Goal: Information Seeking & Learning: Learn about a topic

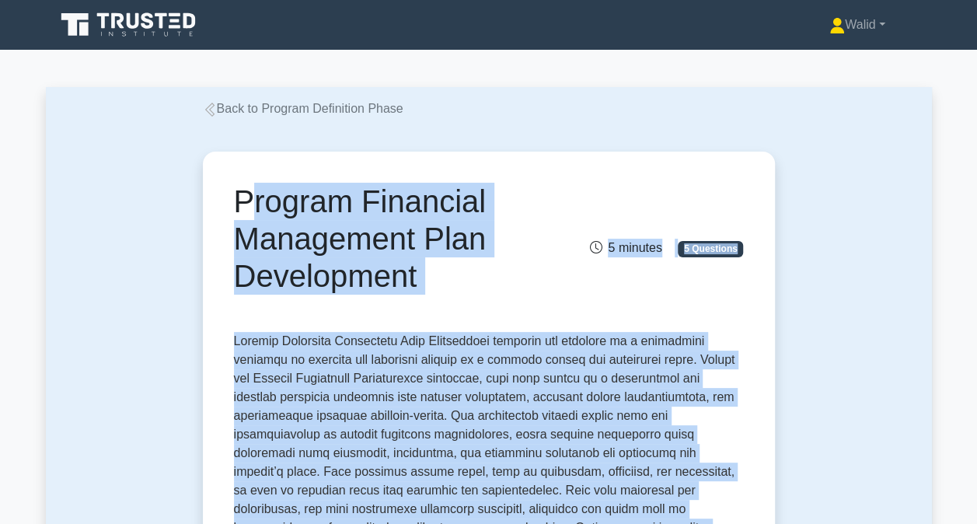
drag, startPoint x: 396, startPoint y: 425, endPoint x: 225, endPoint y: 210, distance: 274.5
drag, startPoint x: 225, startPoint y: 210, endPoint x: 292, endPoint y: 241, distance: 74.5
copy div "Program Financial Management Plan Development 5 minutes 5 Questions Program Fin…"
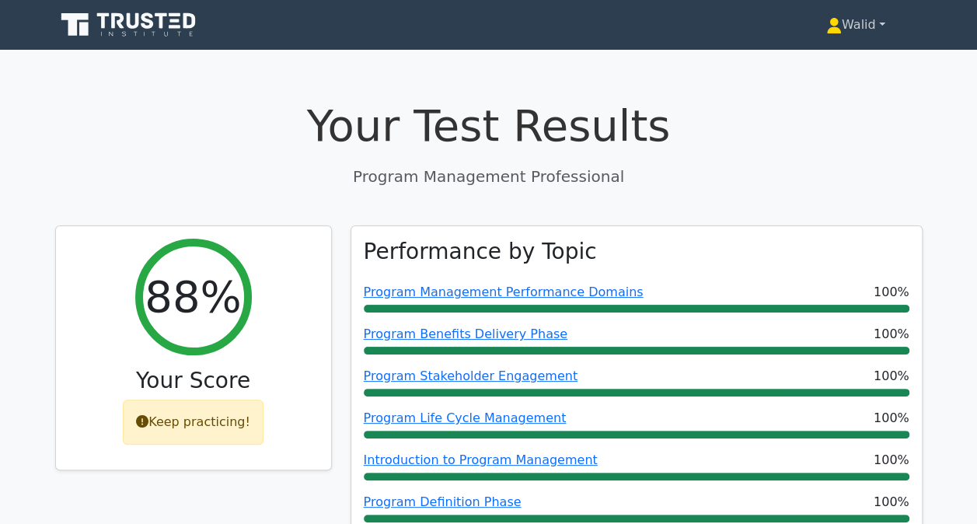
click at [851, 33] on link "Walid" at bounding box center [856, 24] width 134 height 31
click at [820, 63] on link "Profile" at bounding box center [851, 61] width 123 height 25
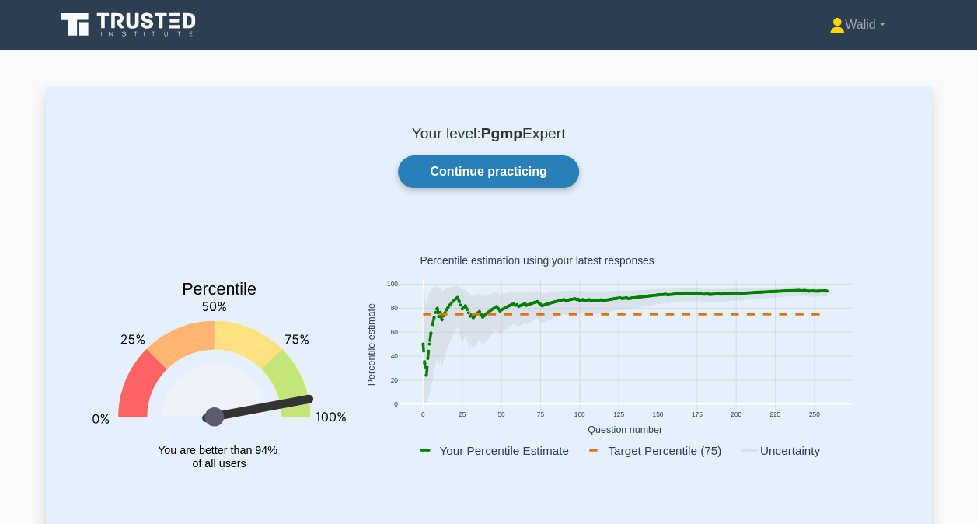
click at [484, 185] on link "Continue practicing" at bounding box center [488, 172] width 180 height 33
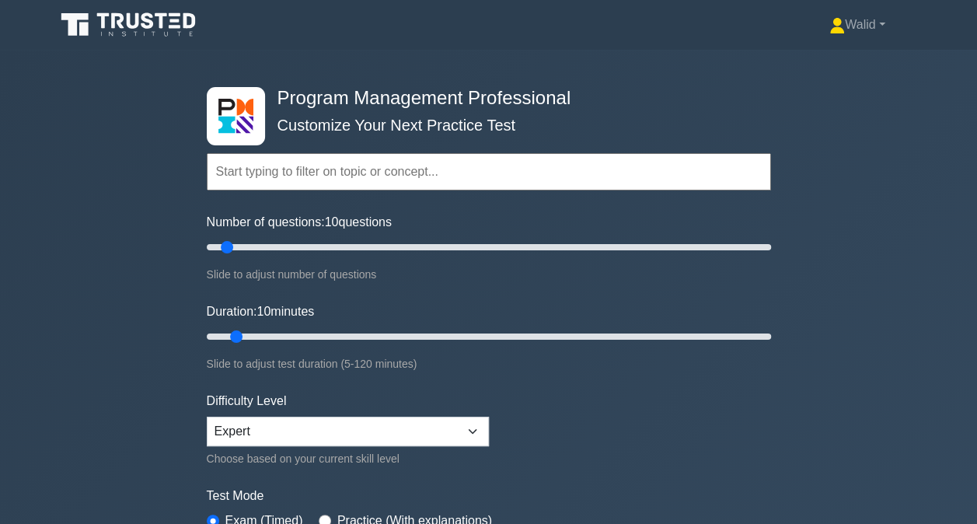
click at [452, 182] on input "text" at bounding box center [489, 171] width 565 height 37
paste input "Program Financial Management"
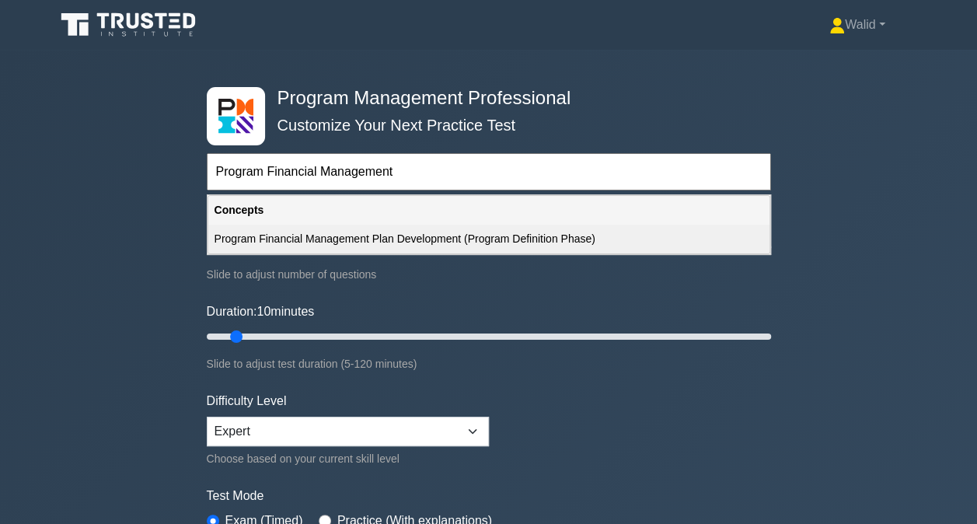
click at [300, 229] on div "Program Financial Management Plan Development (Program Definition Phase)" at bounding box center [488, 239] width 561 height 29
type input "Program Financial Management Plan Development (Program Definition Phase)"
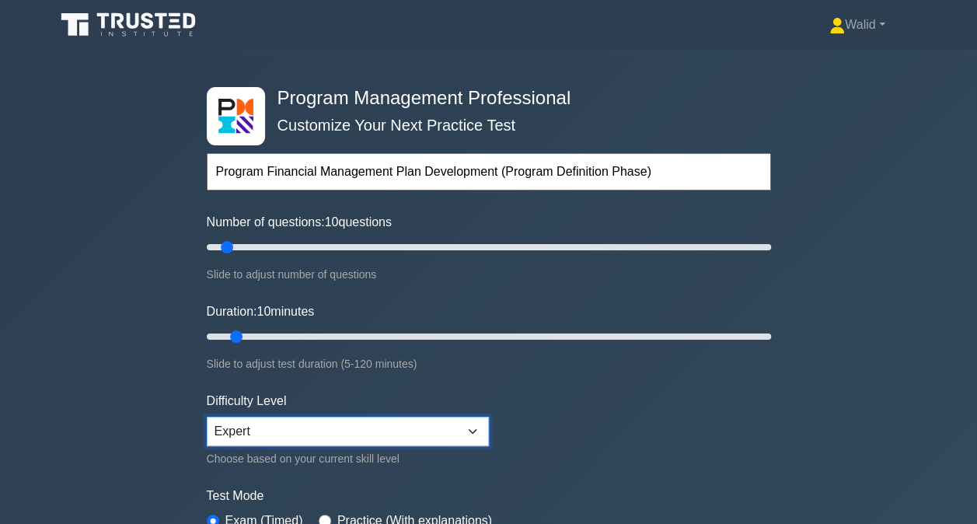
click at [243, 432] on select "Beginner Intermediate Expert" at bounding box center [348, 432] width 282 height 30
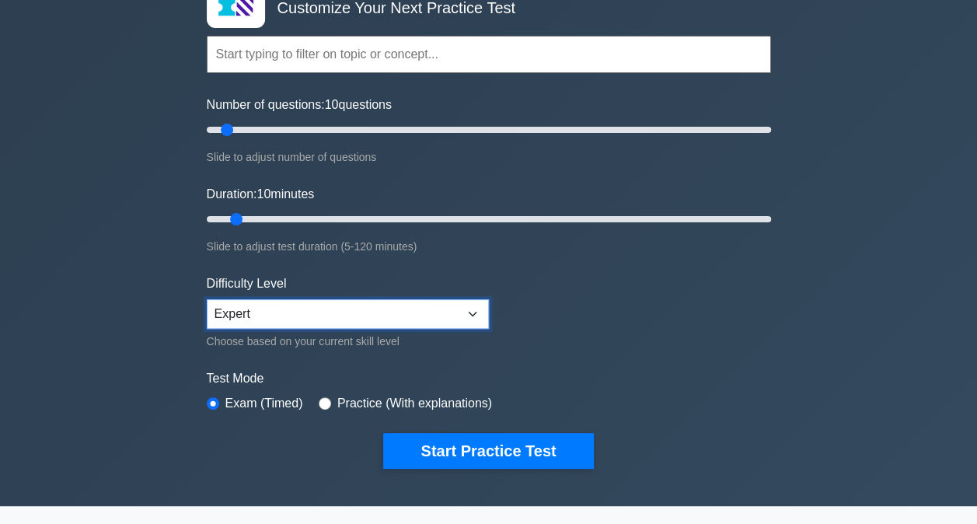
scroll to position [127, 0]
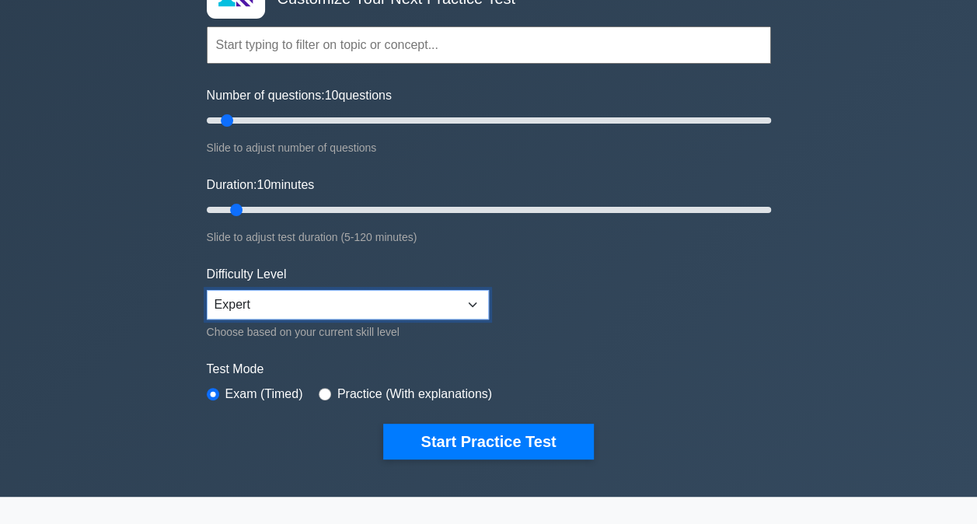
click at [263, 303] on select "Beginner Intermediate Expert" at bounding box center [348, 305] width 282 height 30
click at [207, 290] on select "Beginner Intermediate Expert" at bounding box center [348, 305] width 282 height 30
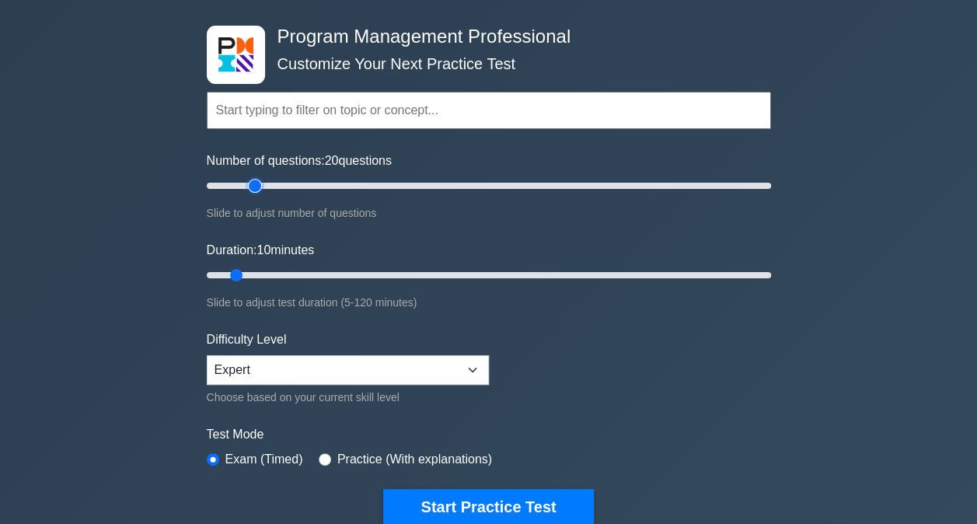
type input "20"
click at [250, 186] on input "Number of questions: 20 questions" at bounding box center [489, 186] width 565 height 19
type input "30"
click at [342, 273] on input "Duration: 10 minutes" at bounding box center [489, 275] width 565 height 19
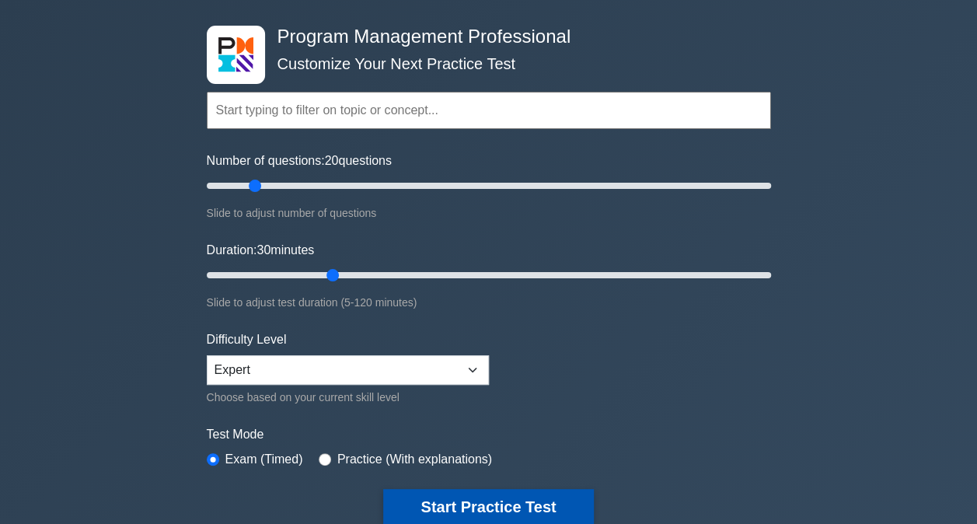
click at [484, 506] on button "Start Practice Test" at bounding box center [488, 507] width 210 height 36
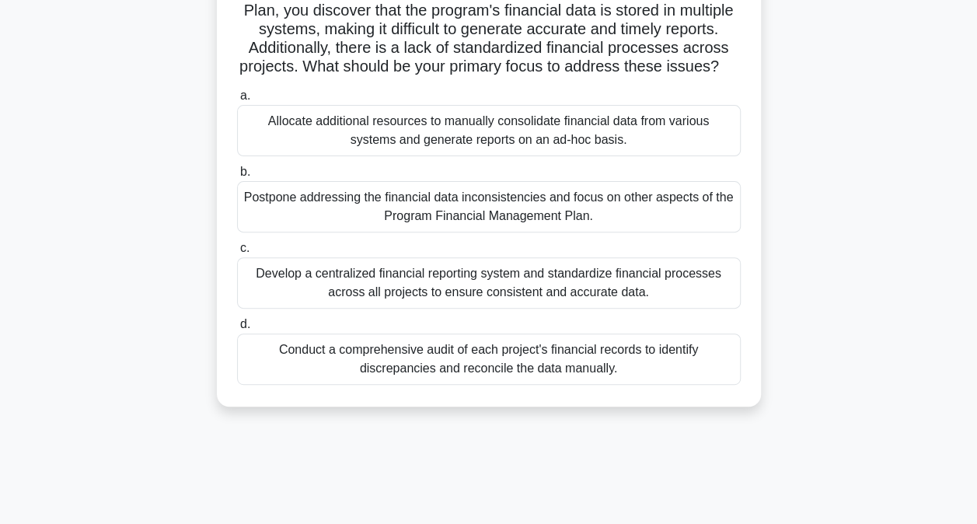
scroll to position [168, 0]
click at [453, 304] on div "Develop a centralized financial reporting system and standardize financial proc…" at bounding box center [489, 282] width 504 height 51
click at [237, 253] on input "c. Develop a centralized financial reporting system and standardize financial p…" at bounding box center [237, 248] width 0 height 10
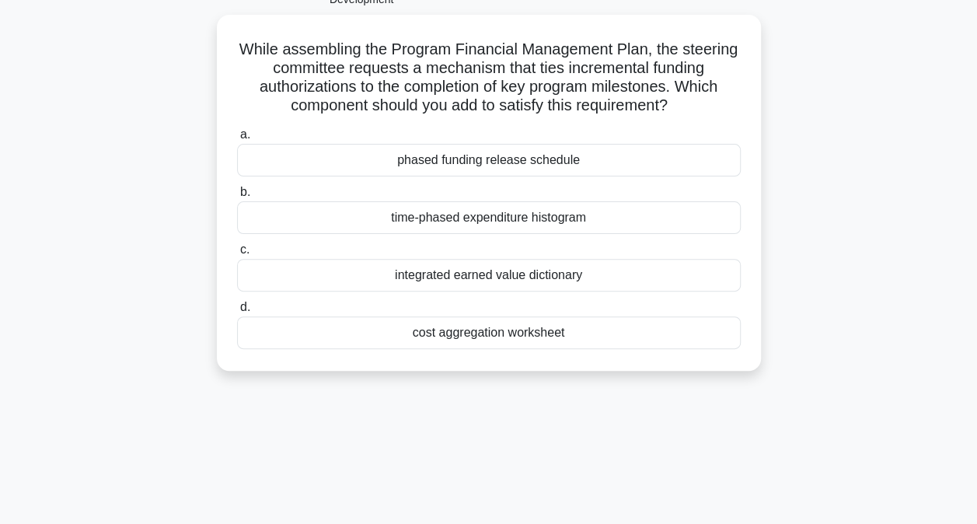
scroll to position [115, 0]
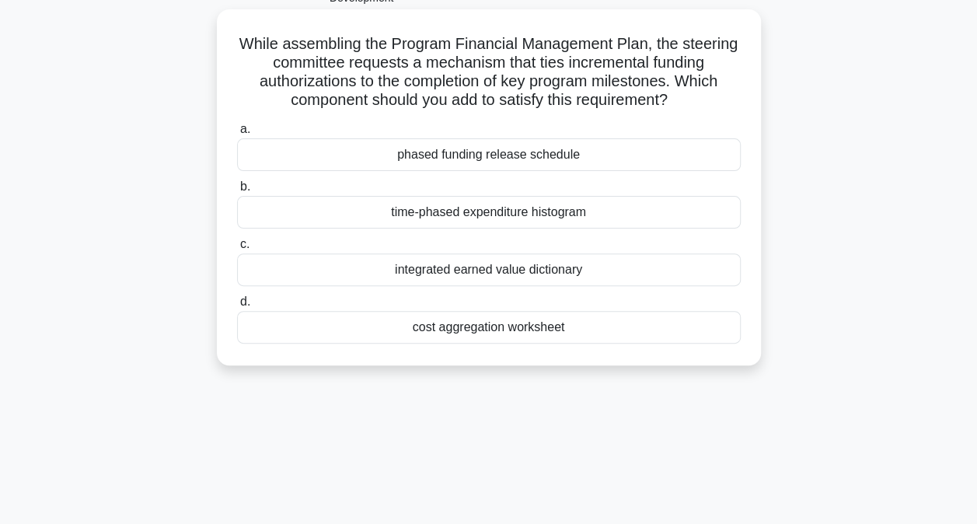
click at [458, 160] on div "phased funding release schedule" at bounding box center [489, 154] width 504 height 33
click at [237, 135] on input "a. phased funding release schedule" at bounding box center [237, 129] width 0 height 10
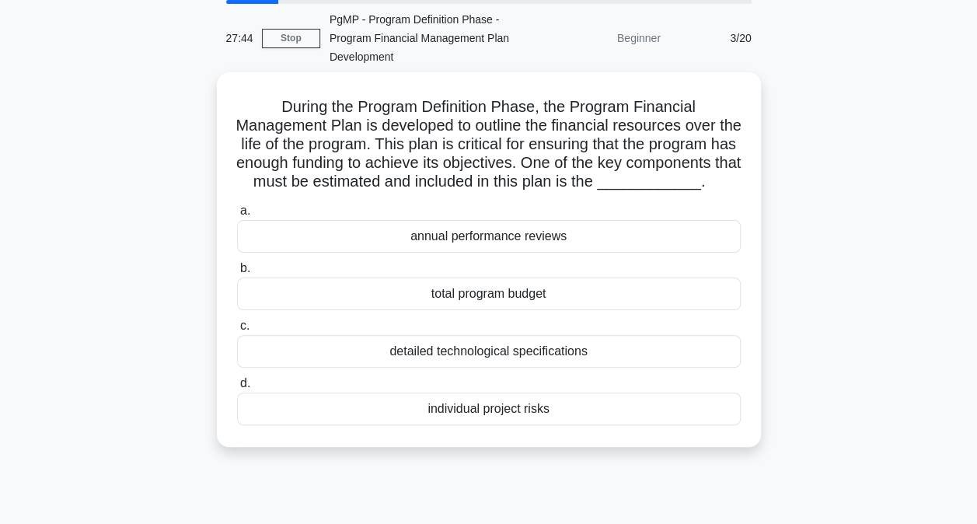
scroll to position [58, 0]
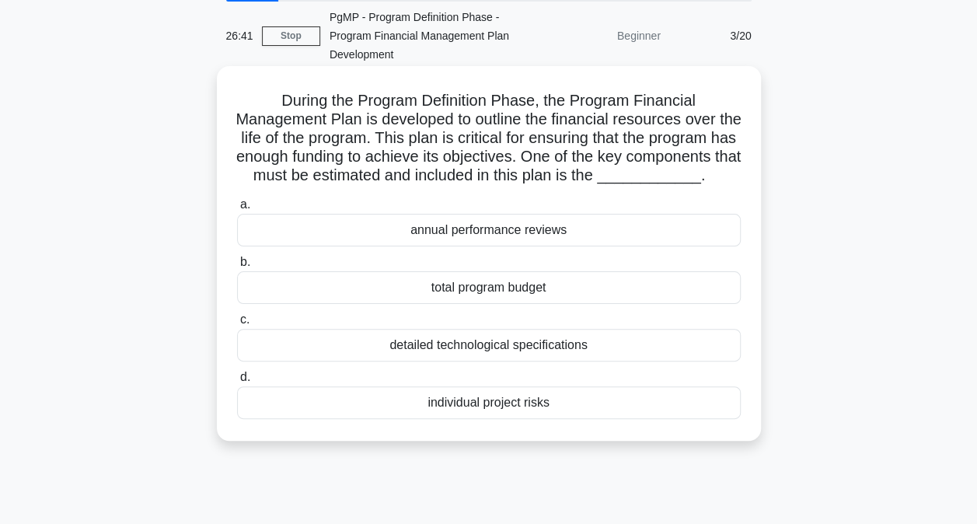
click at [502, 304] on div "total program budget" at bounding box center [489, 287] width 504 height 33
click at [237, 268] on input "b. total program budget" at bounding box center [237, 262] width 0 height 10
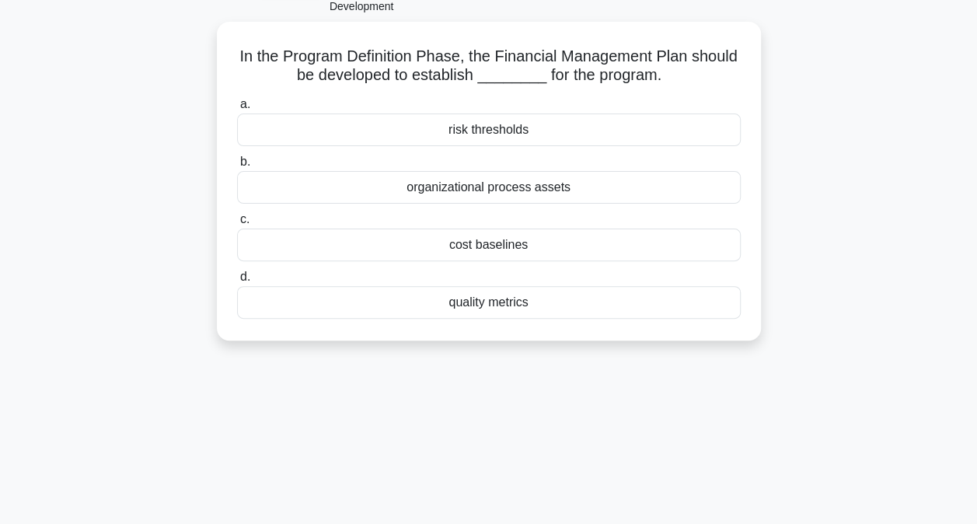
scroll to position [107, 0]
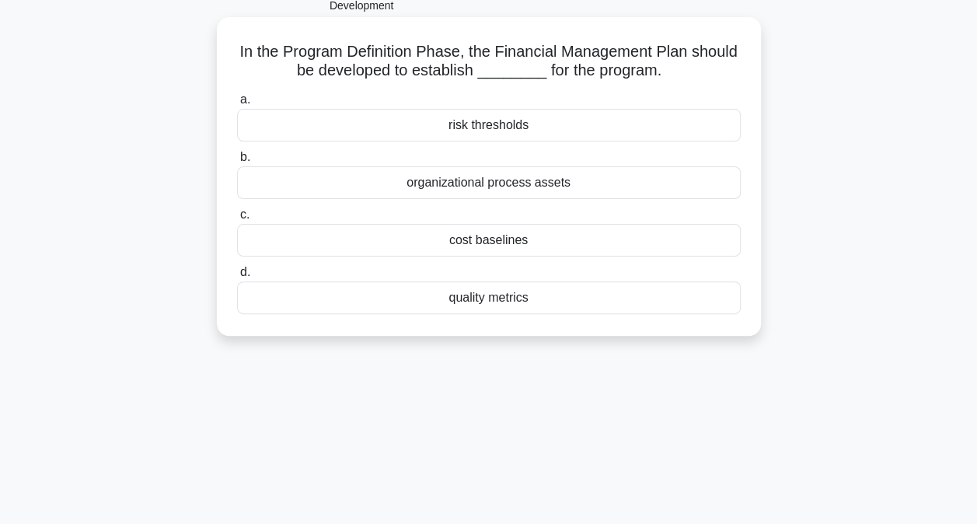
click at [484, 242] on div "cost baselines" at bounding box center [489, 240] width 504 height 33
click at [237, 220] on input "c. cost baselines" at bounding box center [237, 215] width 0 height 10
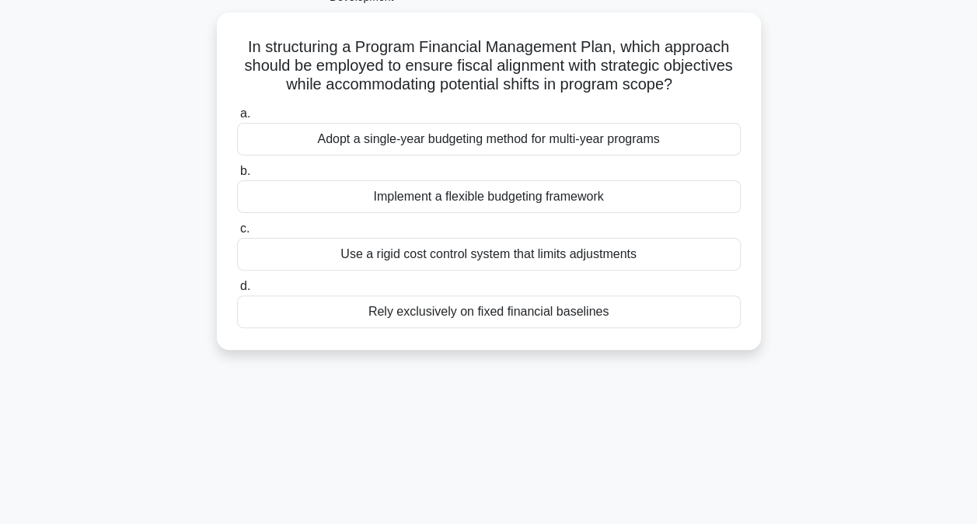
scroll to position [119, 0]
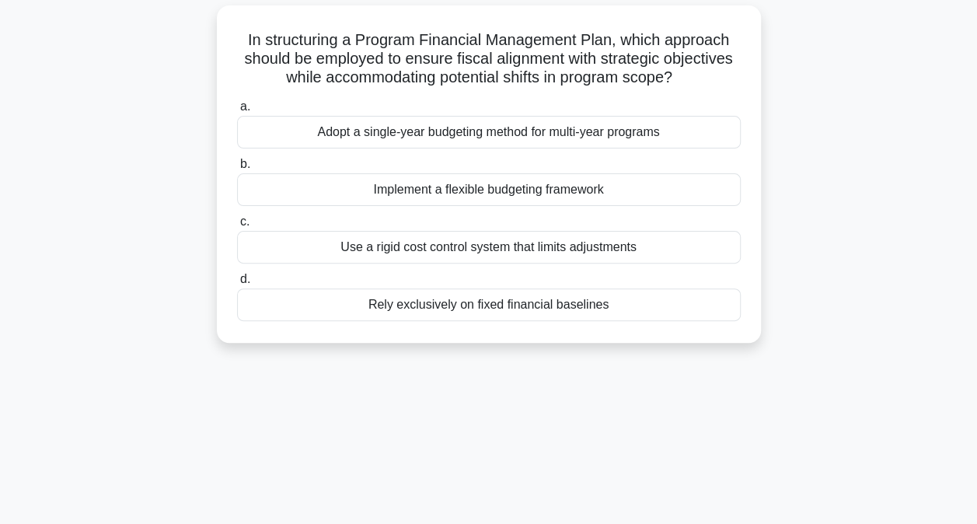
click at [461, 195] on div "Implement a flexible budgeting framework" at bounding box center [489, 189] width 504 height 33
click at [237, 170] on input "b. Implement a flexible budgeting framework" at bounding box center [237, 164] width 0 height 10
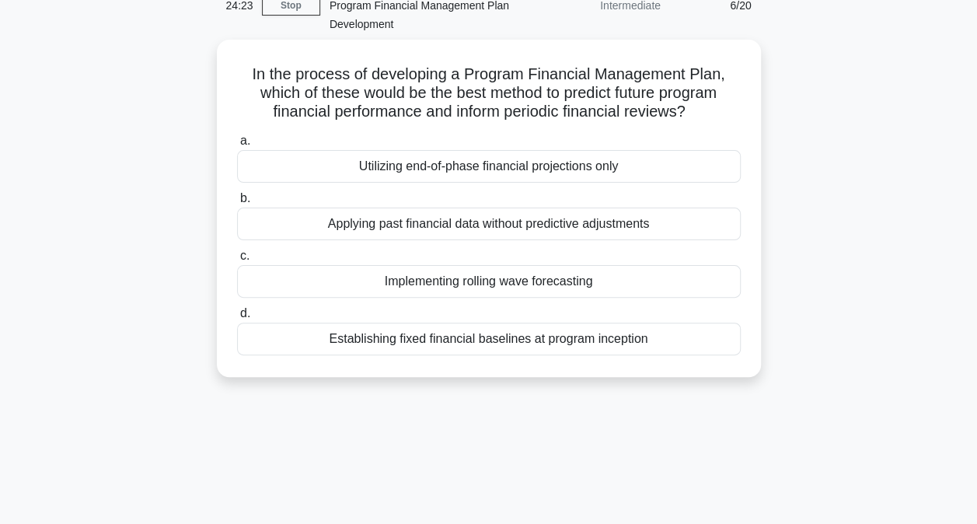
scroll to position [89, 0]
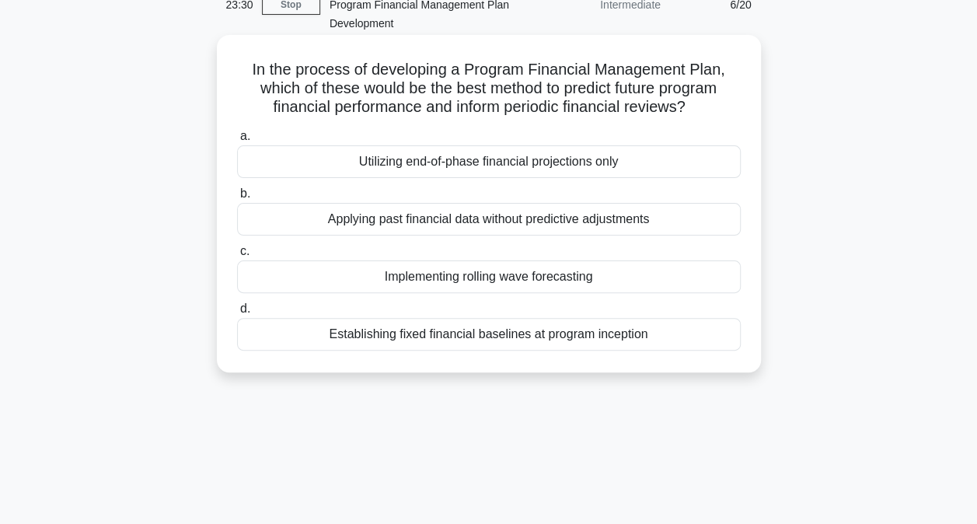
click at [495, 281] on div "Implementing rolling wave forecasting" at bounding box center [489, 277] width 504 height 33
click at [237, 257] on input "c. Implementing rolling wave forecasting" at bounding box center [237, 252] width 0 height 10
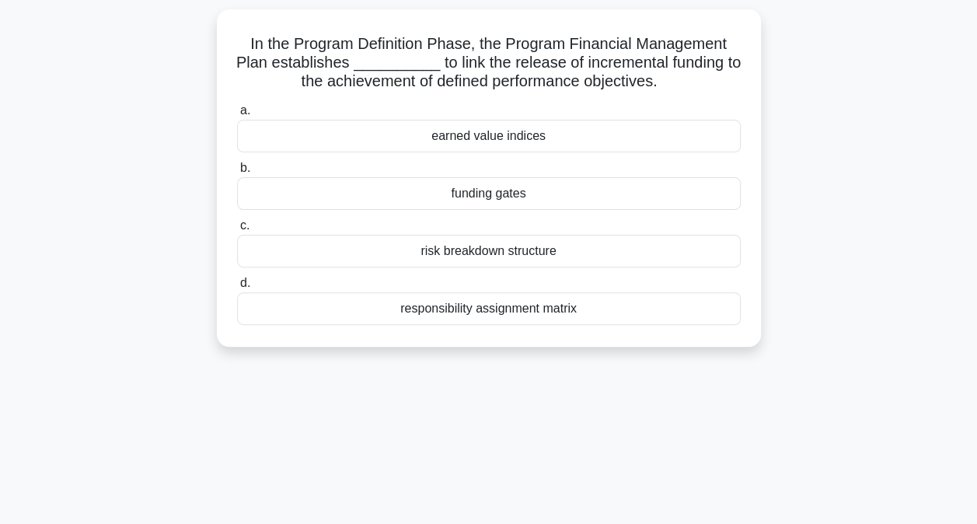
scroll to position [120, 0]
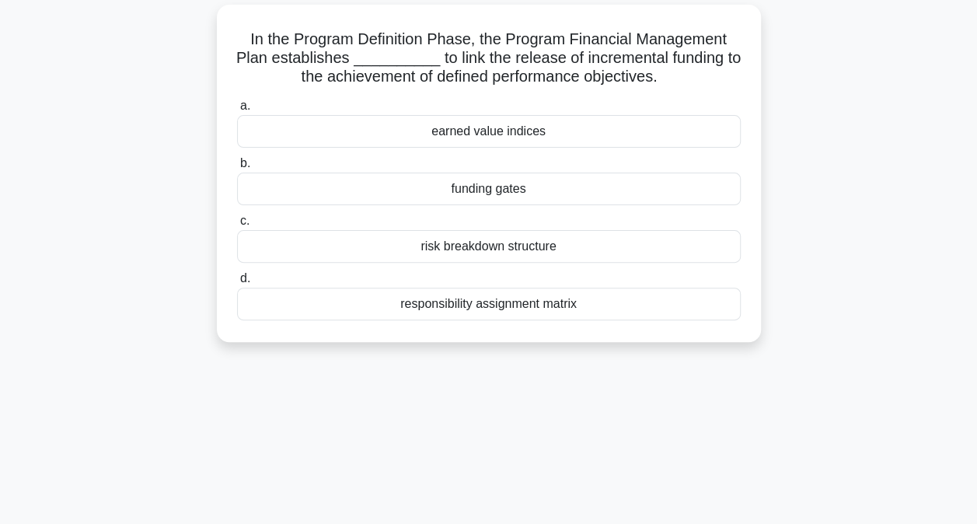
click at [462, 190] on div "funding gates" at bounding box center [489, 189] width 504 height 33
click at [237, 169] on input "b. funding gates" at bounding box center [237, 164] width 0 height 10
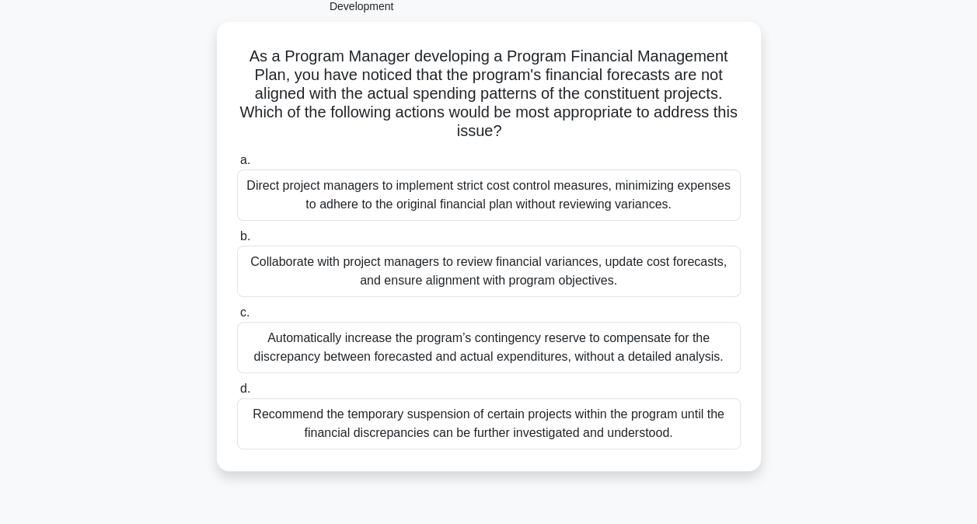
scroll to position [109, 0]
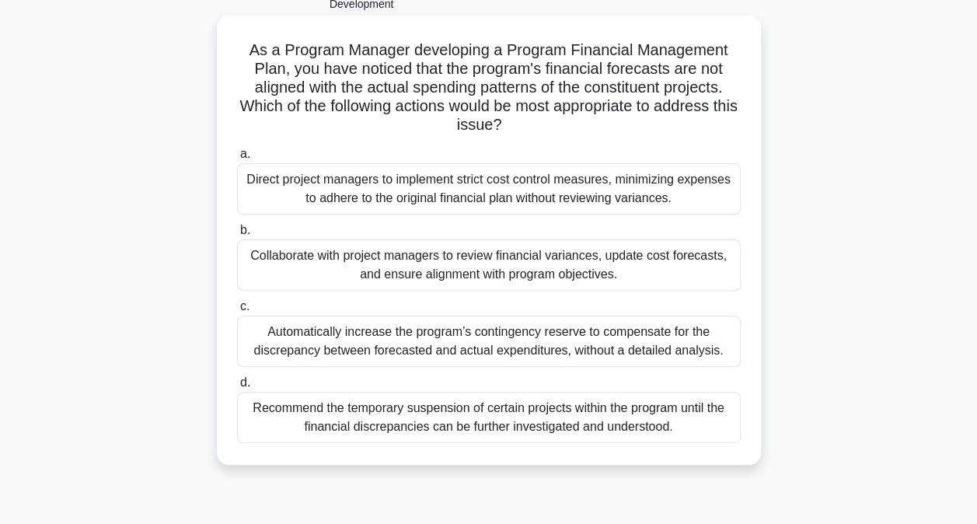
click at [435, 258] on div "Collaborate with project managers to review financial variances, update cost fo…" at bounding box center [489, 265] width 504 height 51
click at [237, 236] on input "b. Collaborate with project managers to review financial variances, update cost…" at bounding box center [237, 231] width 0 height 10
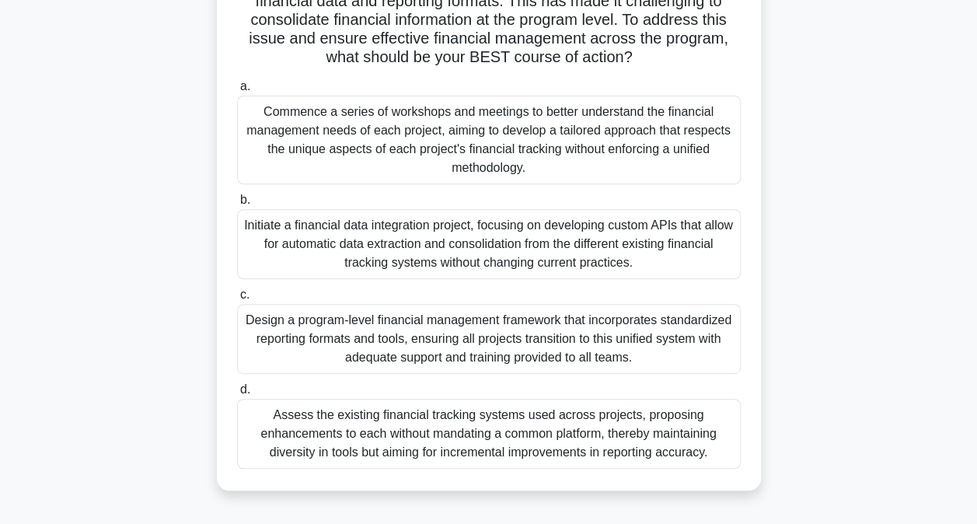
scroll to position [316, 0]
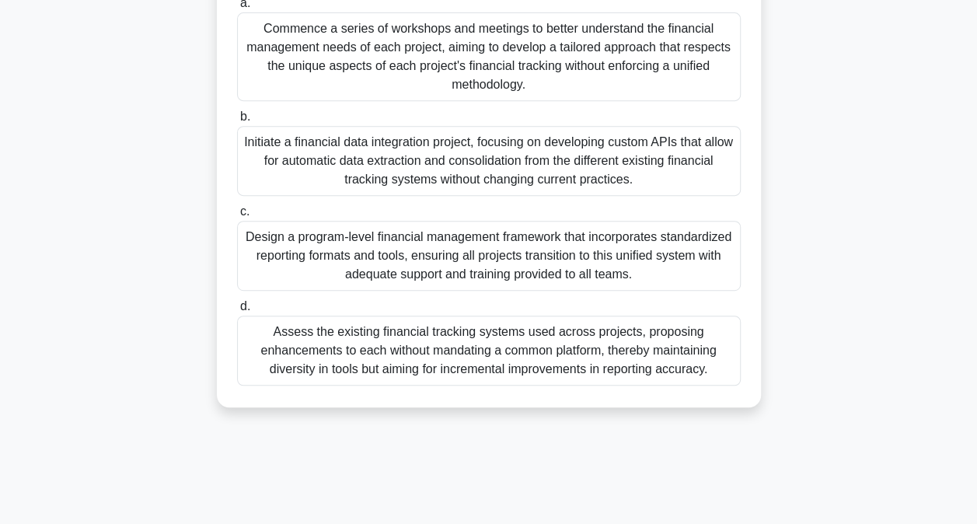
click at [375, 257] on div "Design a program-level financial management framework that incorporates standar…" at bounding box center [489, 256] width 504 height 70
click at [237, 217] on input "c. Design a program-level financial management framework that incorporates stan…" at bounding box center [237, 212] width 0 height 10
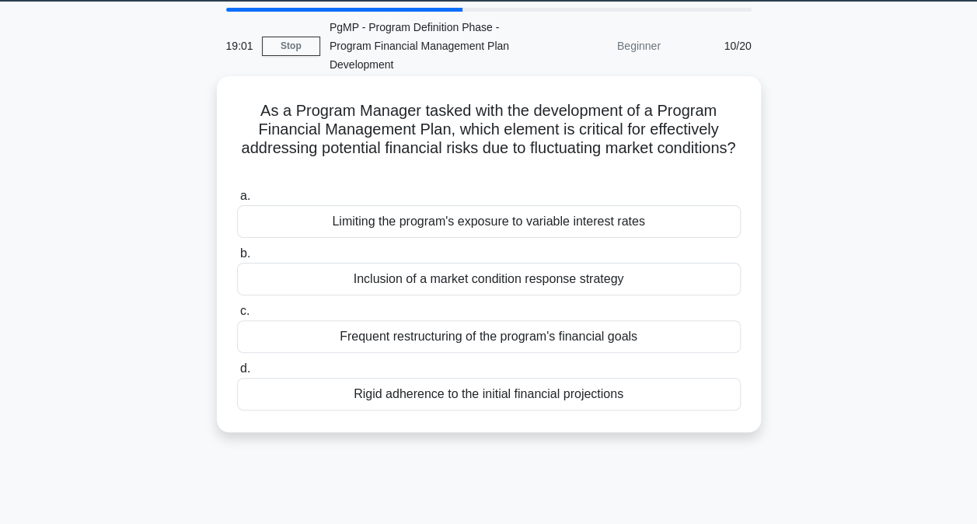
scroll to position [52, 0]
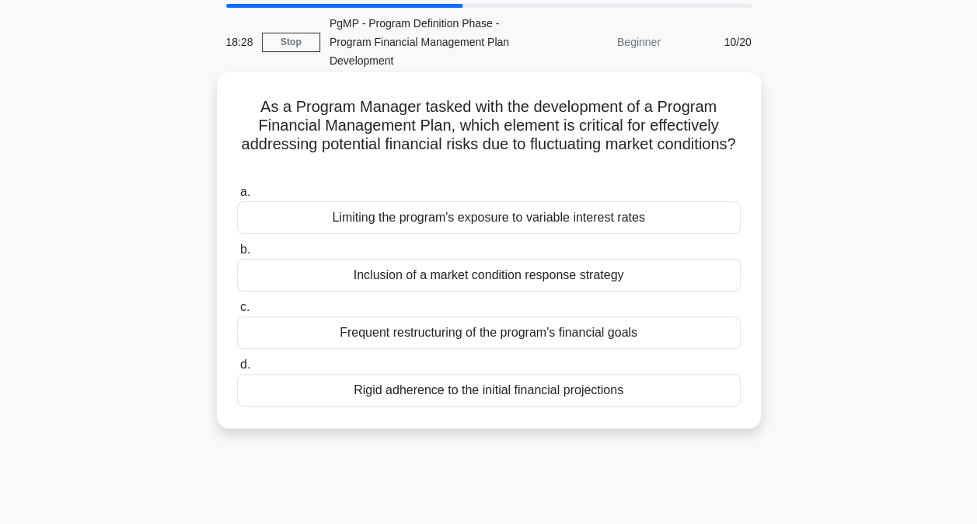
click at [515, 277] on div "Inclusion of a market condition response strategy" at bounding box center [489, 275] width 504 height 33
click at [237, 255] on input "b. Inclusion of a market condition response strategy" at bounding box center [237, 250] width 0 height 10
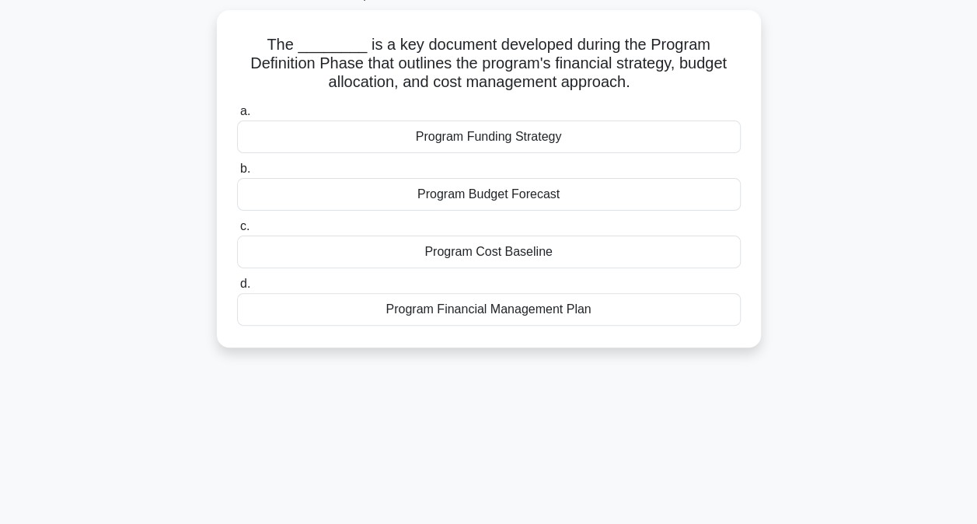
scroll to position [119, 0]
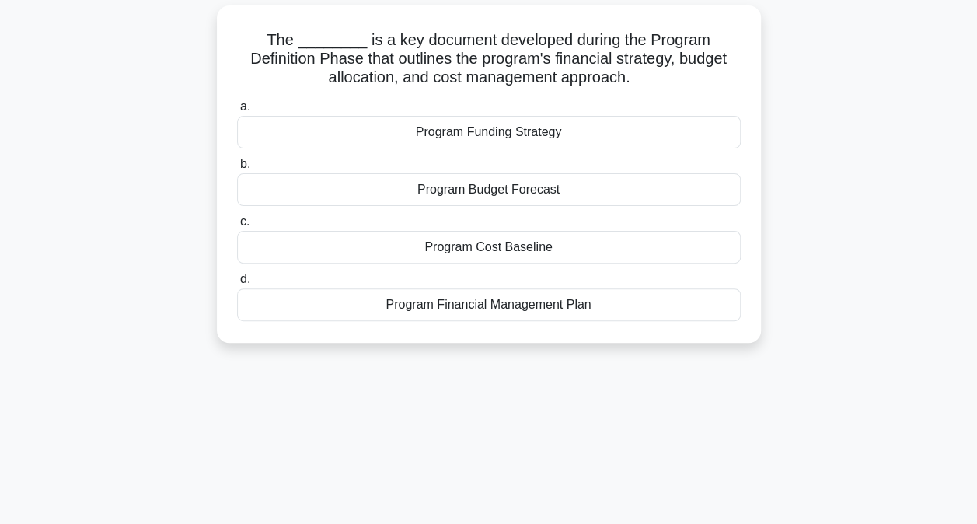
click at [442, 313] on div "Program Financial Management Plan" at bounding box center [489, 305] width 504 height 33
click at [237, 285] on input "d. Program Financial Management Plan" at bounding box center [237, 280] width 0 height 10
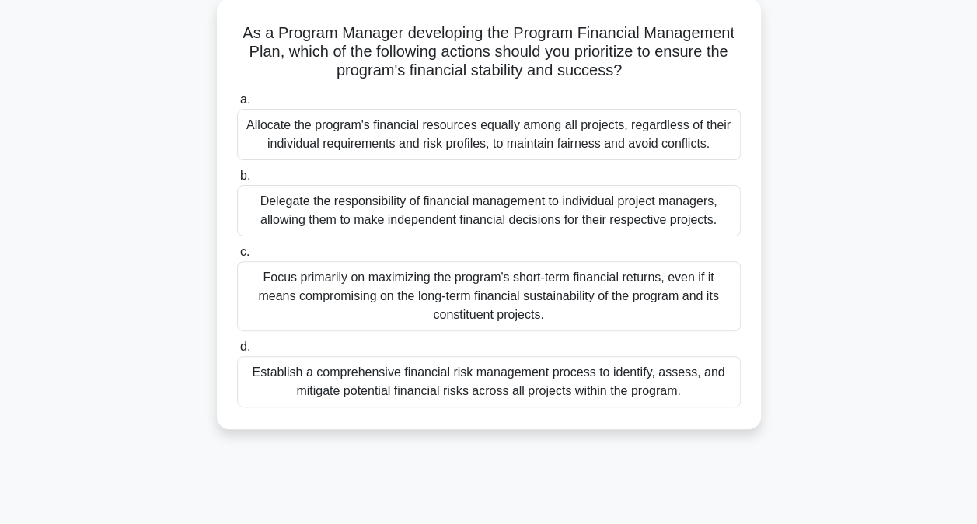
scroll to position [131, 0]
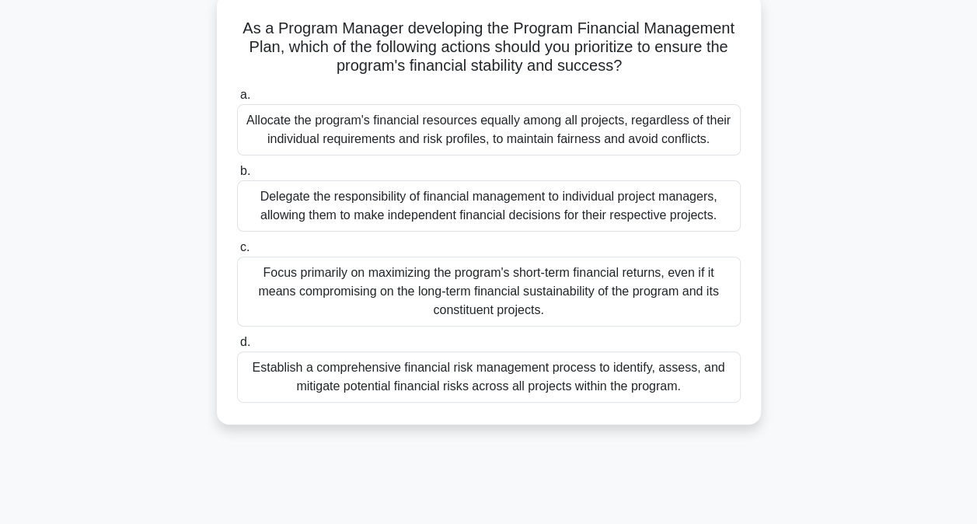
click at [551, 386] on div "Establish a comprehensive financial risk management process to identify, assess…" at bounding box center [489, 376] width 504 height 51
click at [237, 348] on input "d. Establish a comprehensive financial risk management process to identify, ass…" at bounding box center [237, 342] width 0 height 10
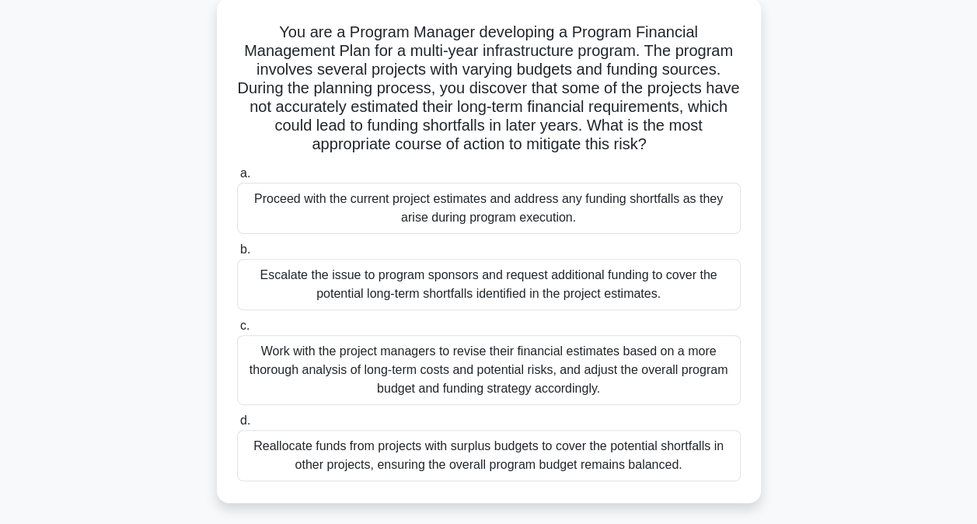
scroll to position [132, 0]
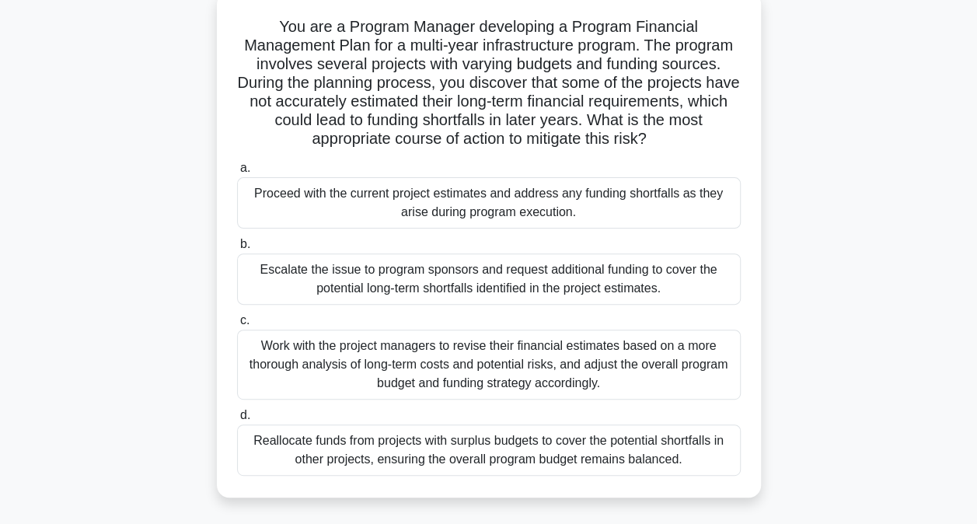
click at [404, 372] on div "Work with the project managers to revise their financial estimates based on a m…" at bounding box center [489, 365] width 504 height 70
click at [237, 326] on input "c. Work with the project managers to revise their financial estimates based on …" at bounding box center [237, 321] width 0 height 10
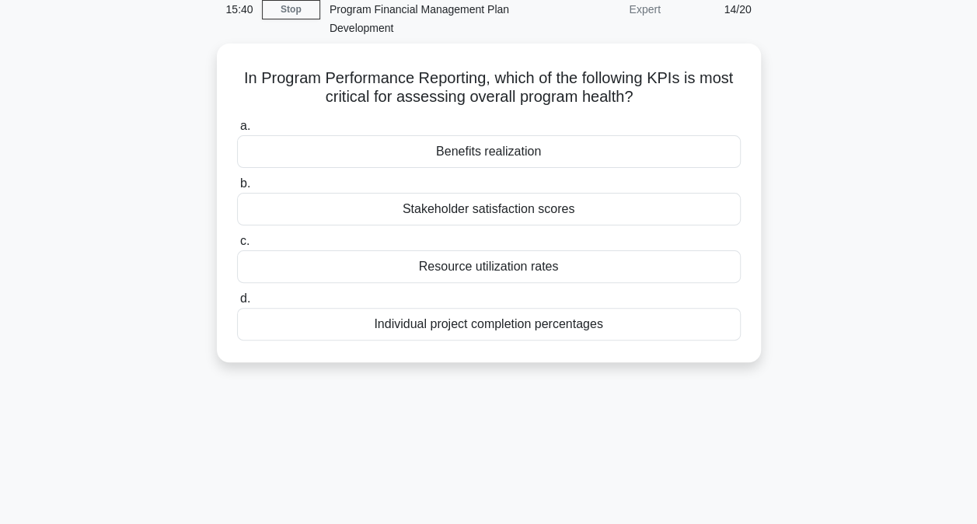
scroll to position [86, 0]
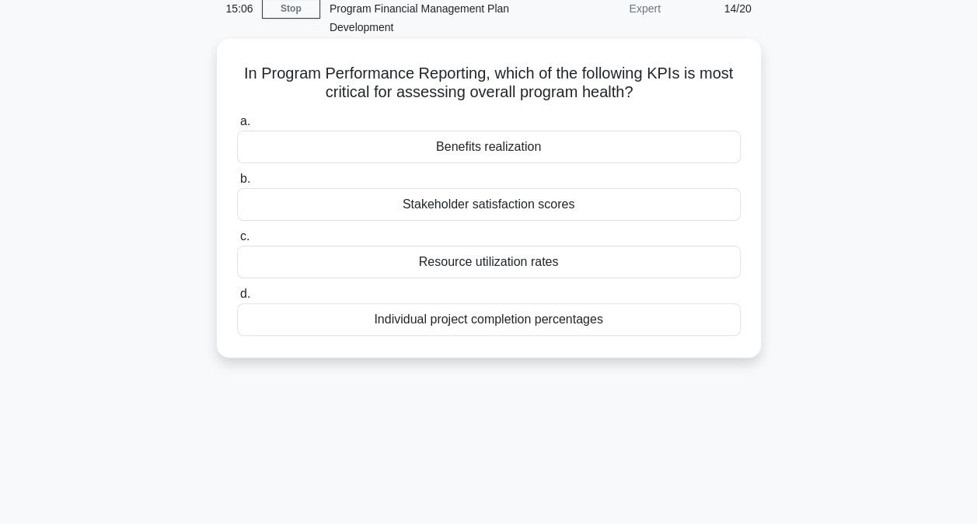
click at [529, 206] on div "Stakeholder satisfaction scores" at bounding box center [489, 204] width 504 height 33
click at [237, 184] on input "b. Stakeholder satisfaction scores" at bounding box center [237, 179] width 0 height 10
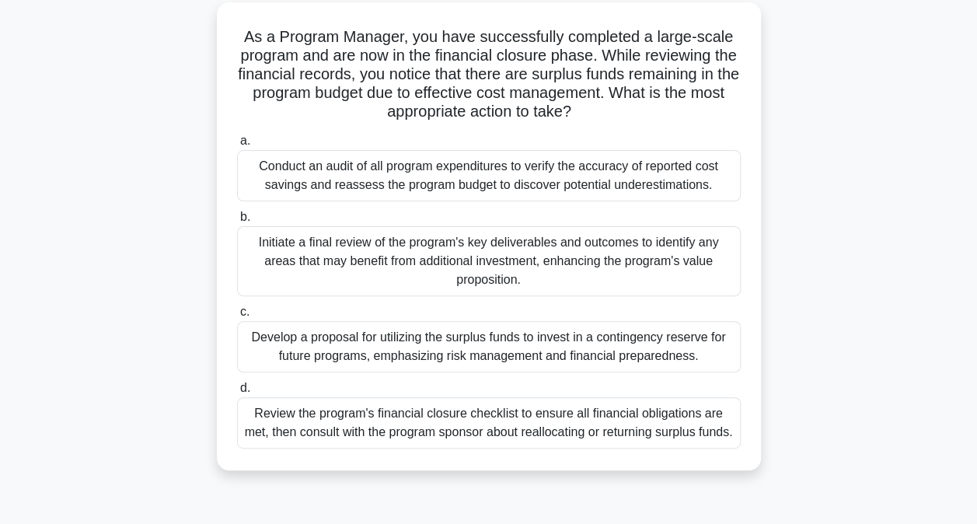
scroll to position [129, 0]
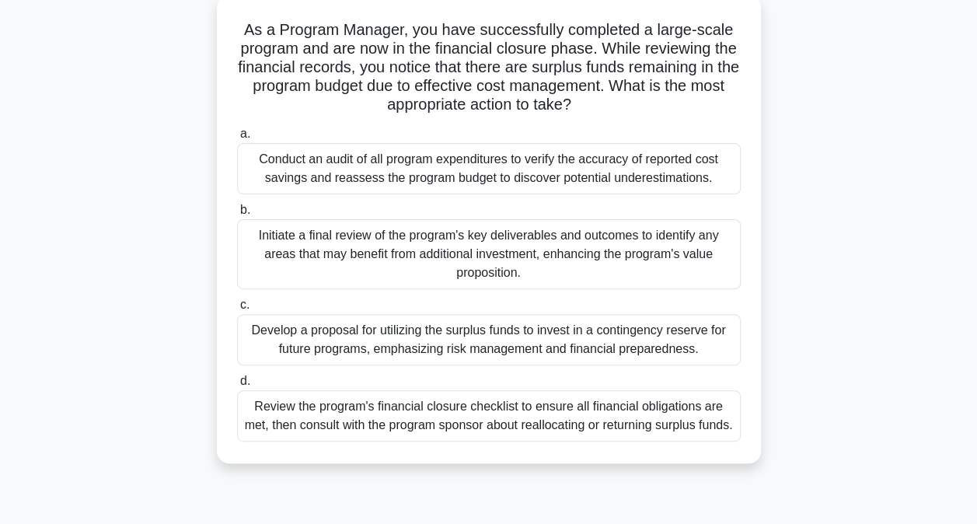
click at [497, 431] on div "Review the program's financial closure checklist to ensure all financial obliga…" at bounding box center [489, 415] width 504 height 51
click at [237, 386] on input "d. Review the program's financial closure checklist to ensure all financial obl…" at bounding box center [237, 381] width 0 height 10
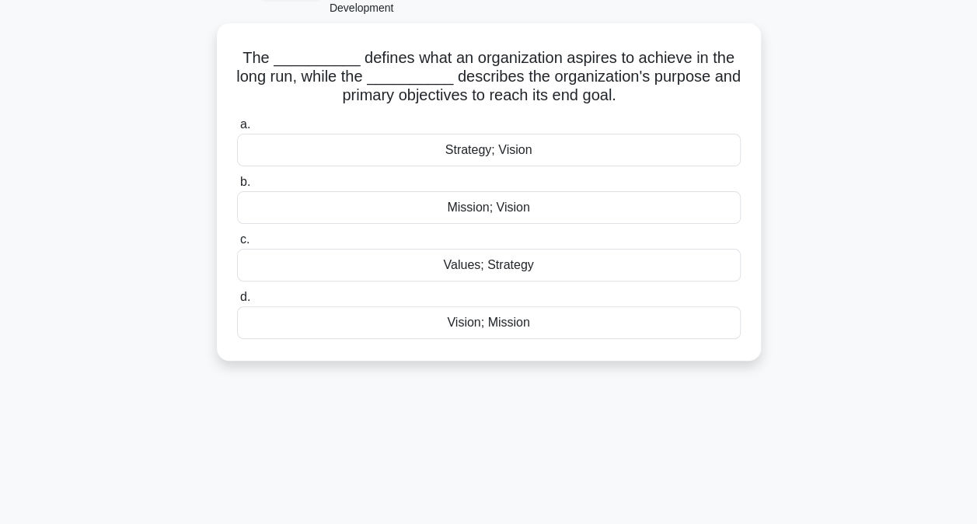
scroll to position [106, 0]
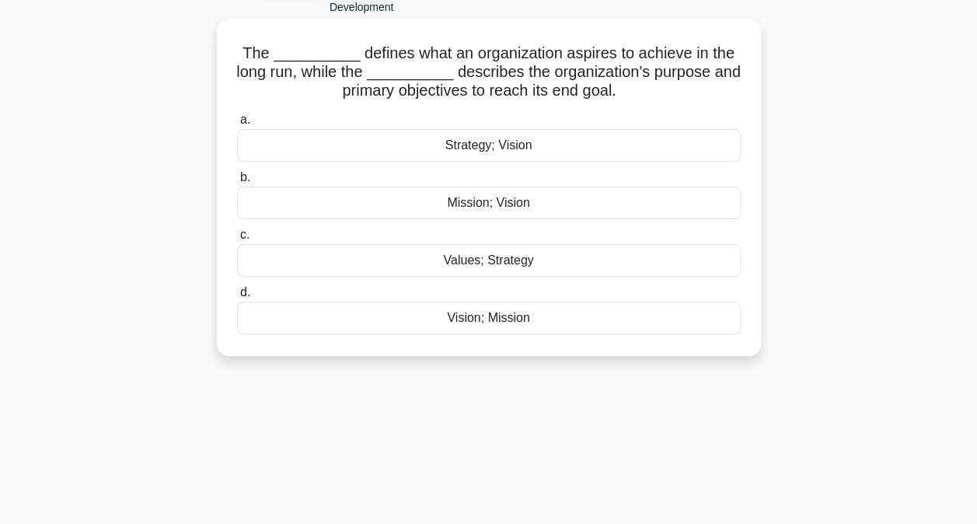
click at [492, 321] on div "Vision; Mission" at bounding box center [489, 318] width 504 height 33
click at [237, 298] on input "d. Vision; Mission" at bounding box center [237, 293] width 0 height 10
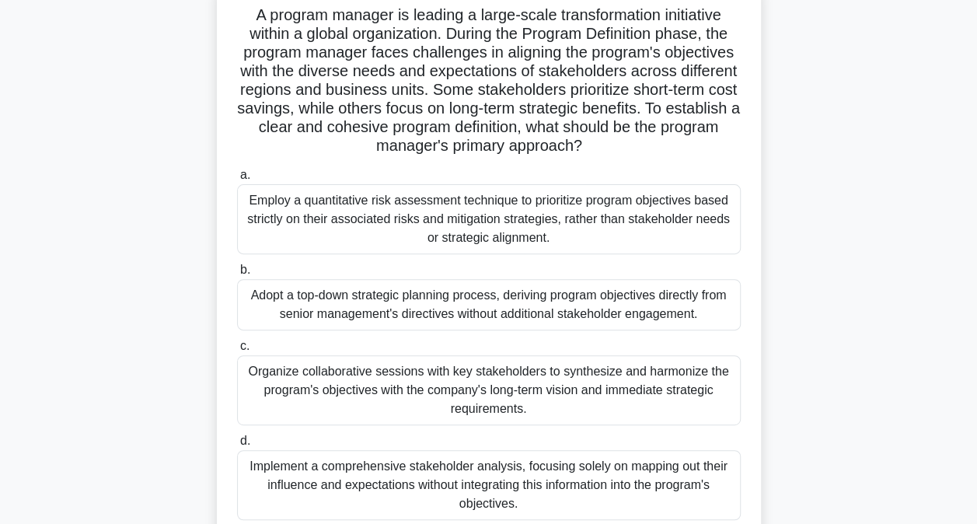
scroll to position [149, 0]
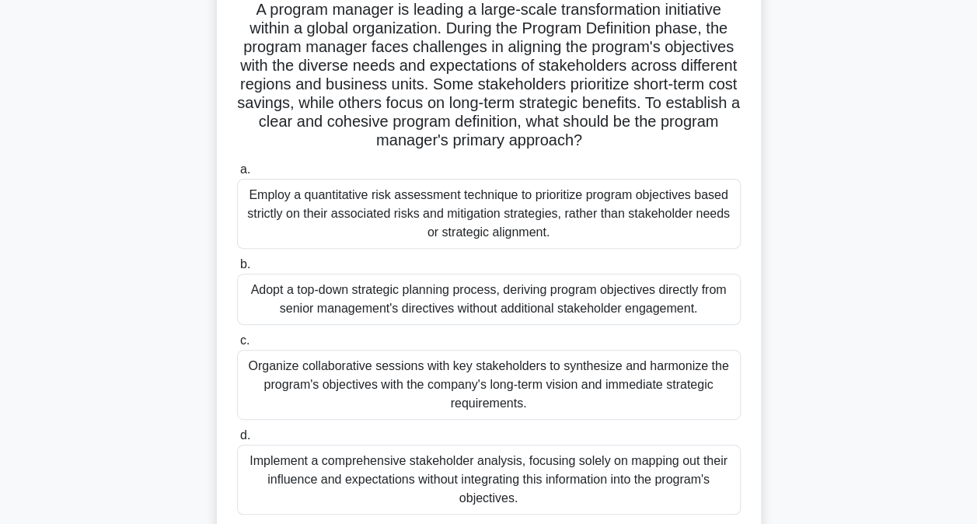
click at [334, 379] on div "Organize collaborative sessions with key stakeholders to synthesize and harmoni…" at bounding box center [489, 385] width 504 height 70
click at [237, 346] on input "c. Organize collaborative sessions with key stakeholders to synthesize and harm…" at bounding box center [237, 341] width 0 height 10
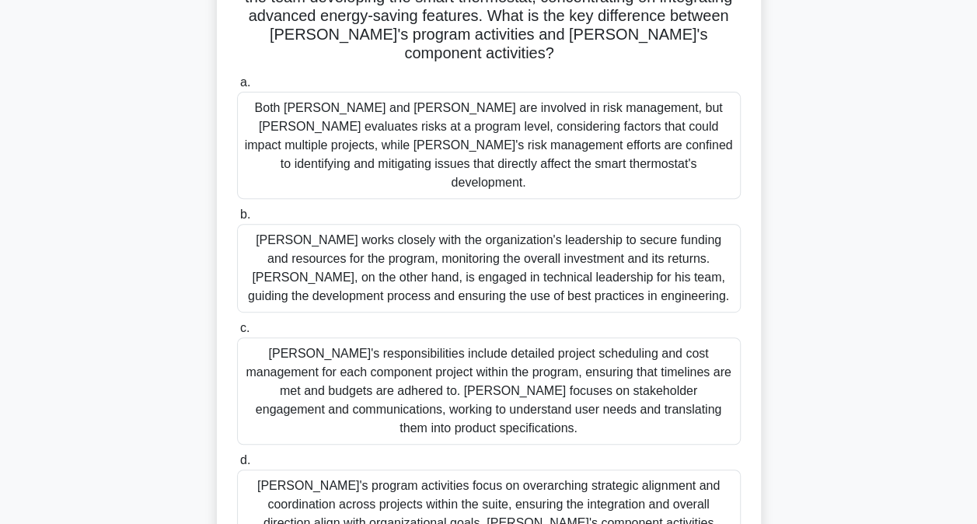
scroll to position [316, 0]
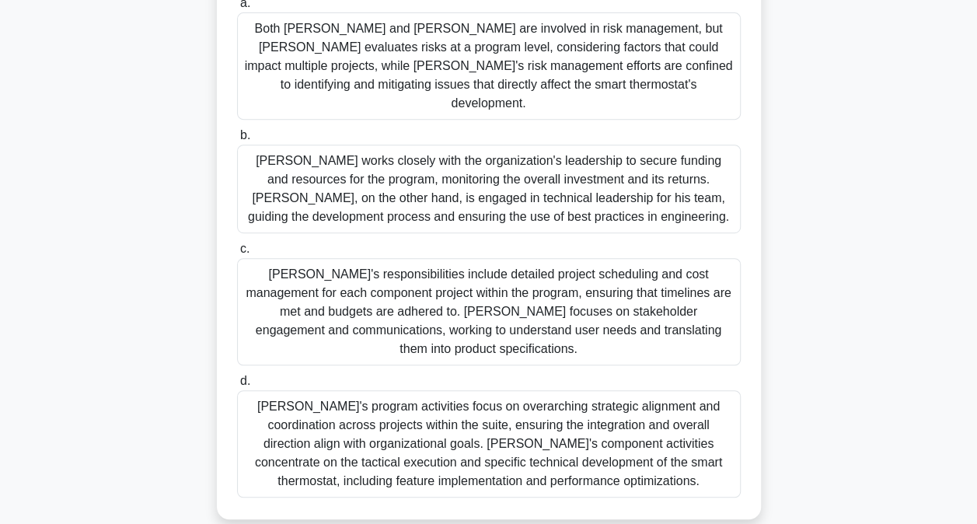
click at [426, 390] on div "Sarah's program activities focus on overarching strategic alignment and coordin…" at bounding box center [489, 443] width 504 height 107
click at [237, 382] on input "d. Sarah's program activities focus on overarching strategic alignment and coor…" at bounding box center [237, 381] width 0 height 10
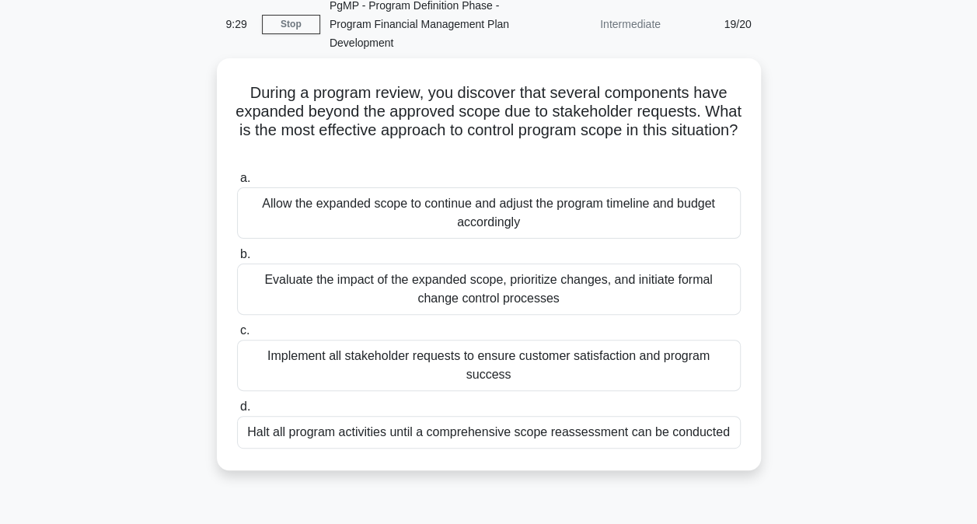
scroll to position [72, 0]
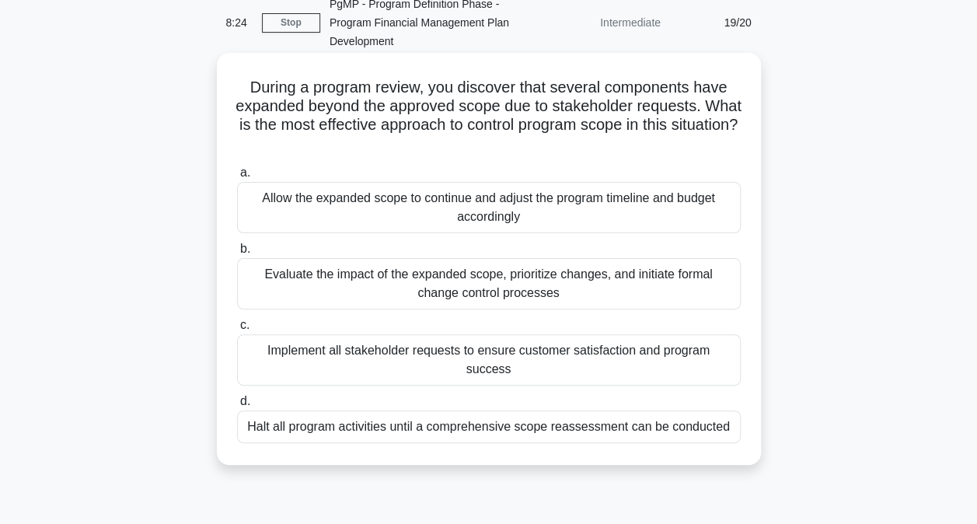
click at [344, 281] on div "Evaluate the impact of the expanded scope, prioritize changes, and initiate for…" at bounding box center [489, 283] width 504 height 51
click at [237, 254] on input "b. Evaluate the impact of the expanded scope, prioritize changes, and initiate …" at bounding box center [237, 249] width 0 height 10
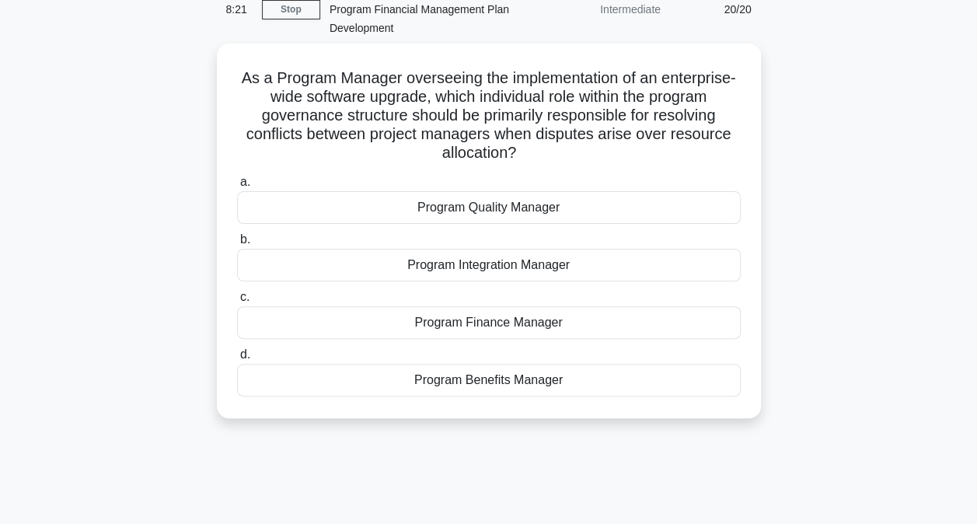
scroll to position [116, 0]
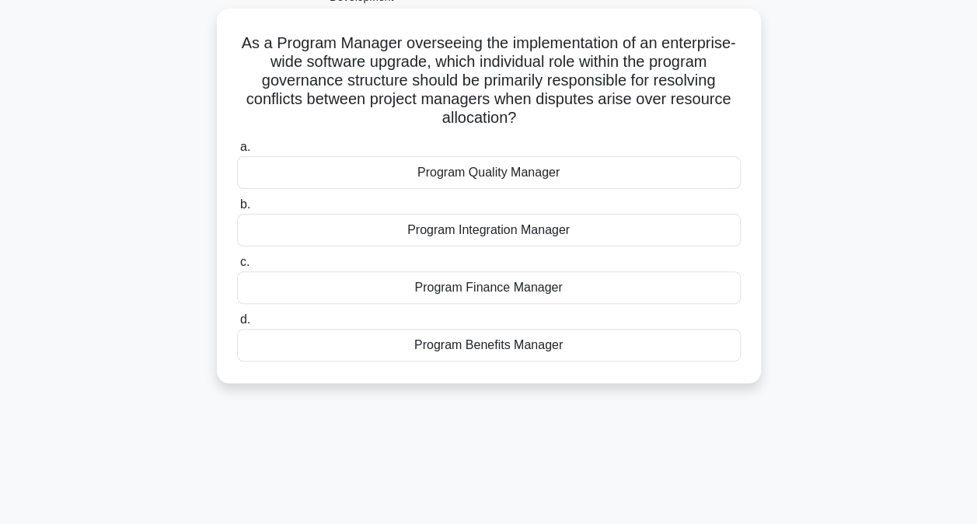
click at [510, 230] on div "Program Integration Manager" at bounding box center [489, 230] width 504 height 33
click at [237, 210] on input "b. Program Integration Manager" at bounding box center [237, 205] width 0 height 10
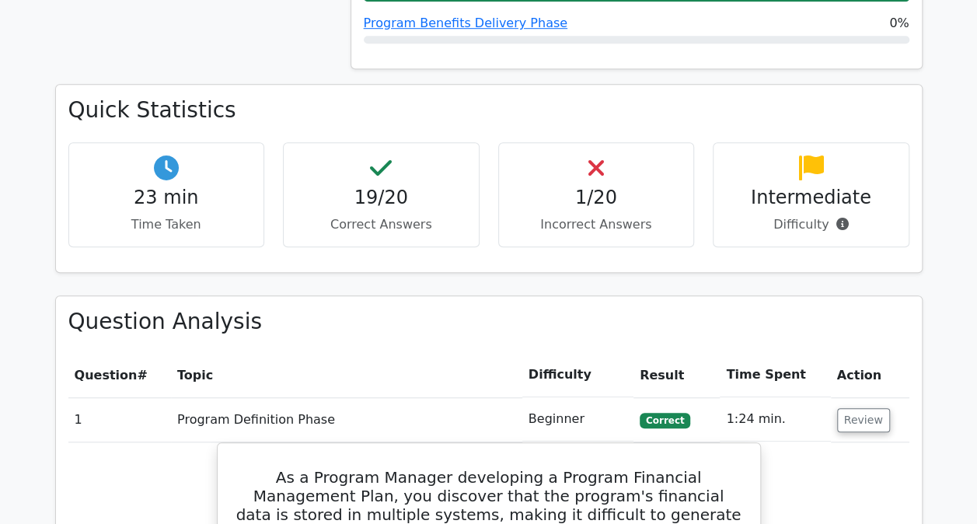
scroll to position [532, 0]
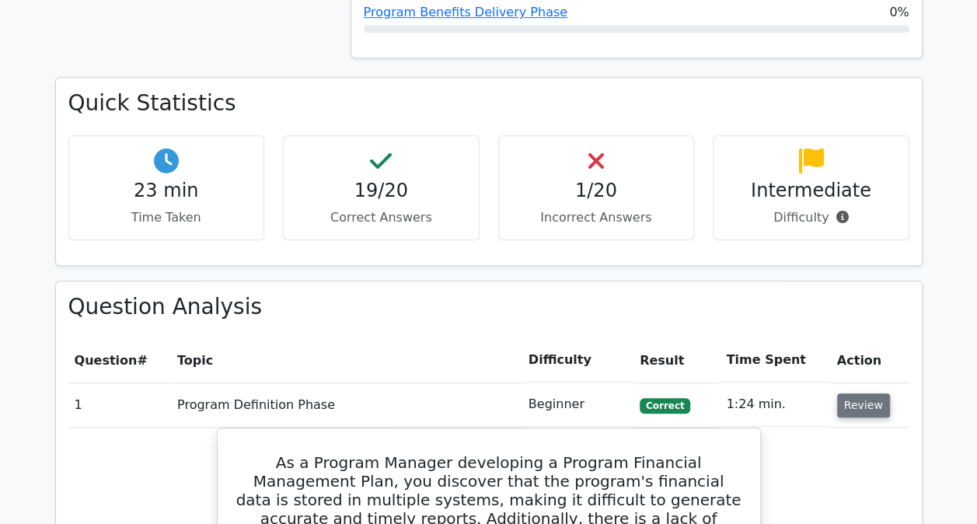
click at [849, 403] on button "Review" at bounding box center [864, 405] width 53 height 24
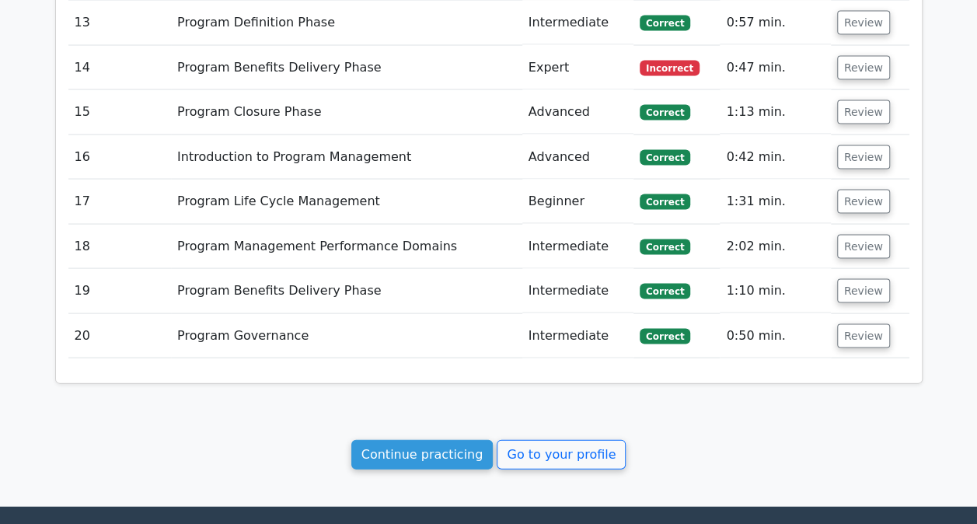
scroll to position [1265, 0]
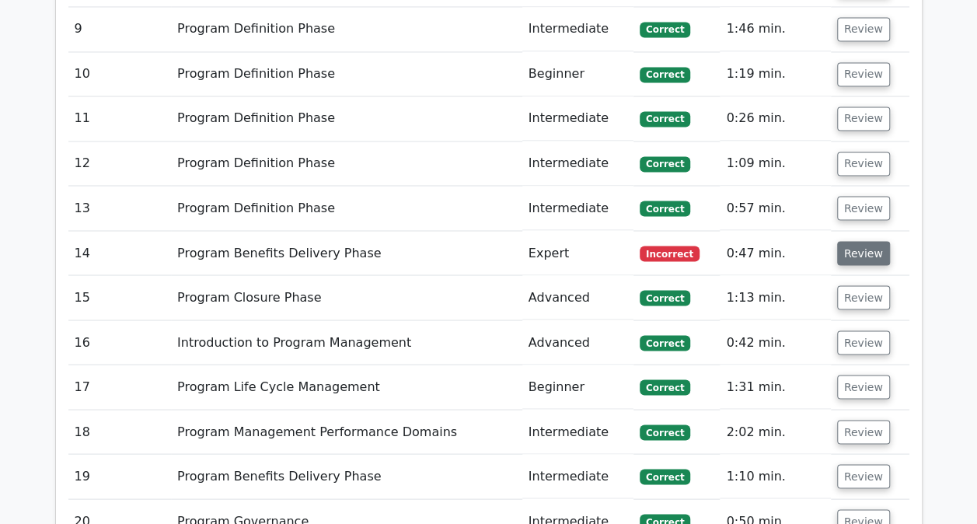
click at [867, 244] on button "Review" at bounding box center [864, 253] width 53 height 24
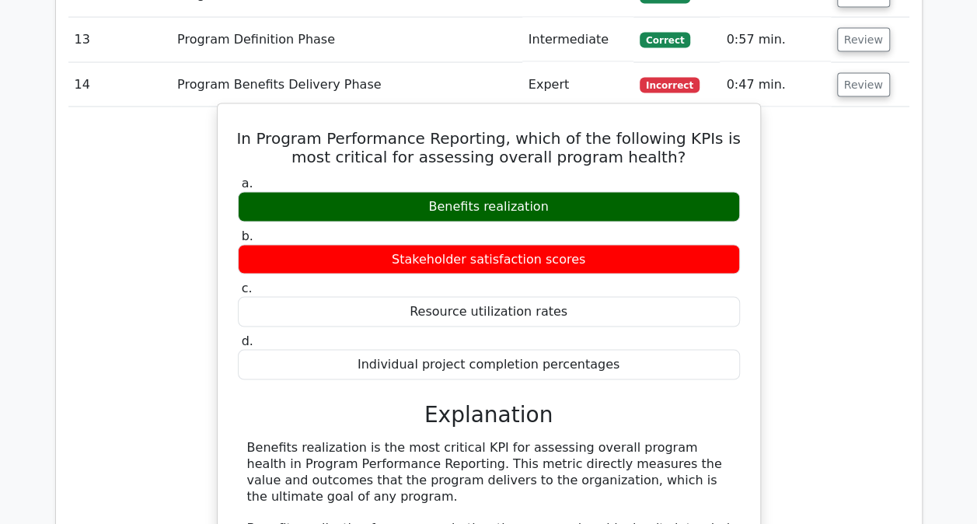
scroll to position [1433, 0]
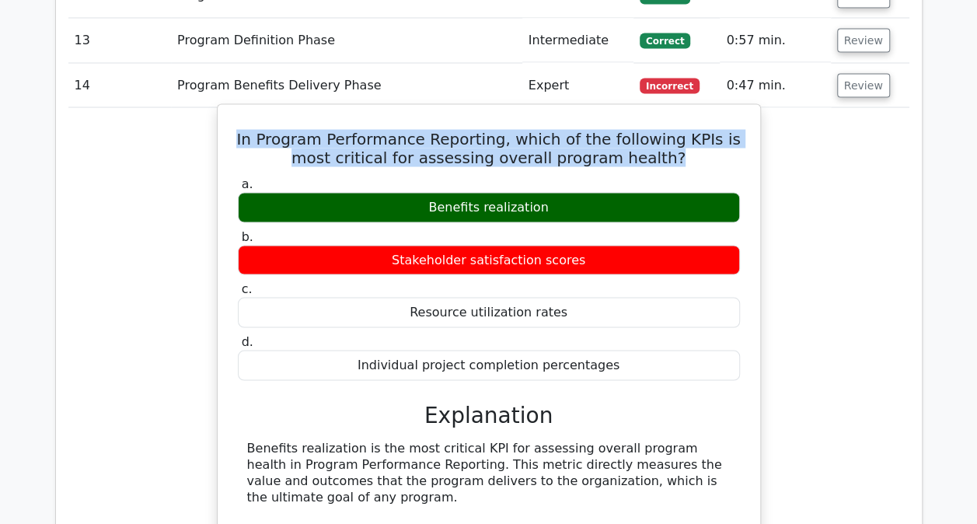
drag, startPoint x: 648, startPoint y: 158, endPoint x: 237, endPoint y: 126, distance: 411.8
click at [237, 129] on h5 "In Program Performance Reporting, which of the following KPIs is most critical …" at bounding box center [488, 147] width 505 height 37
drag, startPoint x: 237, startPoint y: 126, endPoint x: 407, endPoint y: 151, distance: 172.1
copy h5 "In Program Performance Reporting, which of the following KPIs is most critical …"
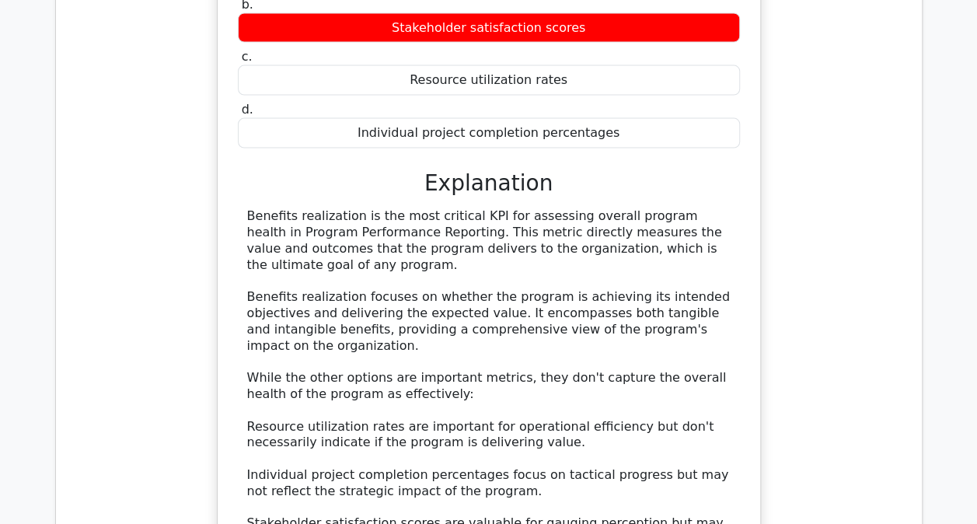
scroll to position [1684, 0]
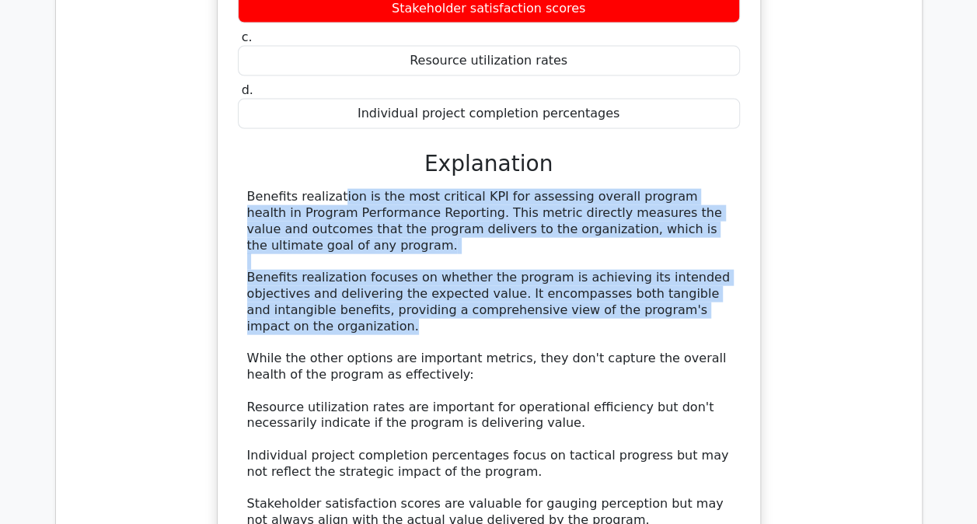
drag, startPoint x: 723, startPoint y: 302, endPoint x: 233, endPoint y: 188, distance: 502.9
click at [233, 188] on div "In Program Performance Reporting, which of the following KPIs is most critical …" at bounding box center [489, 254] width 530 height 791
drag, startPoint x: 233, startPoint y: 188, endPoint x: 289, endPoint y: 213, distance: 61.3
copy div "Benefits realization is the most critical KPI for assessing overall program hea…"
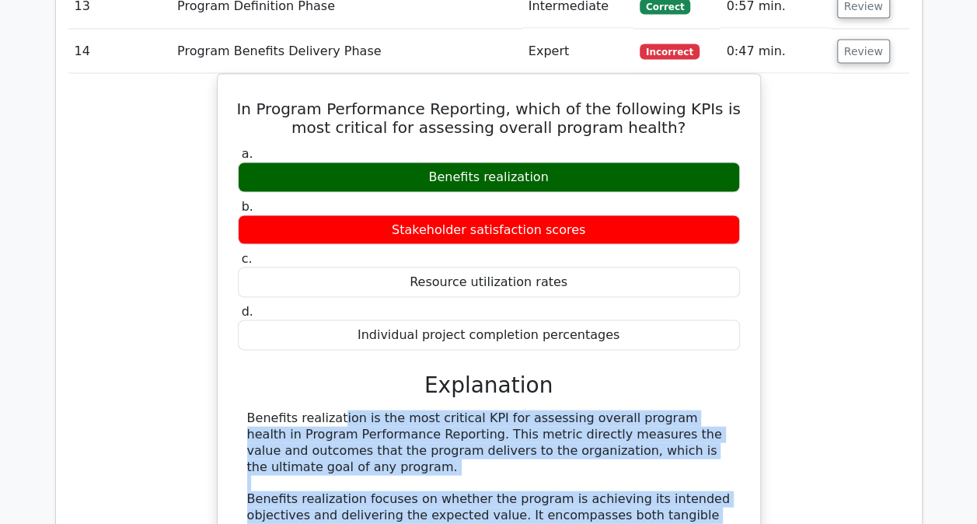
scroll to position [1466, 0]
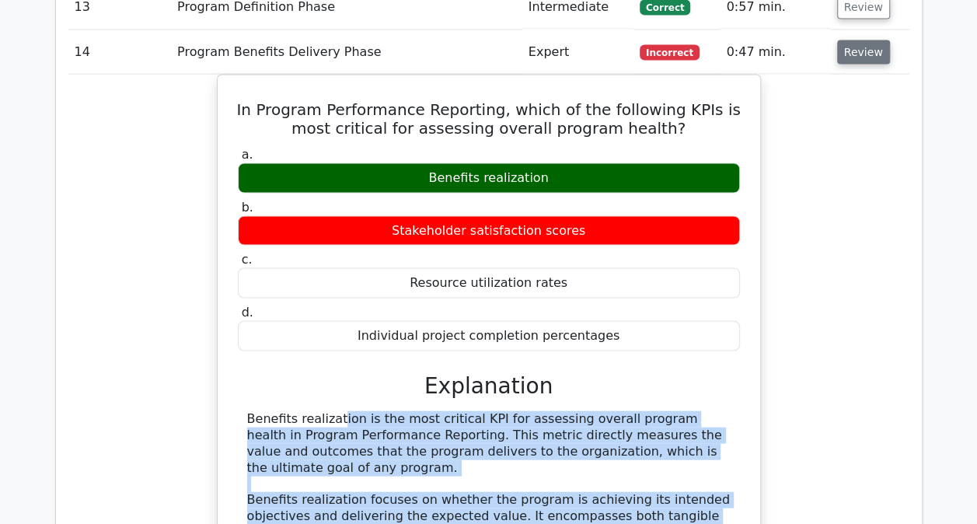
click at [858, 48] on button "Review" at bounding box center [864, 52] width 53 height 24
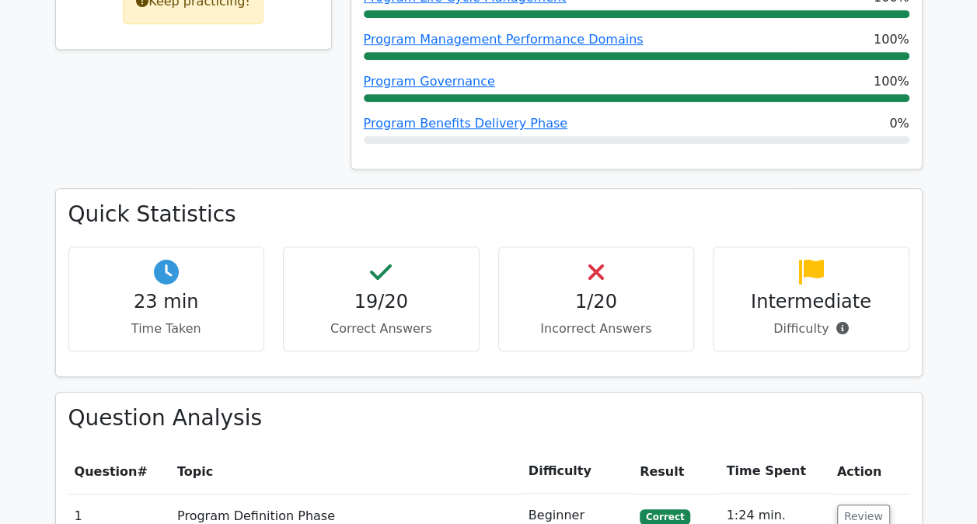
scroll to position [0, 0]
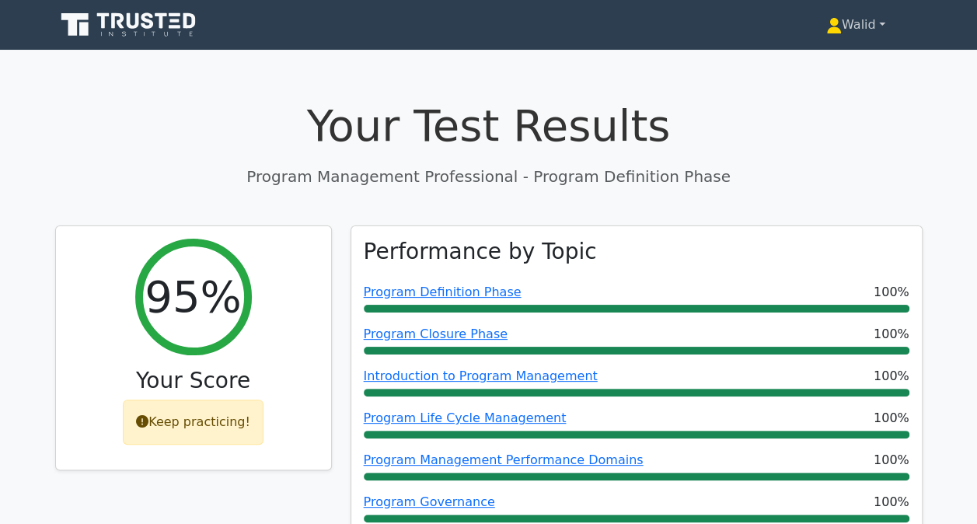
click at [848, 24] on link "Walid" at bounding box center [856, 24] width 134 height 31
click at [817, 54] on link "Profile" at bounding box center [851, 61] width 123 height 25
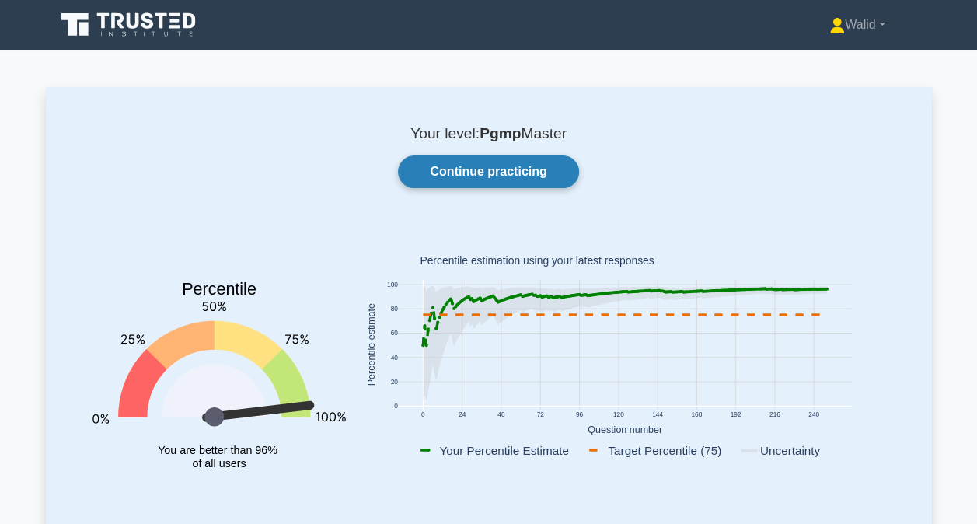
click at [496, 182] on link "Continue practicing" at bounding box center [488, 172] width 180 height 33
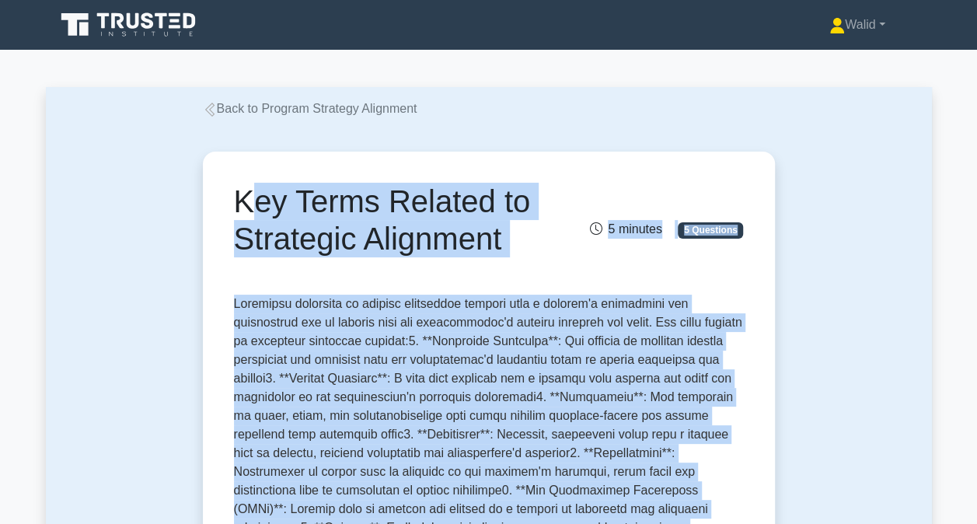
drag, startPoint x: 456, startPoint y: 460, endPoint x: 231, endPoint y: 213, distance: 334.7
drag, startPoint x: 231, startPoint y: 213, endPoint x: 322, endPoint y: 219, distance: 91.2
copy div "Key Terms Related to Strategic Alignment 5 minutes 5 Questions Strategic alignm…"
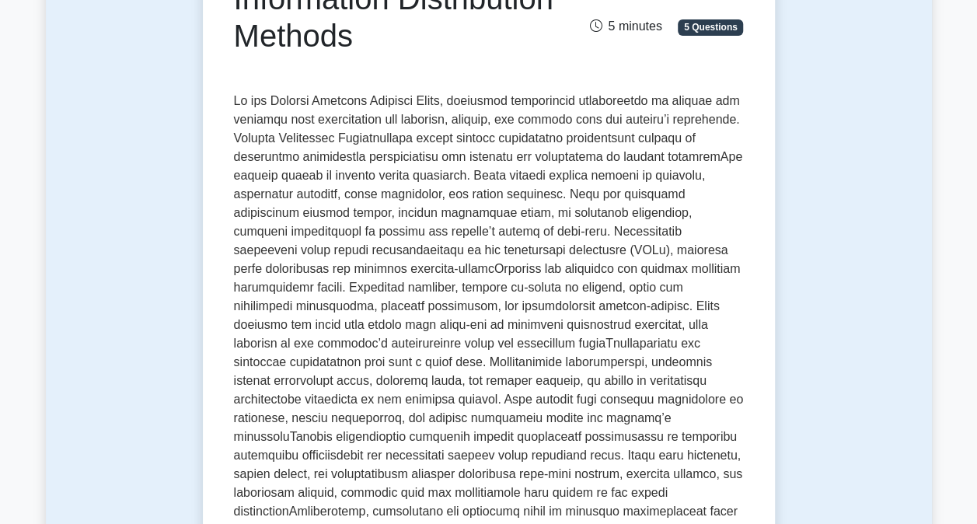
scroll to position [168, 0]
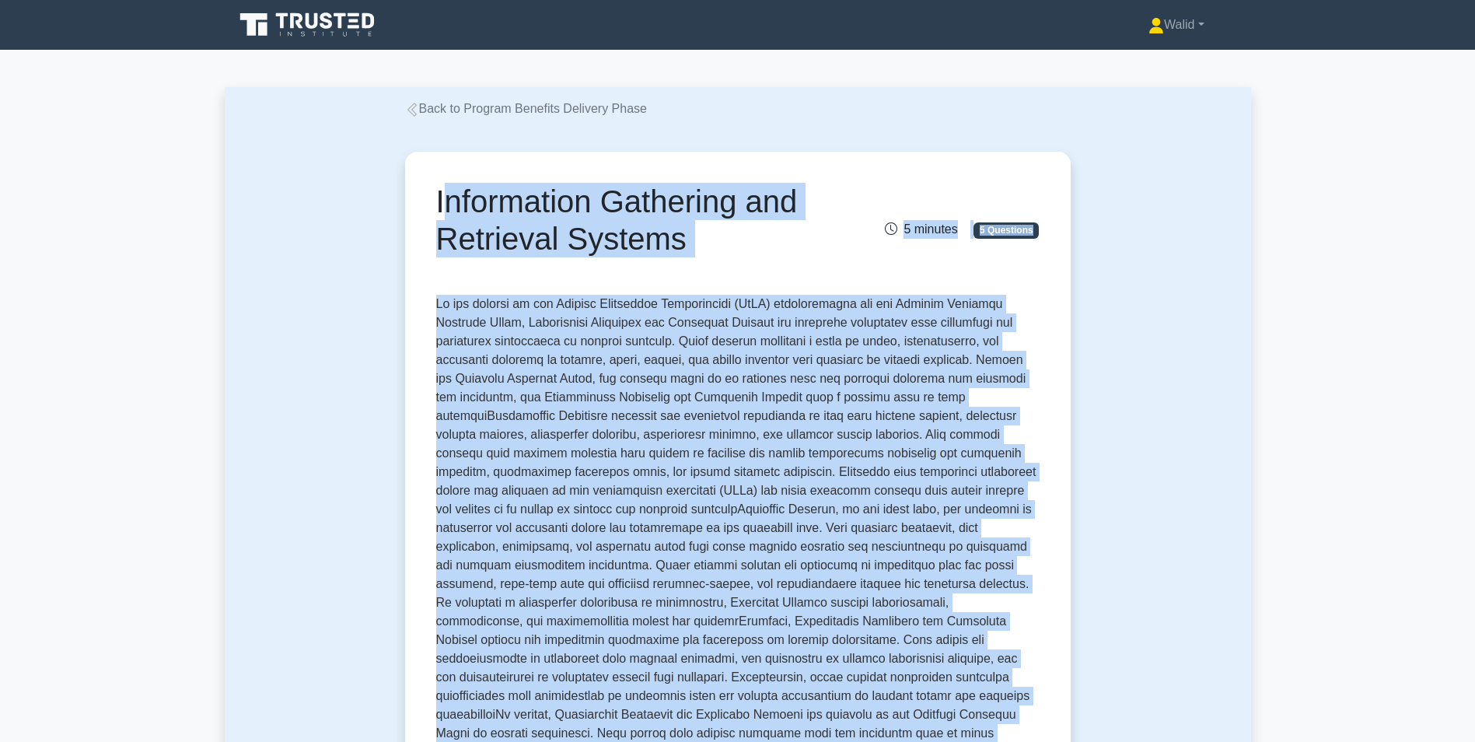
drag, startPoint x: 625, startPoint y: 579, endPoint x: 430, endPoint y: 184, distance: 439.9
drag, startPoint x: 430, startPoint y: 184, endPoint x: 470, endPoint y: 219, distance: 53.5
copy div "Information Gathering and Retrieval Systems 5 minutes 5 Questions In the contex…"
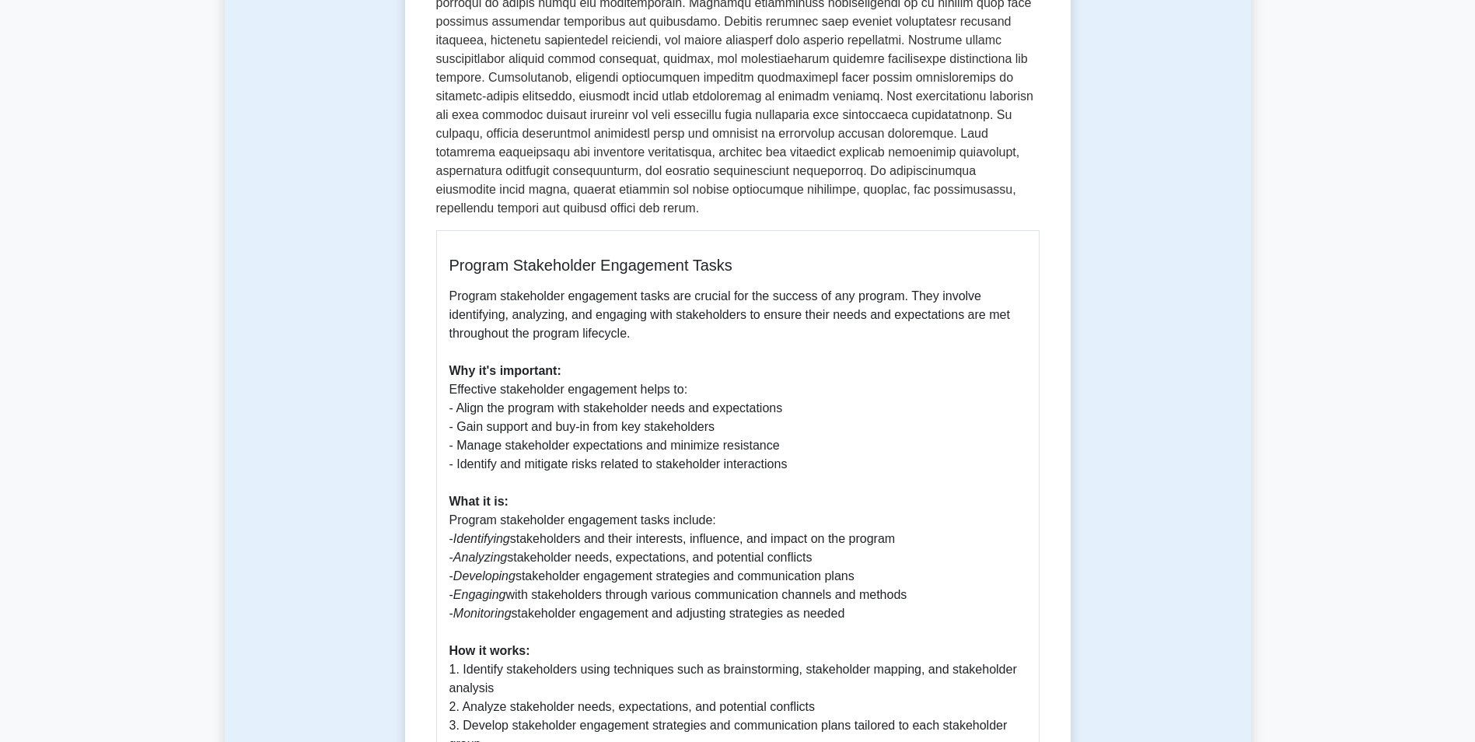
scroll to position [622, 0]
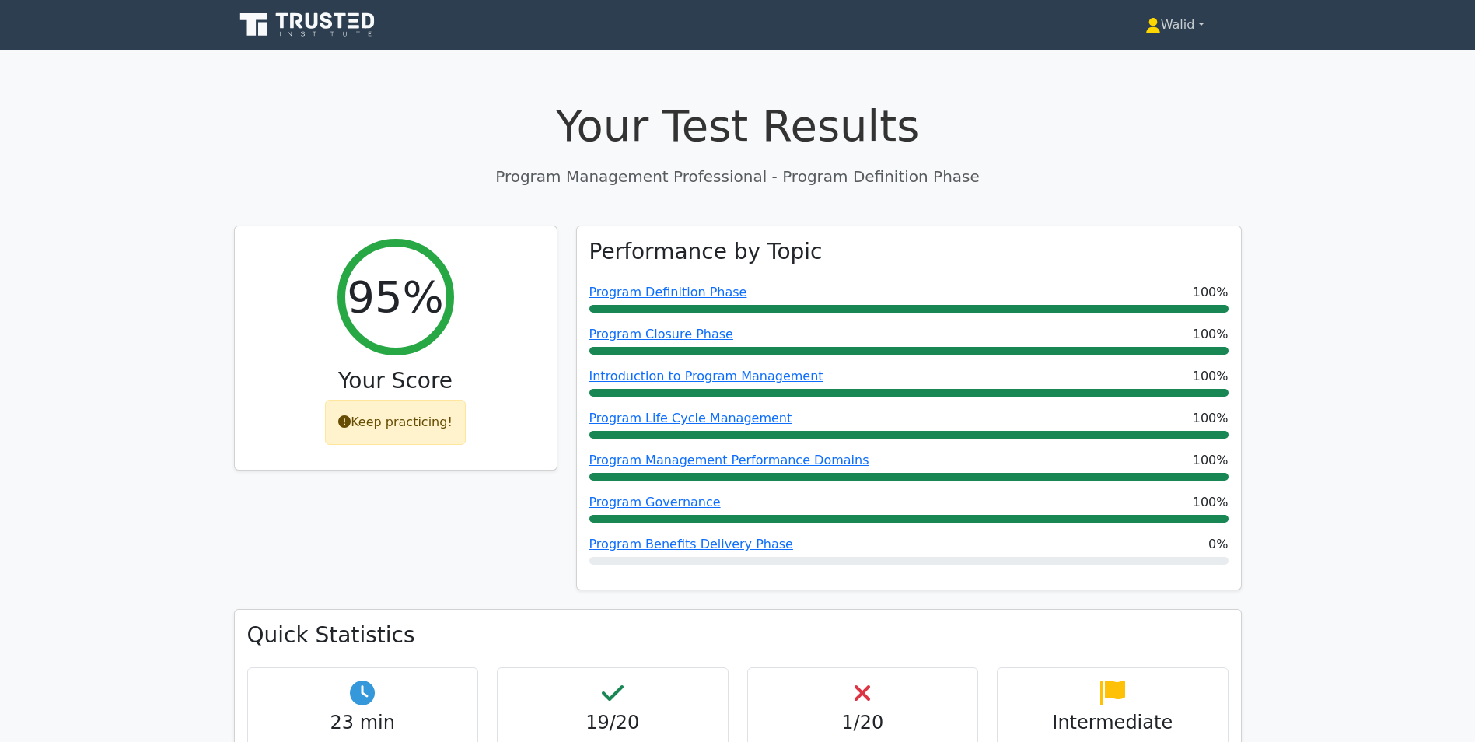
click at [1184, 26] on link "Walid" at bounding box center [1175, 24] width 134 height 31
click at [1162, 63] on link "Profile" at bounding box center [1170, 61] width 123 height 25
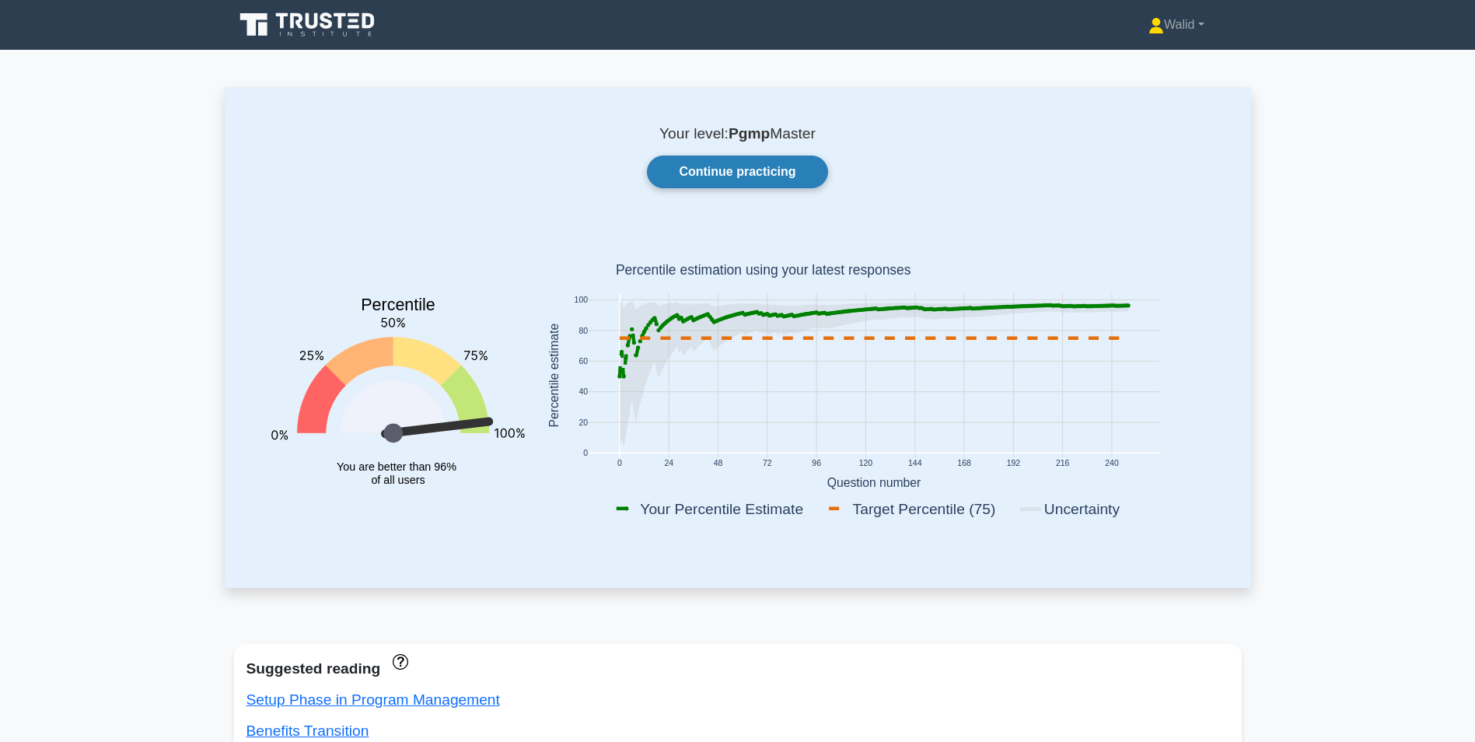
click at [743, 182] on link "Continue practicing" at bounding box center [737, 172] width 180 height 33
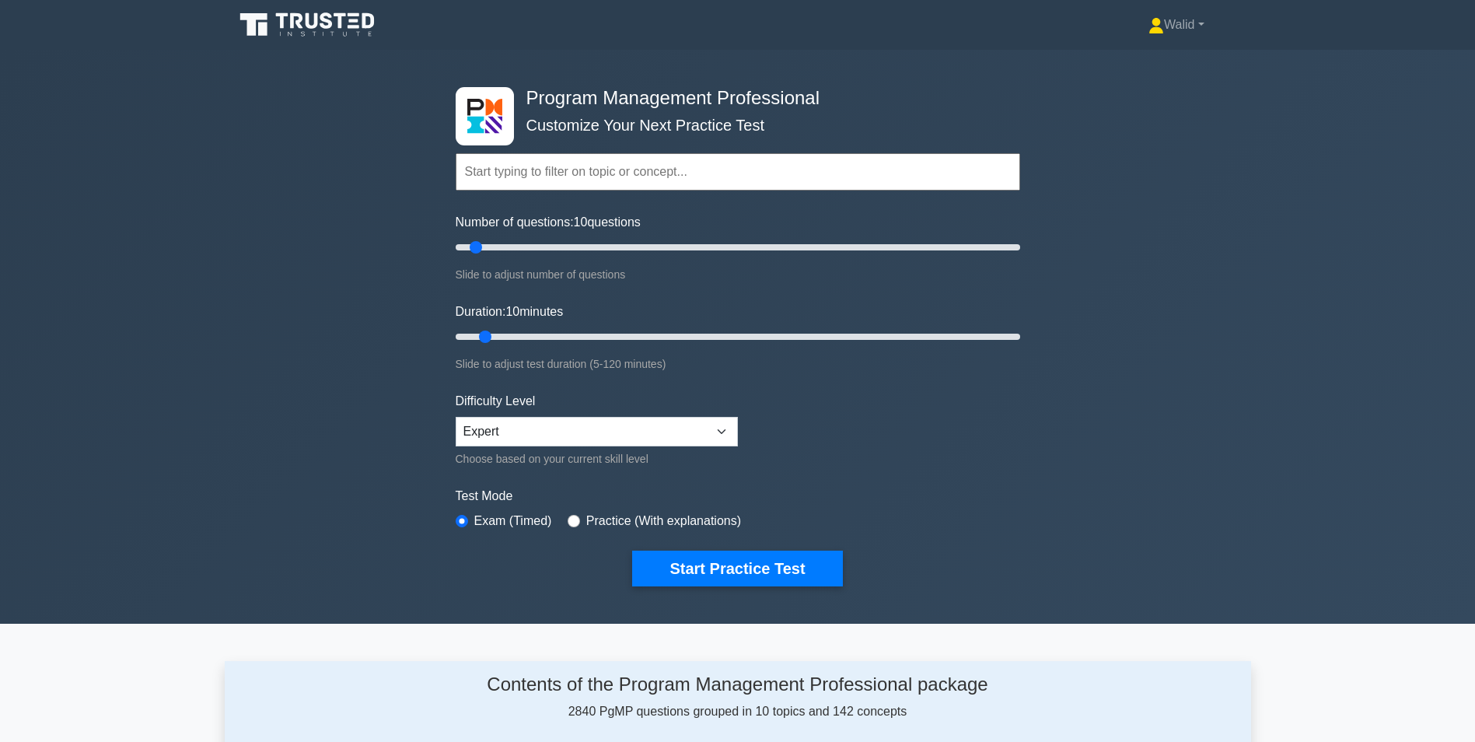
click at [548, 175] on input "text" at bounding box center [738, 171] width 565 height 37
paste input "Information Gathering and Retrieval Systems"
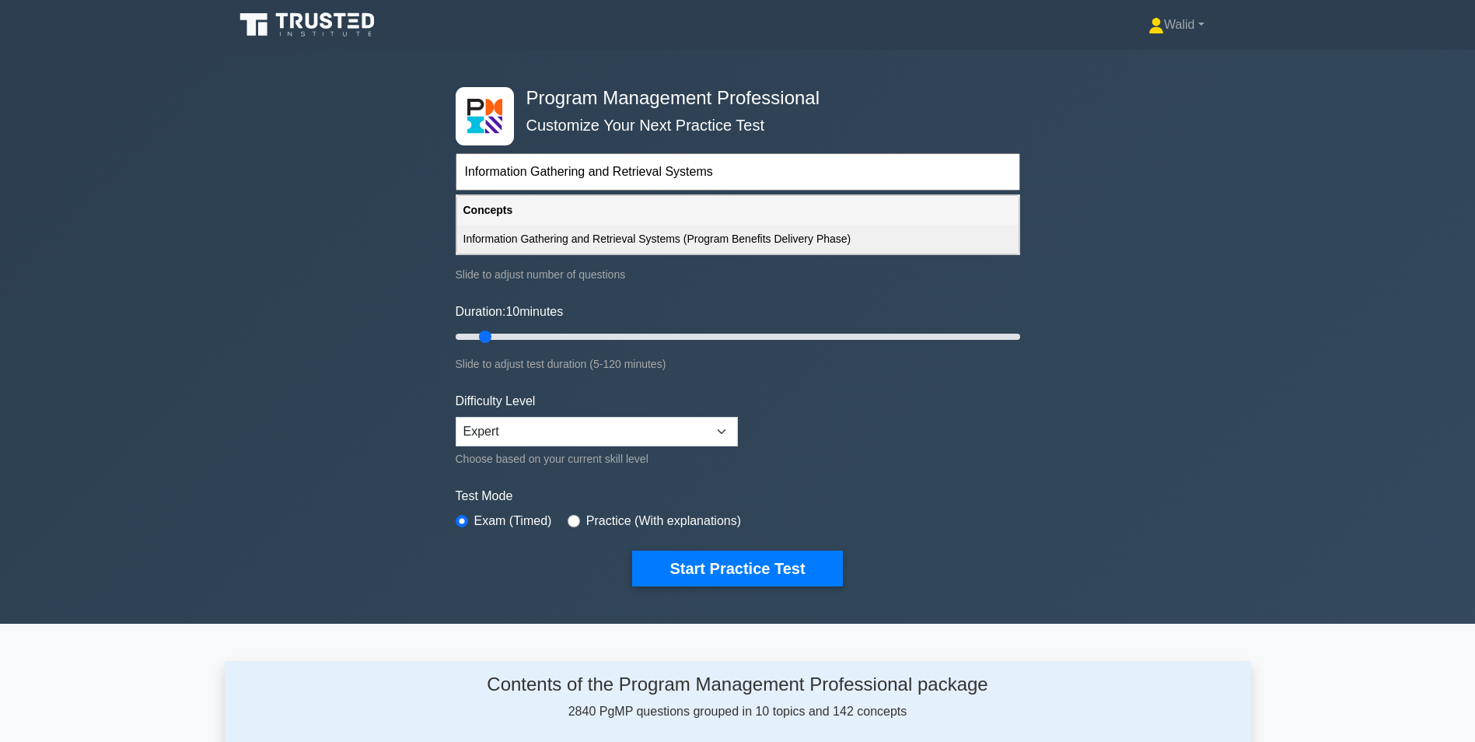
click at [594, 237] on div "Information Gathering and Retrieval Systems (Program Benefits Delivery Phase)" at bounding box center [737, 239] width 561 height 29
type input "Information Gathering and Retrieval Systems (Program Benefits Delivery Phase)"
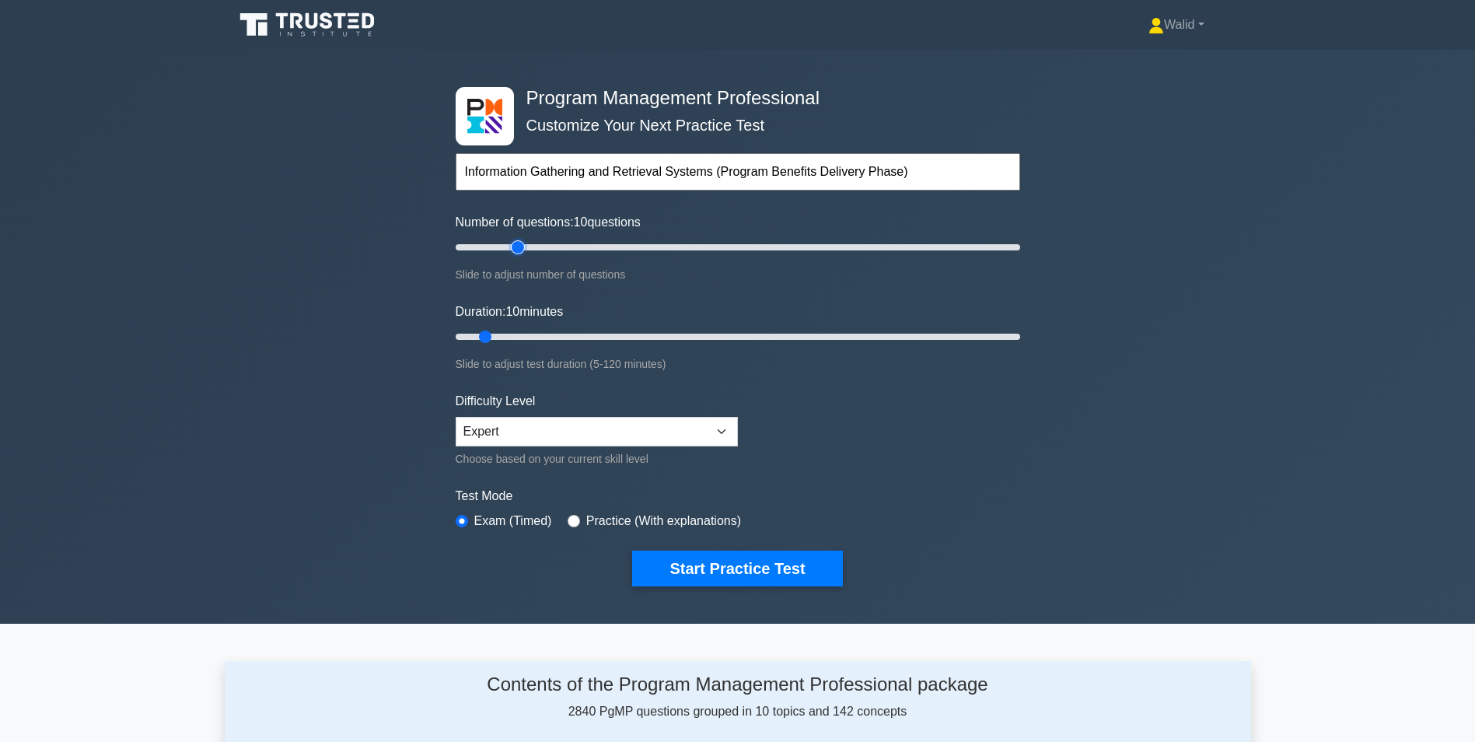
type input "25"
click at [523, 248] on input "Number of questions: 10 questions" at bounding box center [738, 247] width 565 height 19
type input "20"
click at [509, 245] on input "Number of questions: 25 questions" at bounding box center [738, 247] width 565 height 19
click at [515, 334] on input "Duration: 15 minutes" at bounding box center [738, 336] width 565 height 19
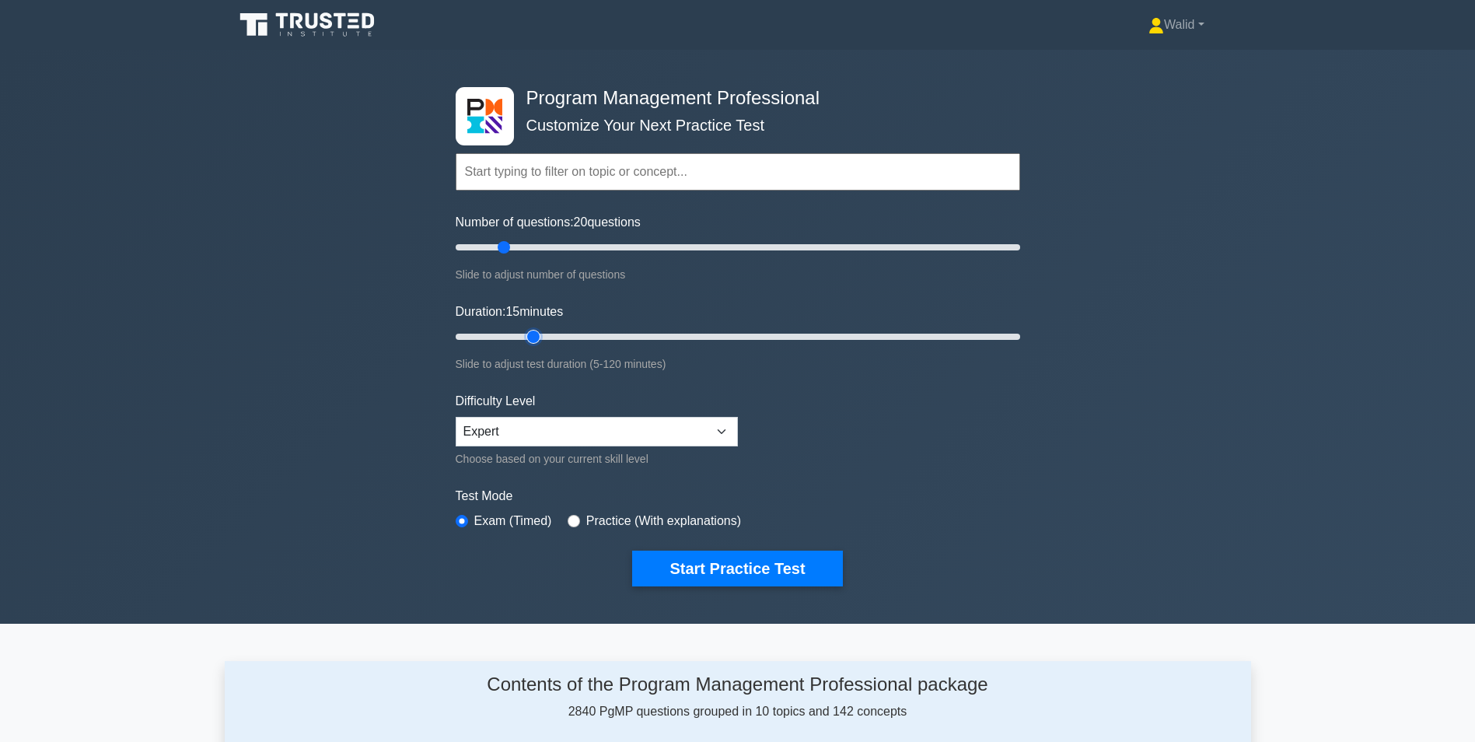
click at [527, 334] on input "Duration: 15 minutes" at bounding box center [738, 336] width 565 height 19
click at [545, 334] on input "Duration: 20 minutes" at bounding box center [738, 336] width 565 height 19
click at [549, 334] on input "Duration: 25 minutes" at bounding box center [738, 336] width 565 height 19
click at [562, 334] on input "Duration: 25 minutes" at bounding box center [738, 336] width 565 height 19
type input "30"
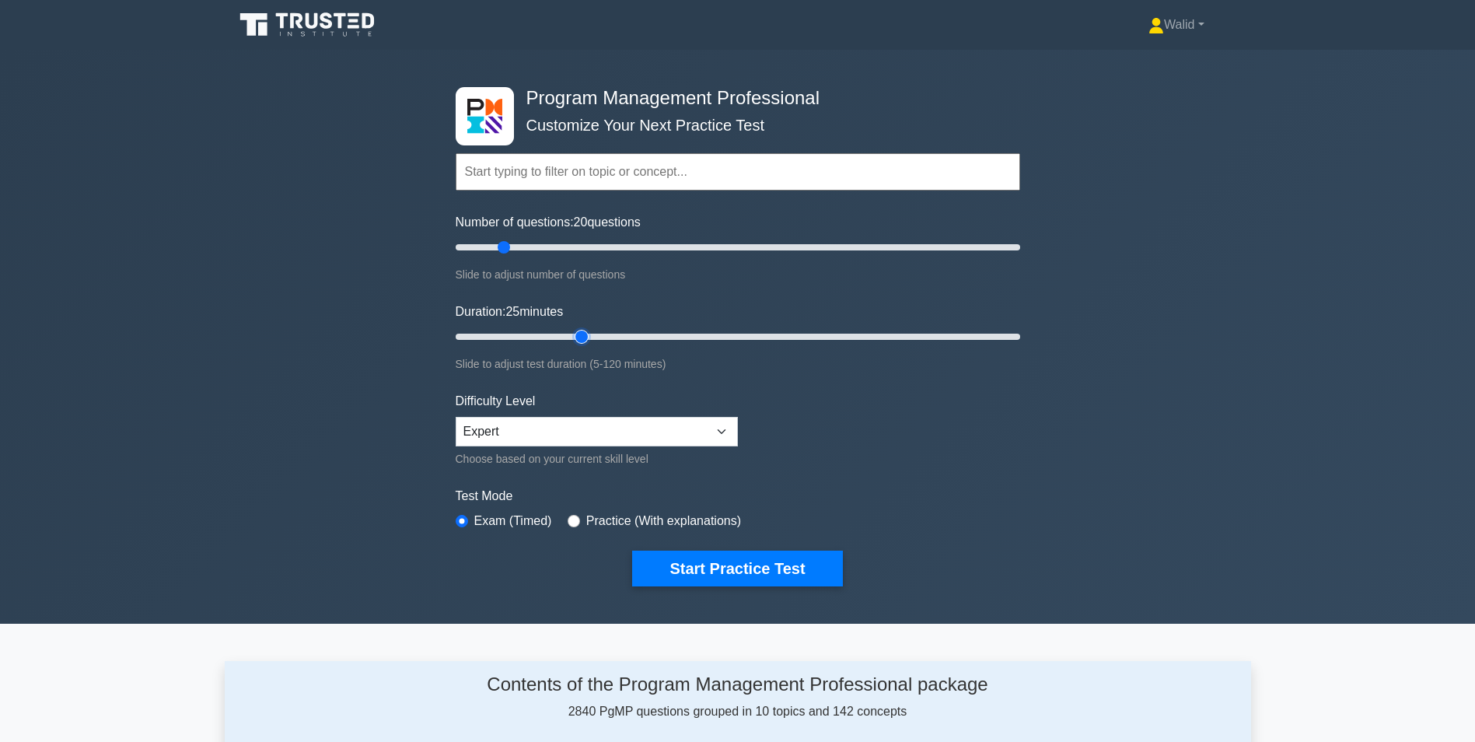
click at [575, 336] on input "Duration: 25 minutes" at bounding box center [738, 336] width 565 height 19
click at [519, 427] on select "Beginner Intermediate Expert" at bounding box center [597, 432] width 282 height 30
click at [456, 417] on select "Beginner Intermediate Expert" at bounding box center [597, 432] width 282 height 30
click at [736, 564] on button "Start Practice Test" at bounding box center [737, 569] width 210 height 36
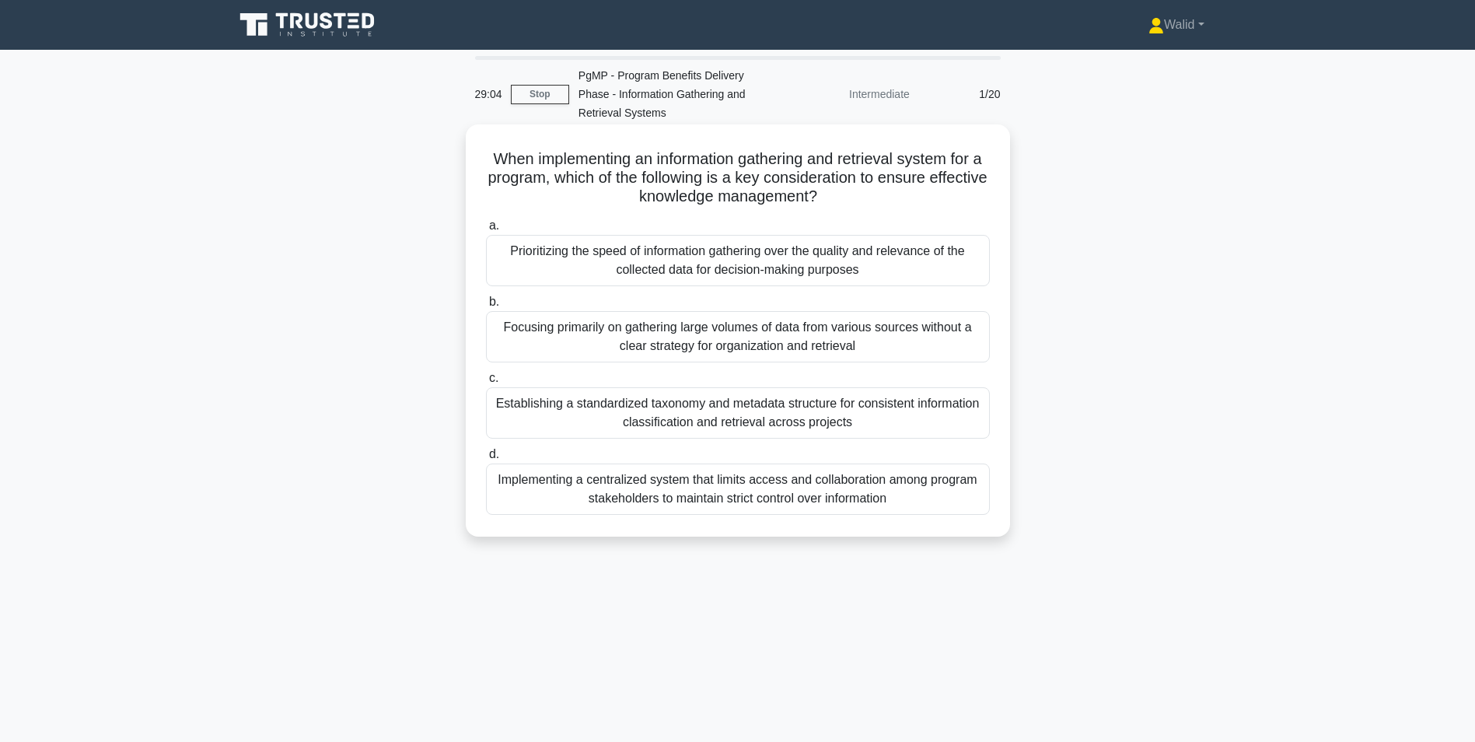
click at [733, 423] on div "Establishing a standardized taxonomy and metadata structure for consistent info…" at bounding box center [738, 412] width 504 height 51
click at [486, 383] on input "c. Establishing a standardized taxonomy and metadata structure for consistent i…" at bounding box center [486, 378] width 0 height 10
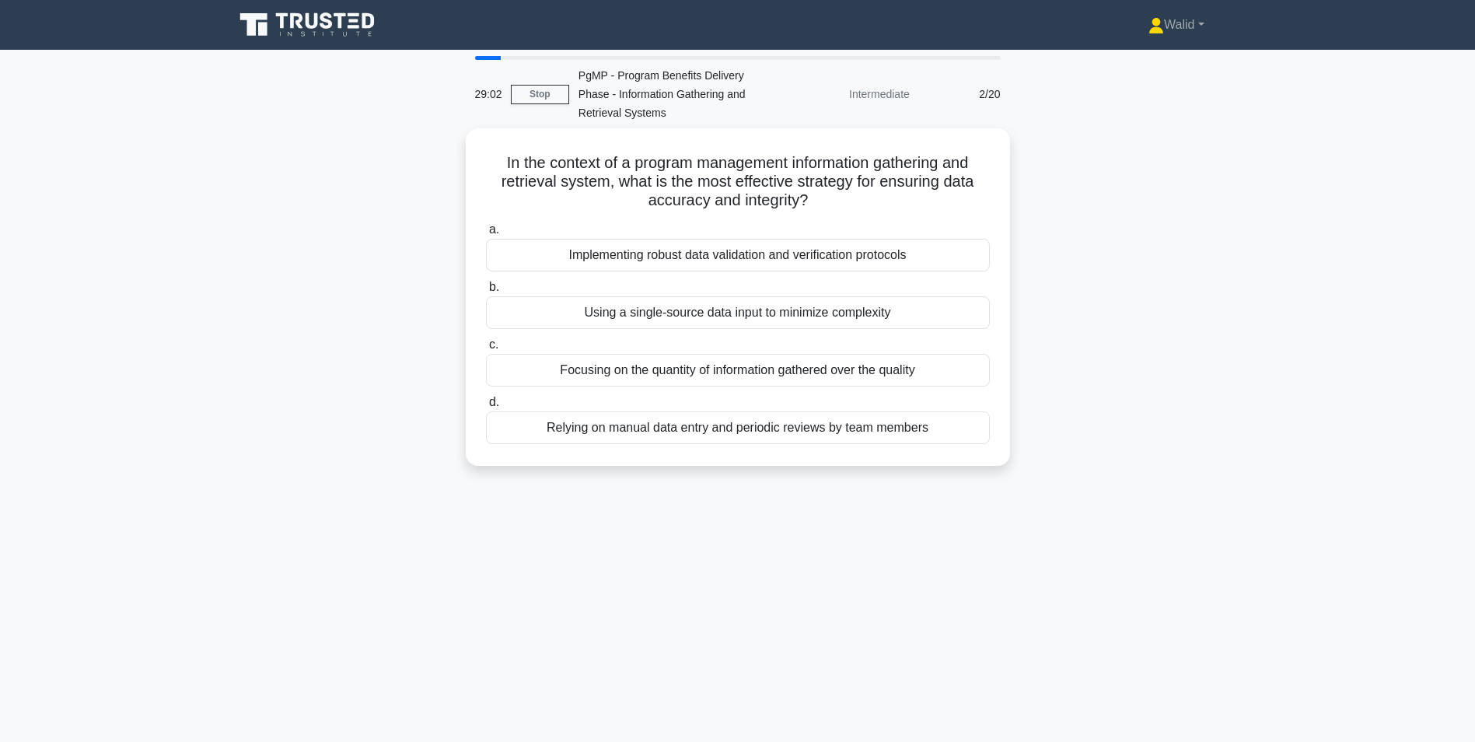
scroll to position [78, 0]
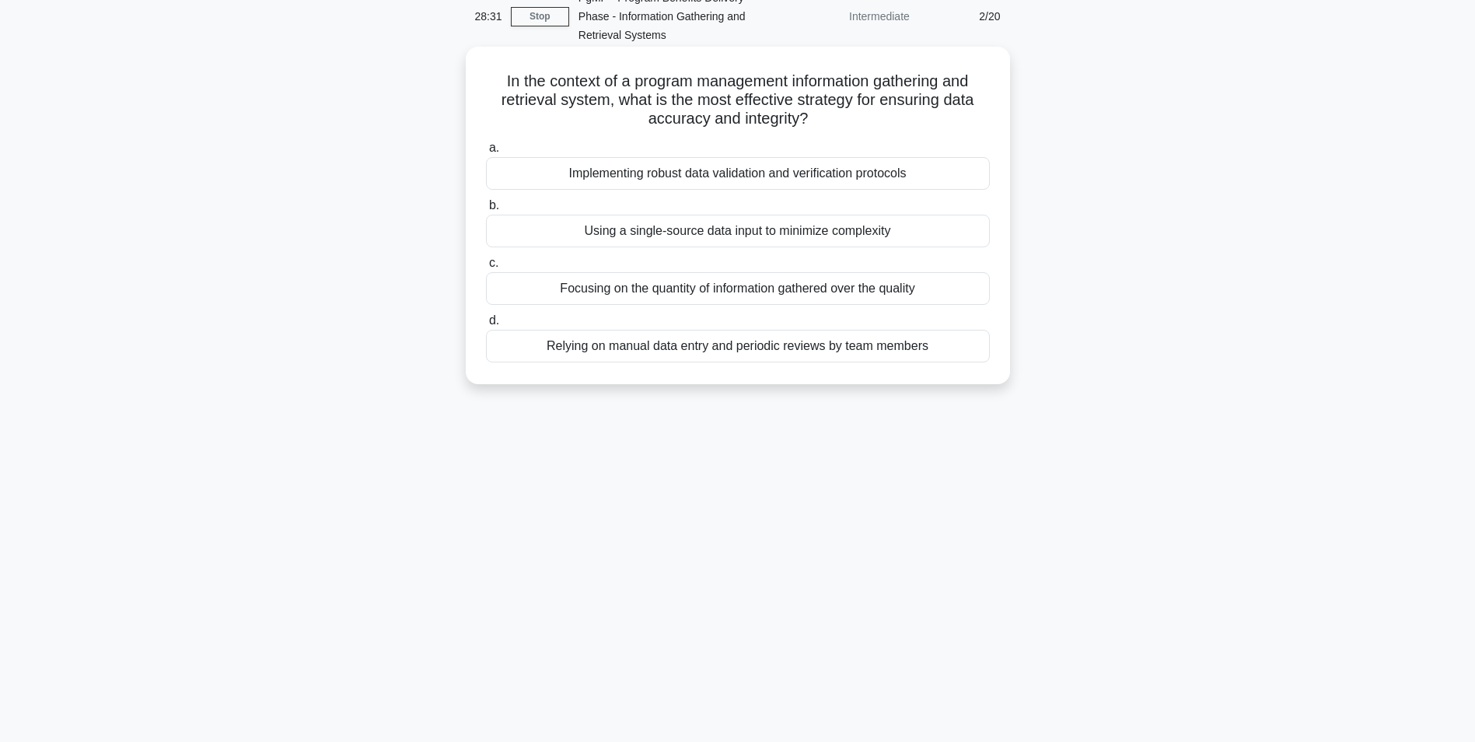
click at [749, 177] on div "Implementing robust data validation and verification protocols" at bounding box center [738, 173] width 504 height 33
click at [486, 153] on input "a. Implementing robust data validation and verification protocols" at bounding box center [486, 148] width 0 height 10
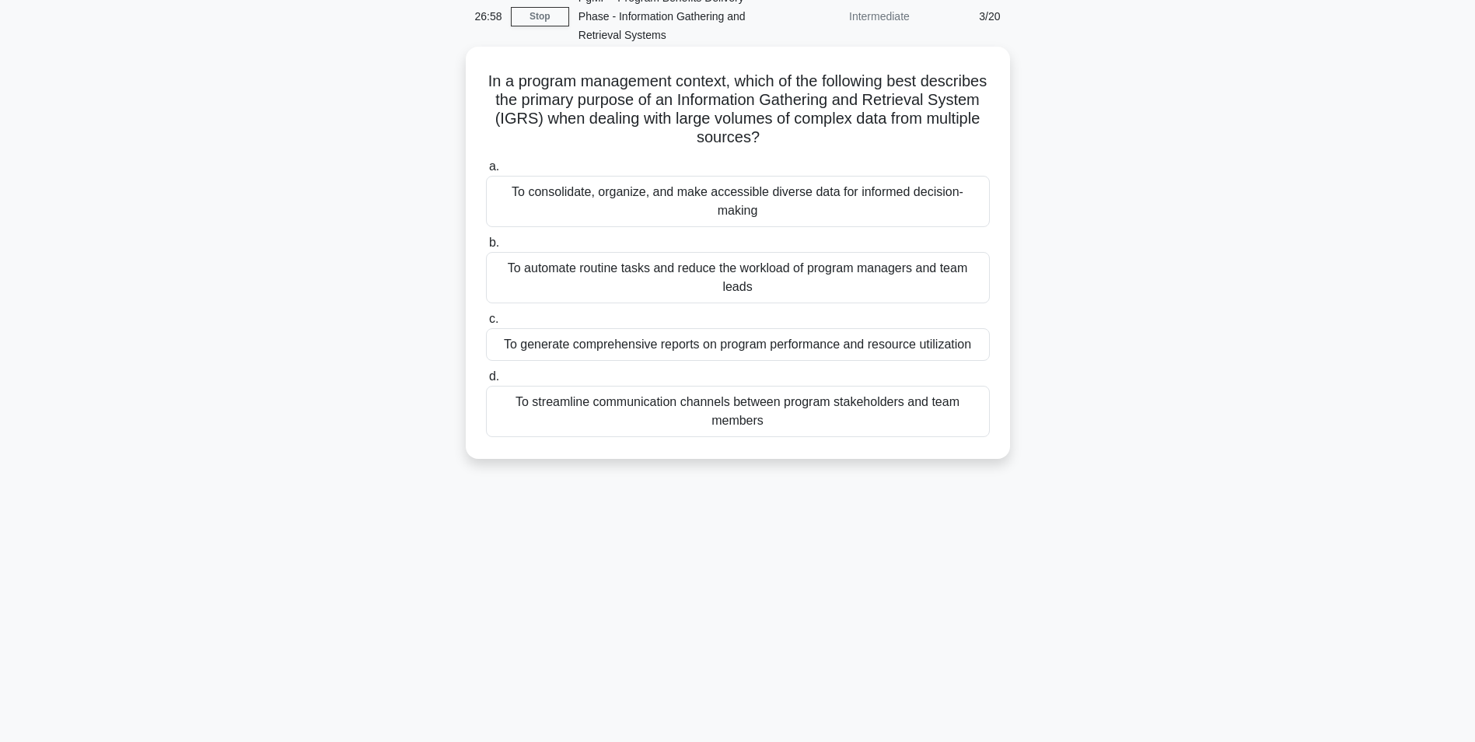
click at [755, 198] on div "To consolidate, organize, and make accessible diverse data for informed decisio…" at bounding box center [738, 201] width 504 height 51
click at [486, 172] on input "a. To consolidate, organize, and make accessible diverse data for informed deci…" at bounding box center [486, 167] width 0 height 10
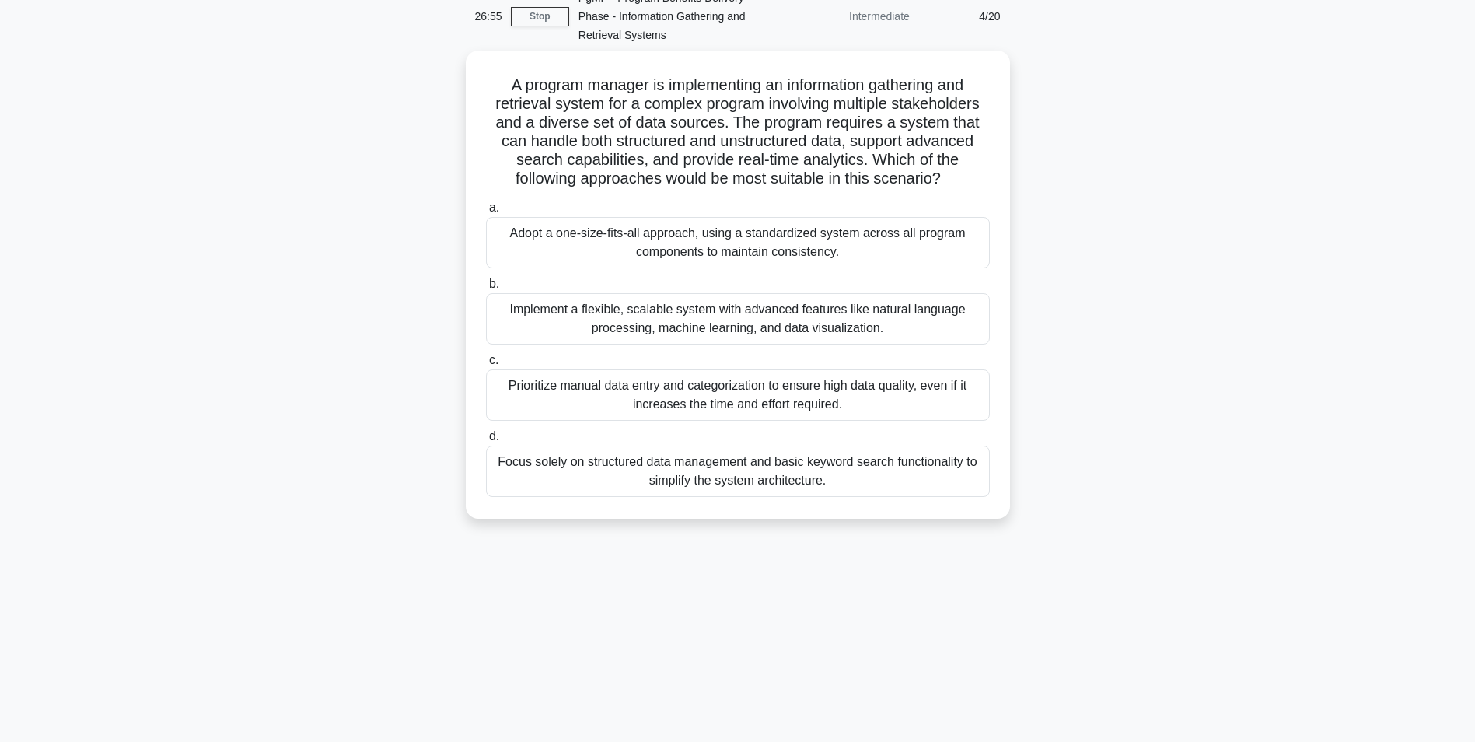
scroll to position [98, 0]
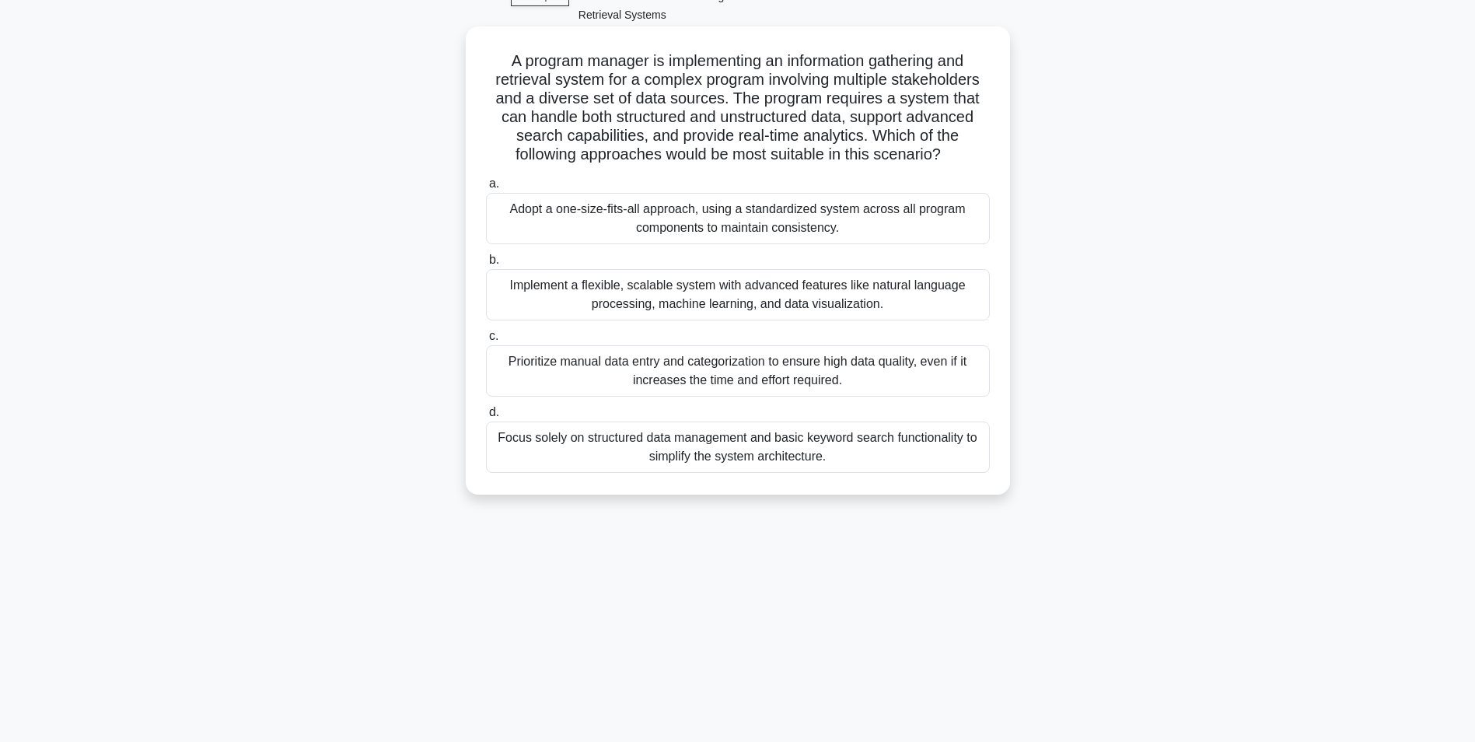
click at [775, 289] on div "Implement a flexible, scalable system with advanced features like natural langu…" at bounding box center [738, 294] width 504 height 51
click at [486, 265] on input "b. Implement a flexible, scalable system with advanced features like natural la…" at bounding box center [486, 260] width 0 height 10
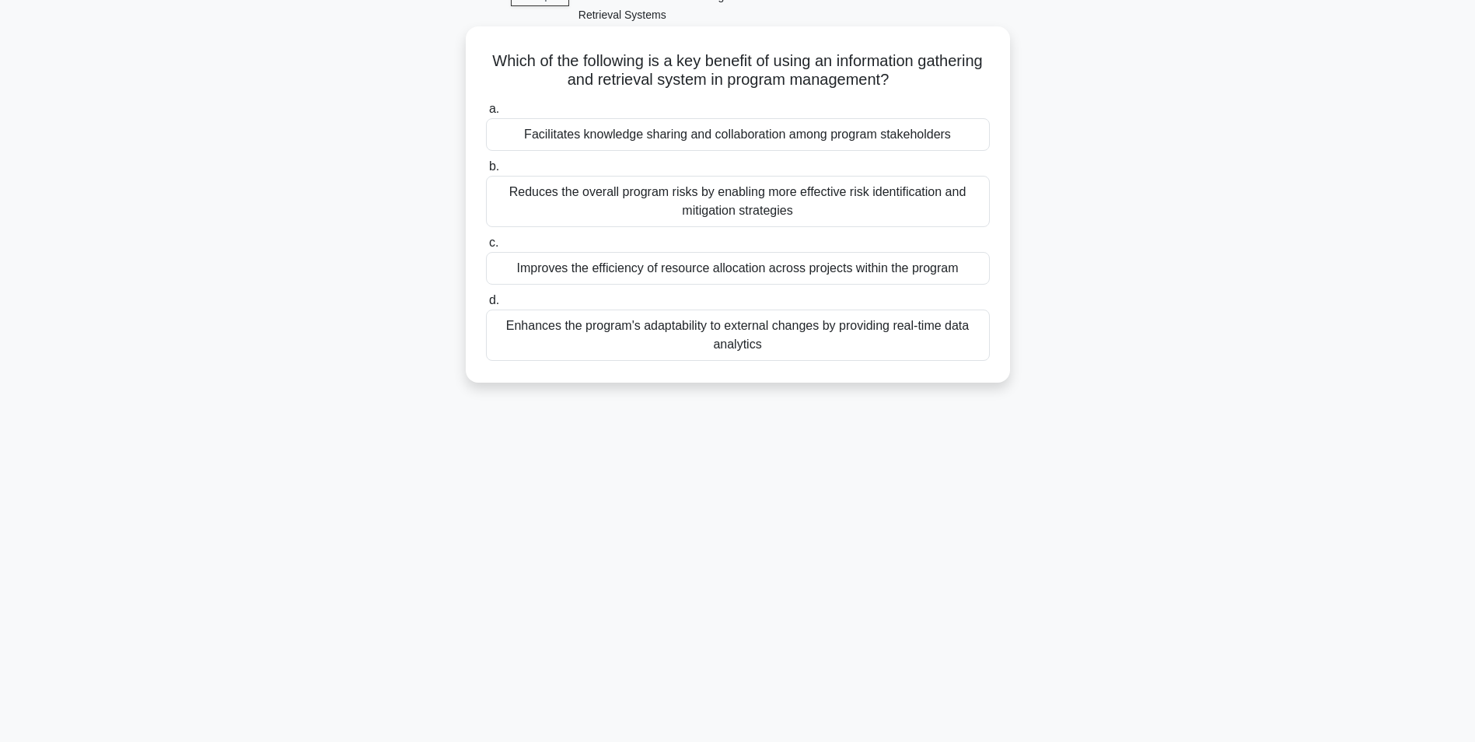
click at [778, 344] on div "Enhances the program's adaptability to external changes by providing real-time …" at bounding box center [738, 334] width 504 height 51
click at [486, 306] on input "d. Enhances the program's adaptability to external changes by providing real-ti…" at bounding box center [486, 301] width 0 height 10
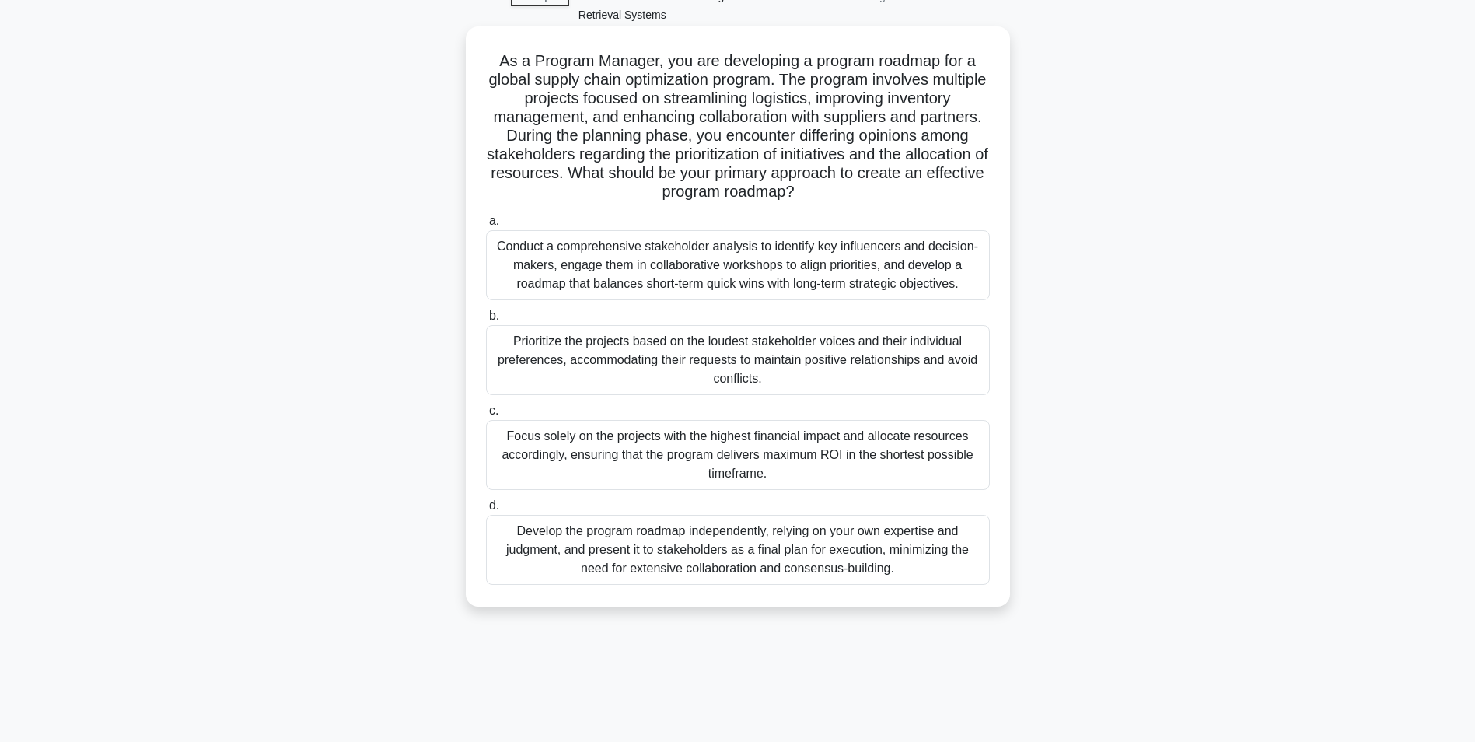
click at [764, 273] on div "Conduct a comprehensive stakeholder analysis to identify key influencers and de…" at bounding box center [738, 265] width 504 height 70
click at [486, 226] on input "a. Conduct a comprehensive stakeholder analysis to identify key influencers and…" at bounding box center [486, 221] width 0 height 10
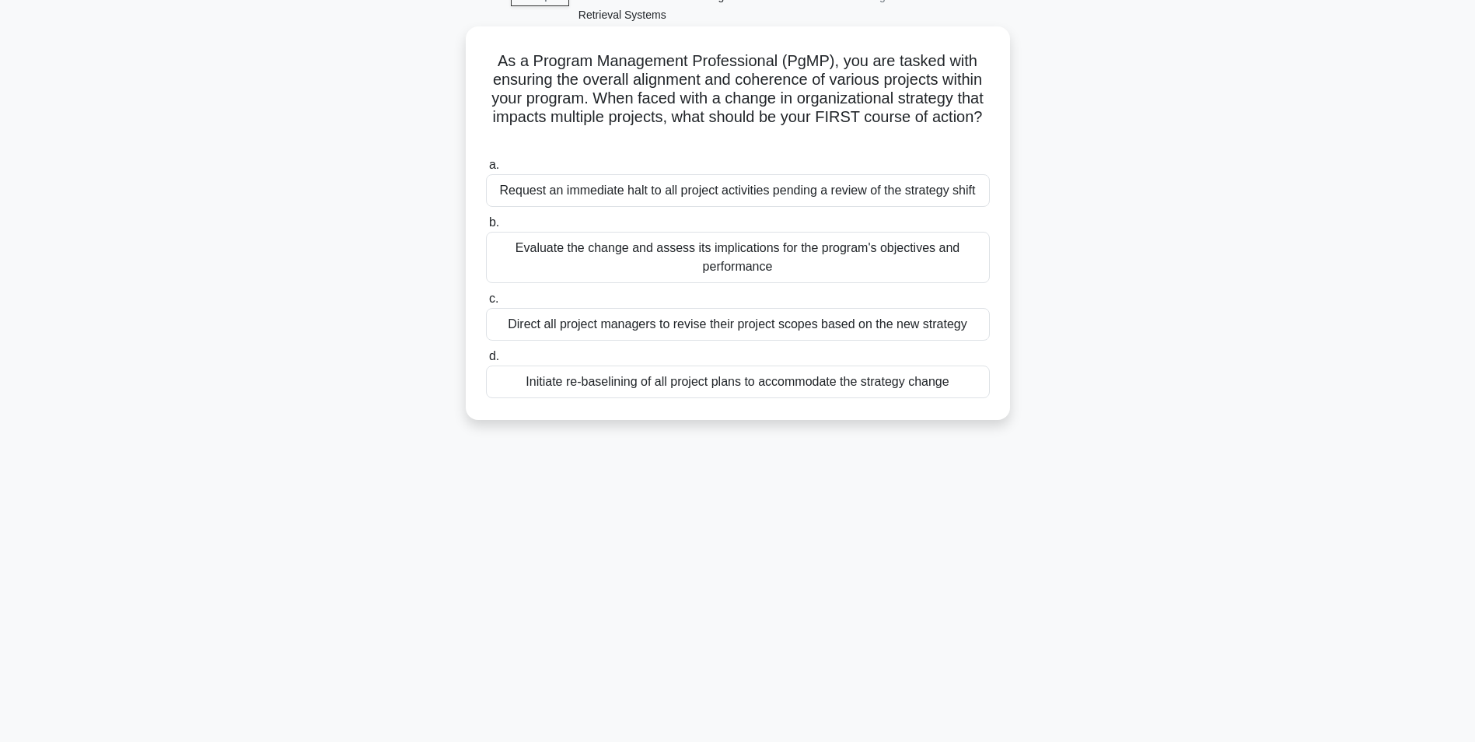
click at [746, 256] on div "Evaluate the change and assess its implications for the program's objectives an…" at bounding box center [738, 257] width 504 height 51
click at [486, 228] on input "b. Evaluate the change and assess its implications for the program's objectives…" at bounding box center [486, 223] width 0 height 10
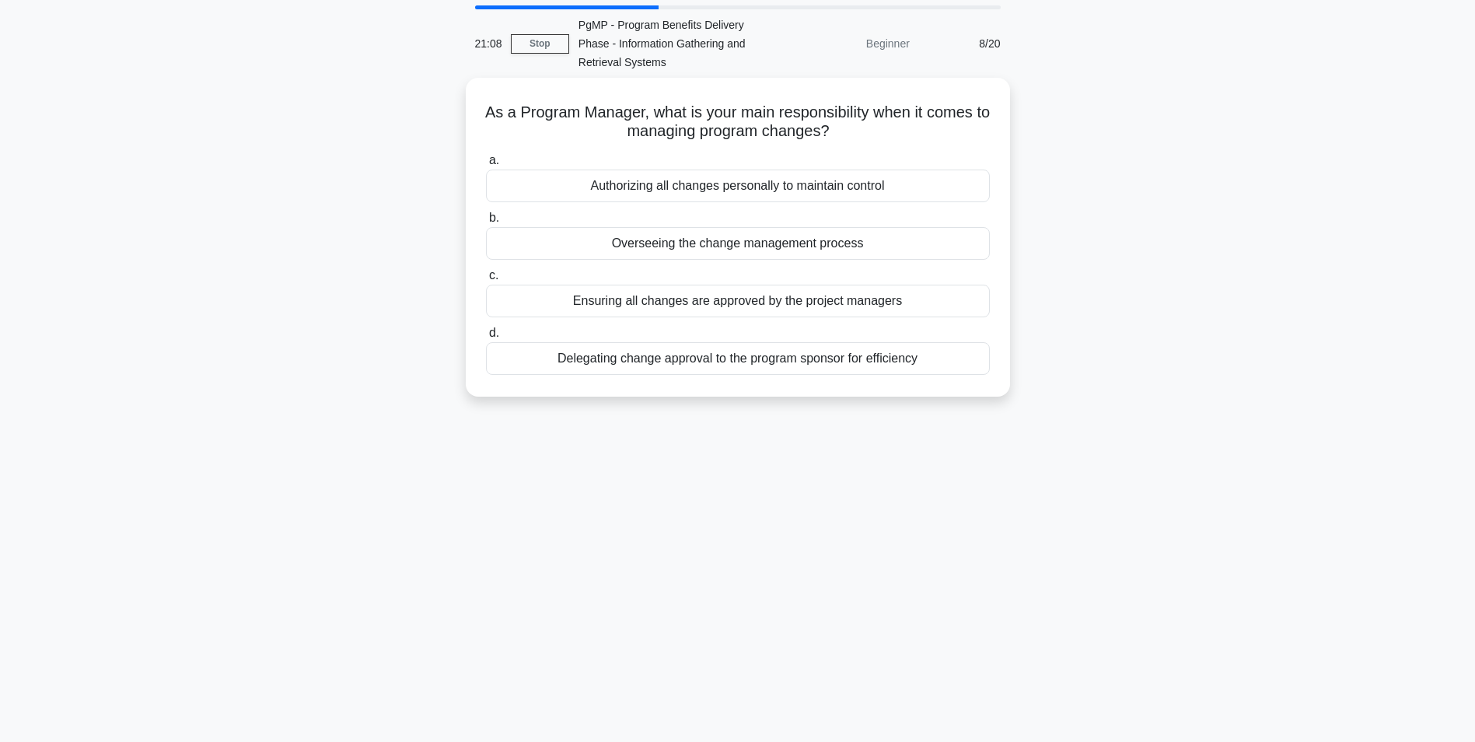
scroll to position [78, 0]
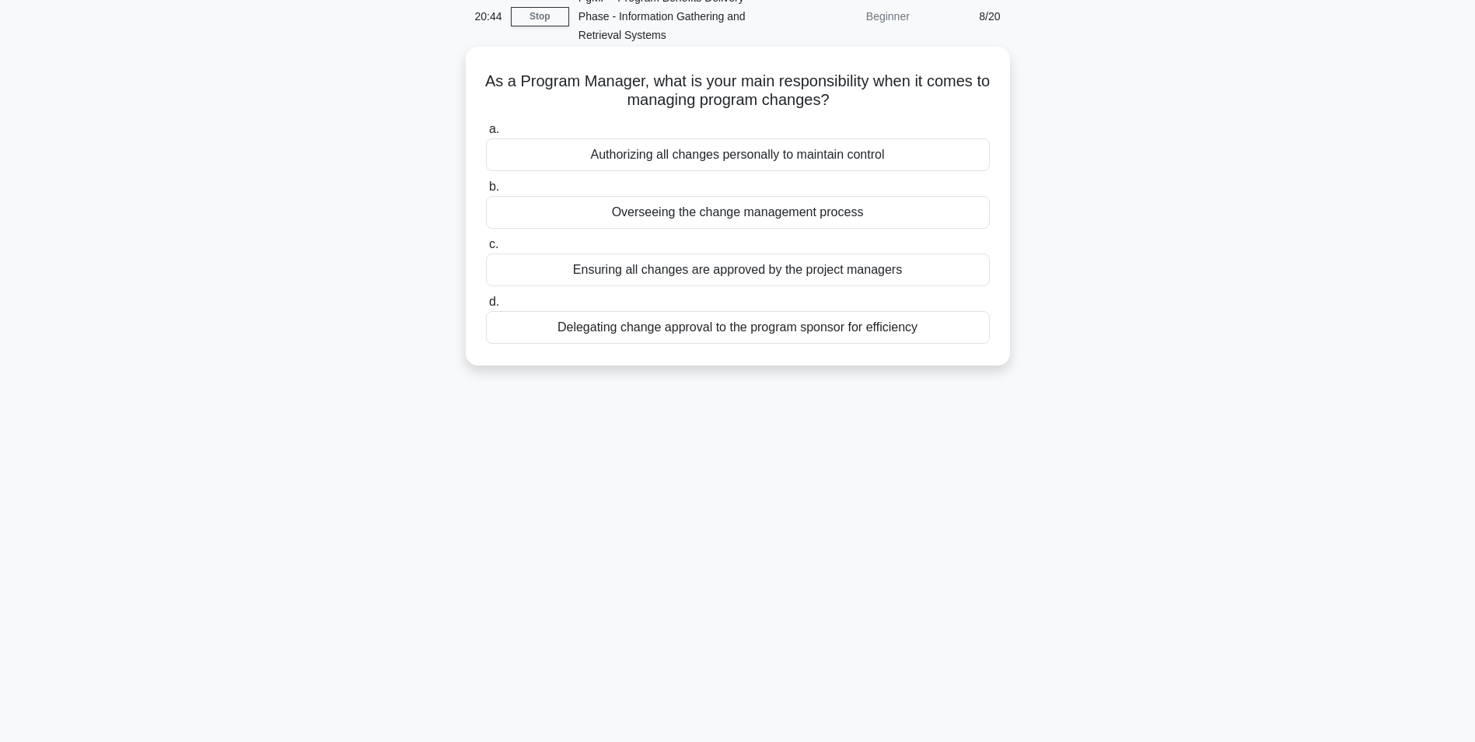
click at [720, 214] on div "Overseeing the change management process" at bounding box center [738, 212] width 504 height 33
click at [486, 192] on input "b. Overseeing the change management process" at bounding box center [486, 187] width 0 height 10
click at [773, 160] on div "Defining high-level benefits aligned with business objectives" at bounding box center [738, 154] width 504 height 33
click at [486, 135] on input "a. Defining high-level benefits aligned with business objectives" at bounding box center [486, 129] width 0 height 10
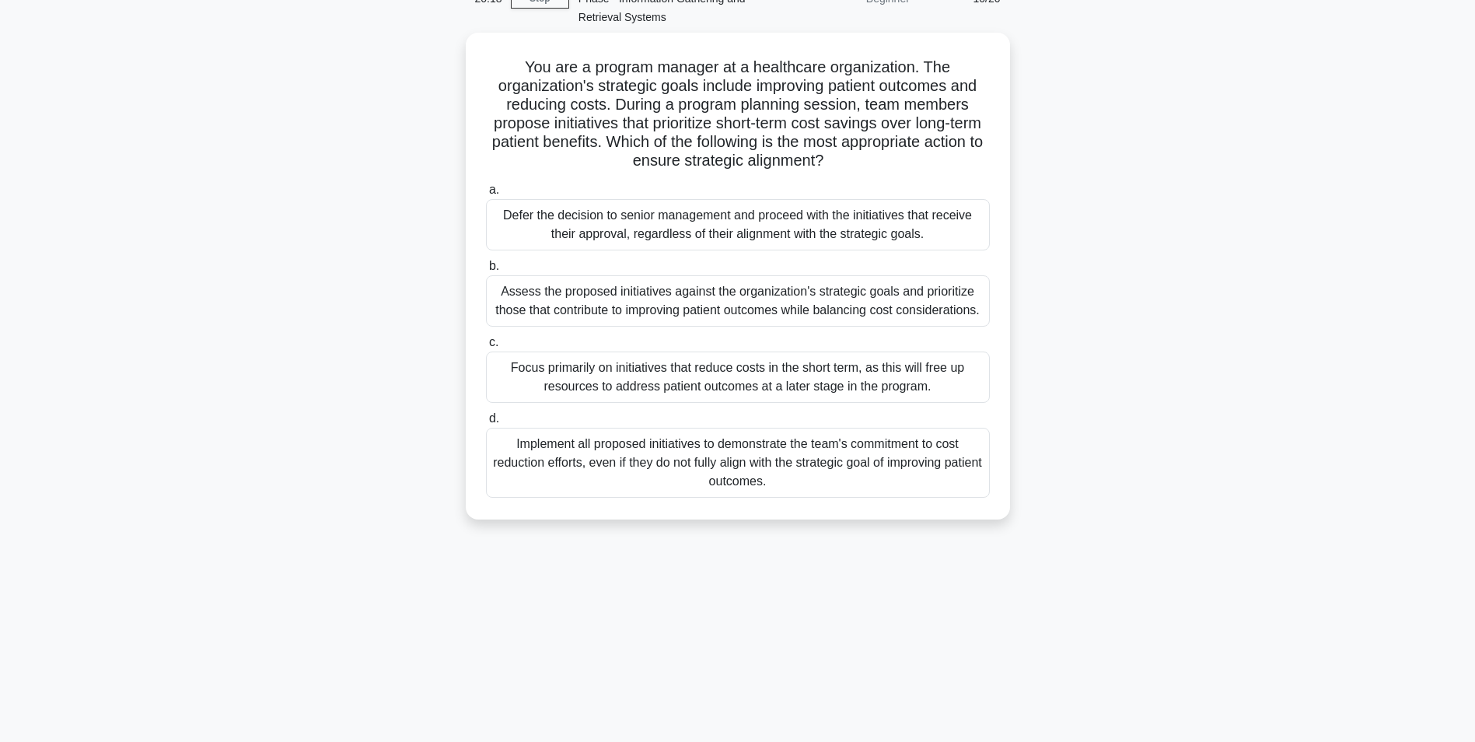
scroll to position [98, 0]
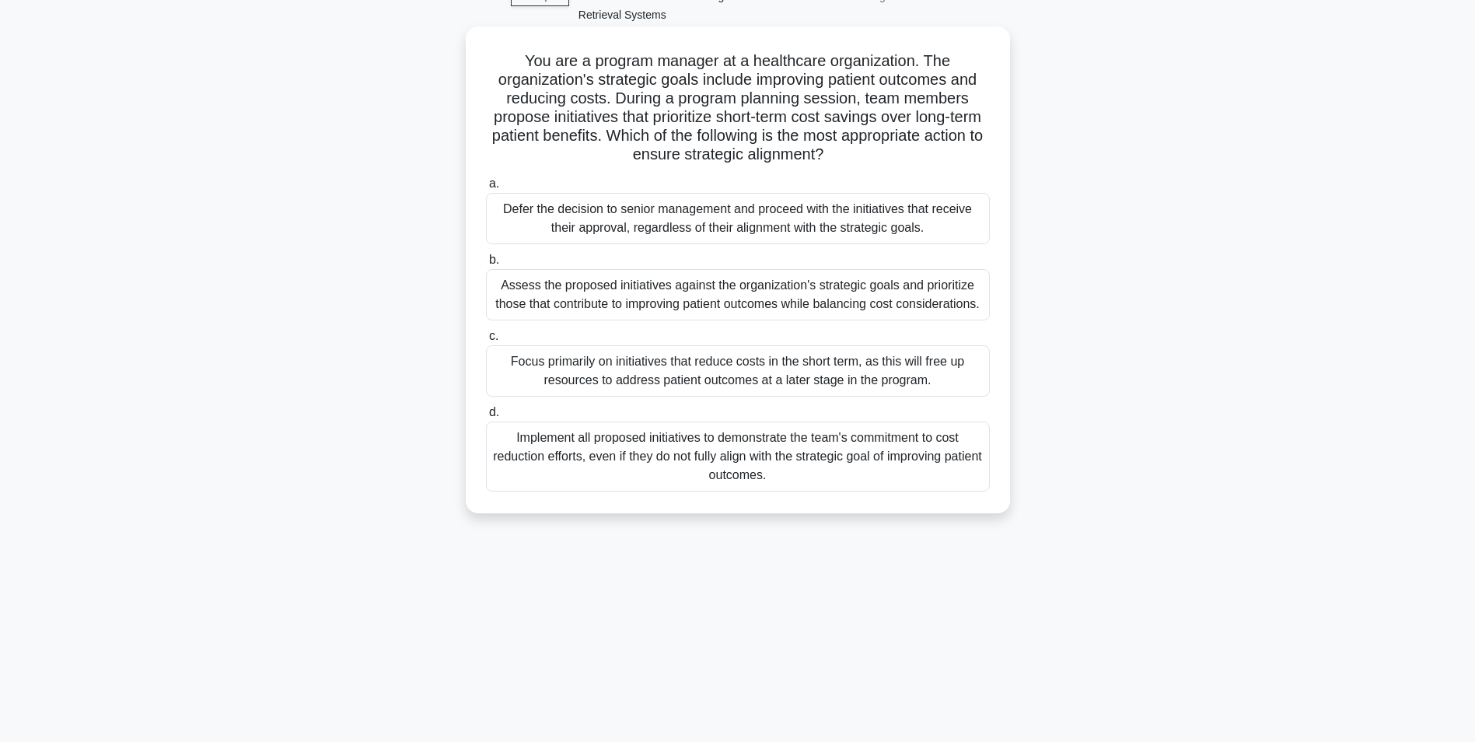
click at [681, 306] on div "Assess the proposed initiatives against the organization's strategic goals and …" at bounding box center [738, 294] width 504 height 51
click at [486, 265] on input "b. Assess the proposed initiatives against the organization's strategic goals a…" at bounding box center [486, 260] width 0 height 10
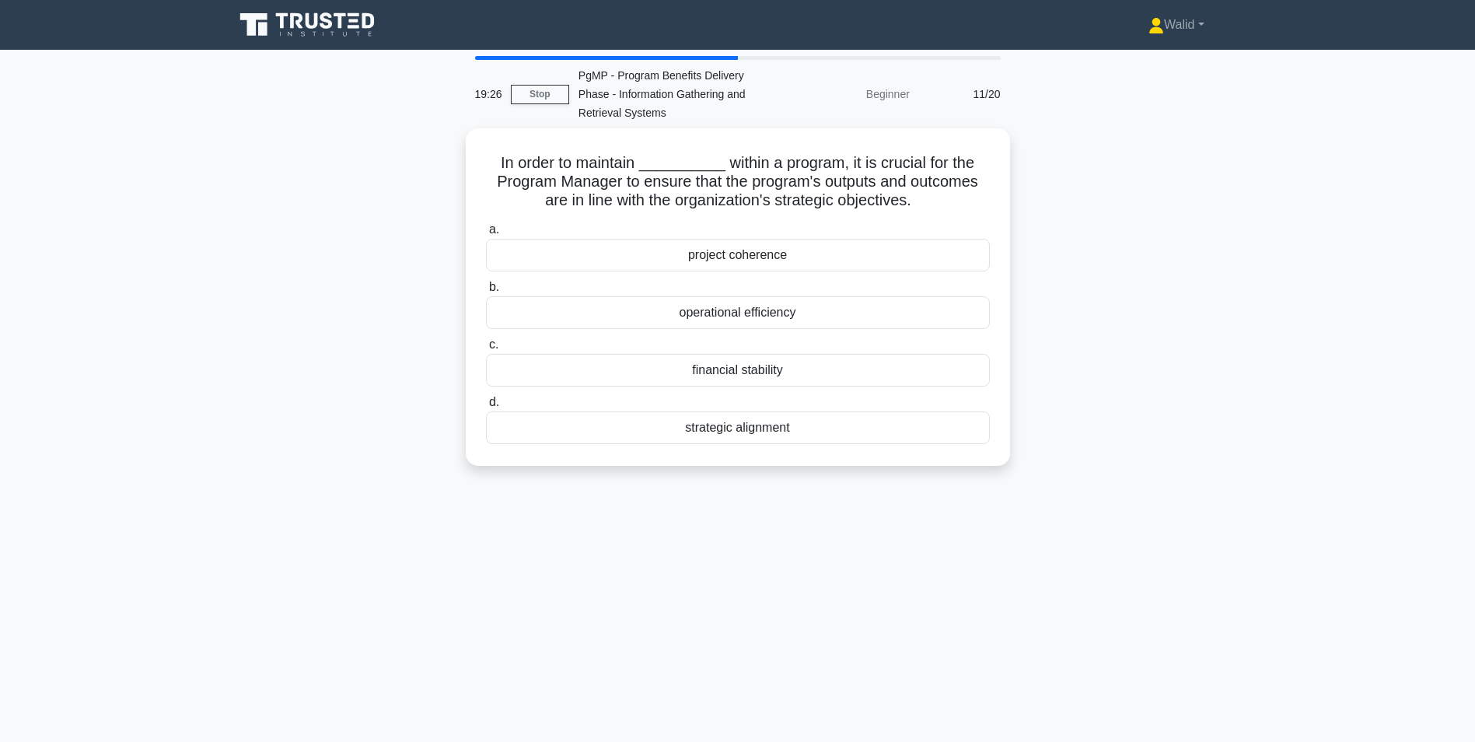
scroll to position [78, 0]
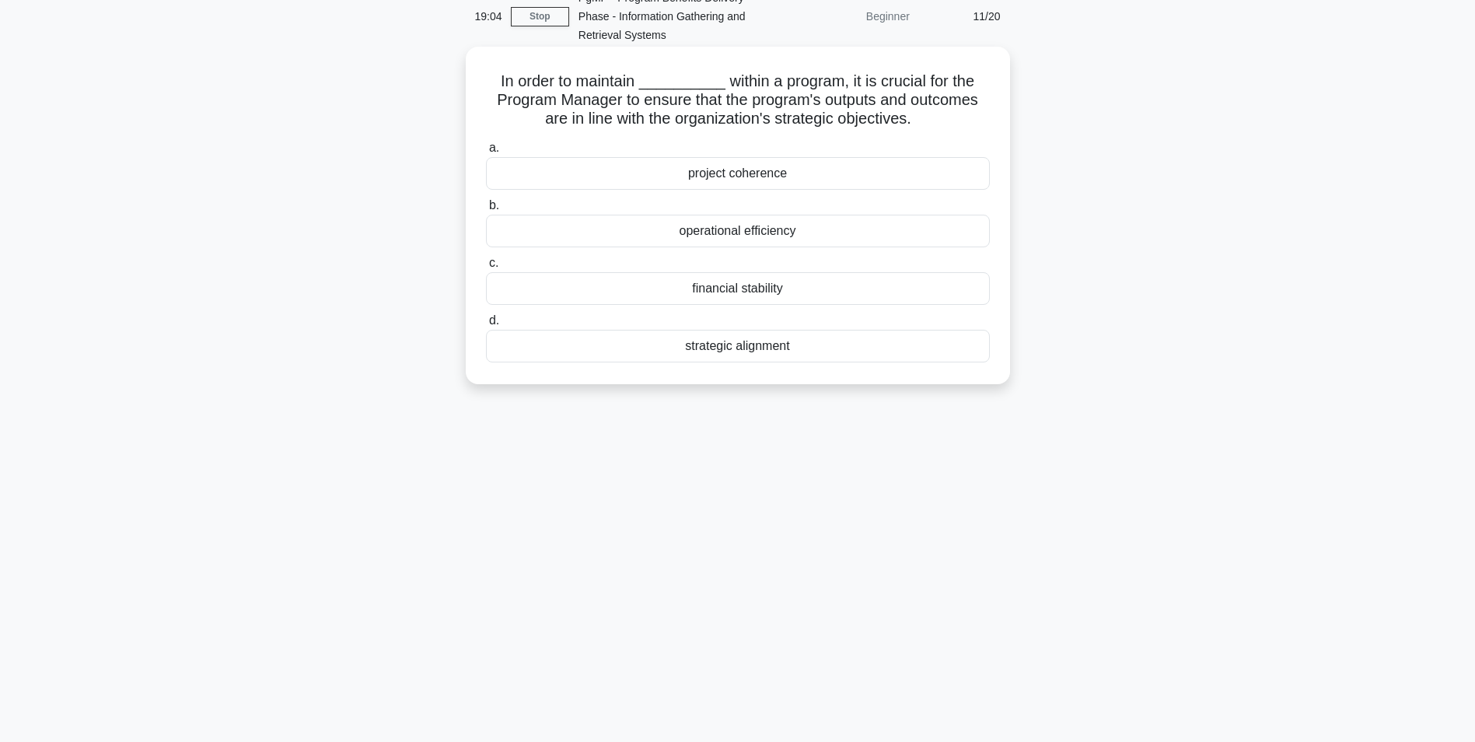
click at [753, 351] on div "strategic alignment" at bounding box center [738, 346] width 504 height 33
click at [486, 326] on input "d. strategic alignment" at bounding box center [486, 321] width 0 height 10
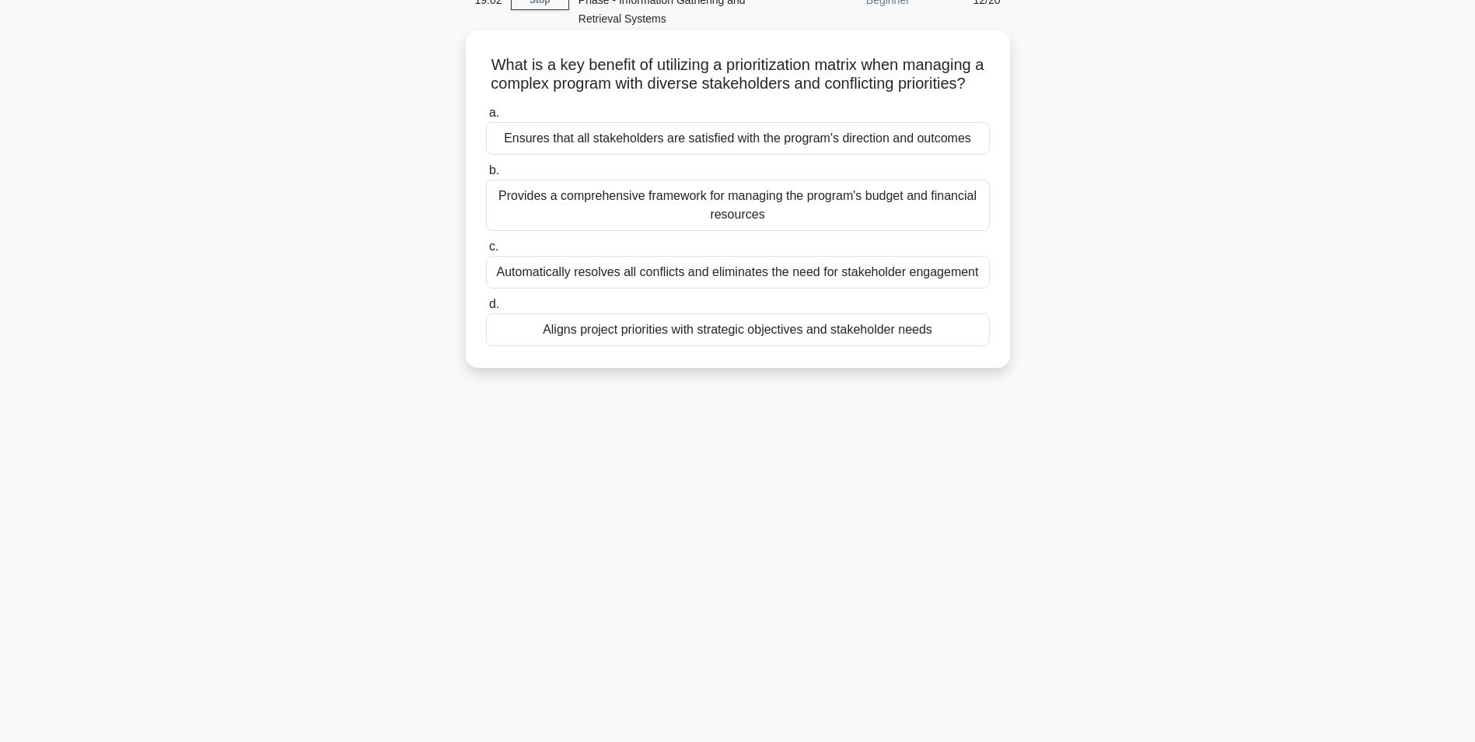
scroll to position [98, 0]
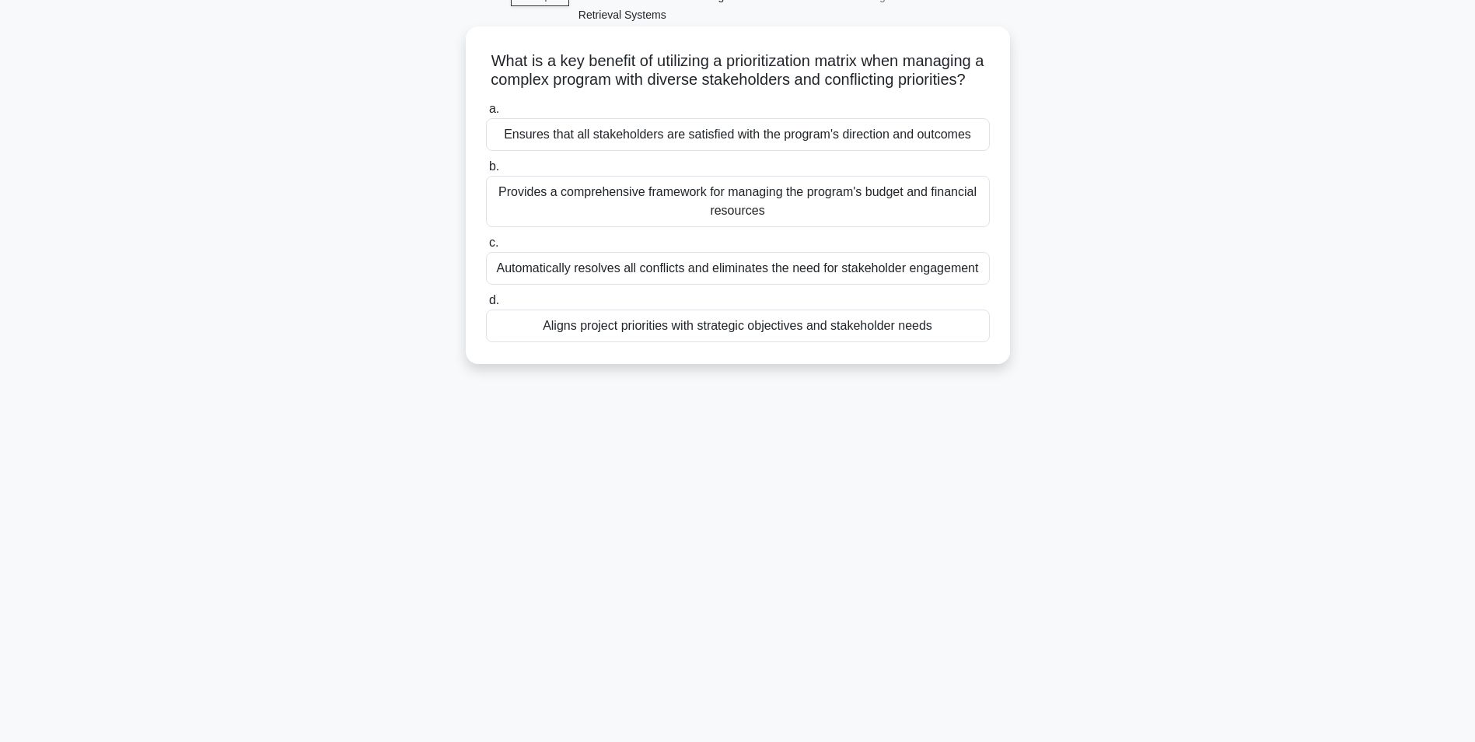
click at [772, 342] on div "Aligns project priorities with strategic objectives and stakeholder needs" at bounding box center [738, 325] width 504 height 33
click at [486, 306] on input "d. Aligns project priorities with strategic objectives and stakeholder needs" at bounding box center [486, 301] width 0 height 10
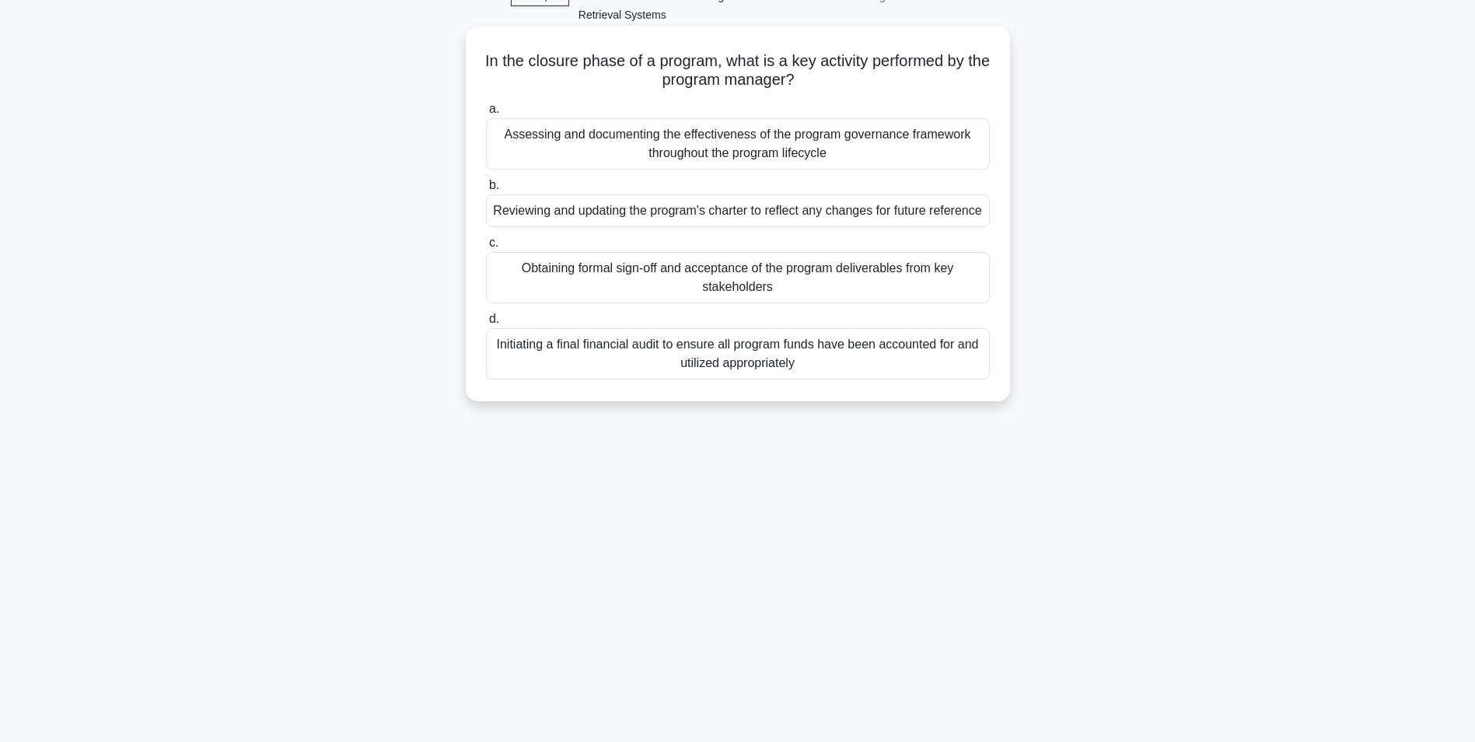
click at [709, 280] on div "Obtaining formal sign-off and acceptance of the program deliverables from key s…" at bounding box center [738, 277] width 504 height 51
click at [486, 248] on input "c. Obtaining formal sign-off and acceptance of the program deliverables from ke…" at bounding box center [486, 243] width 0 height 10
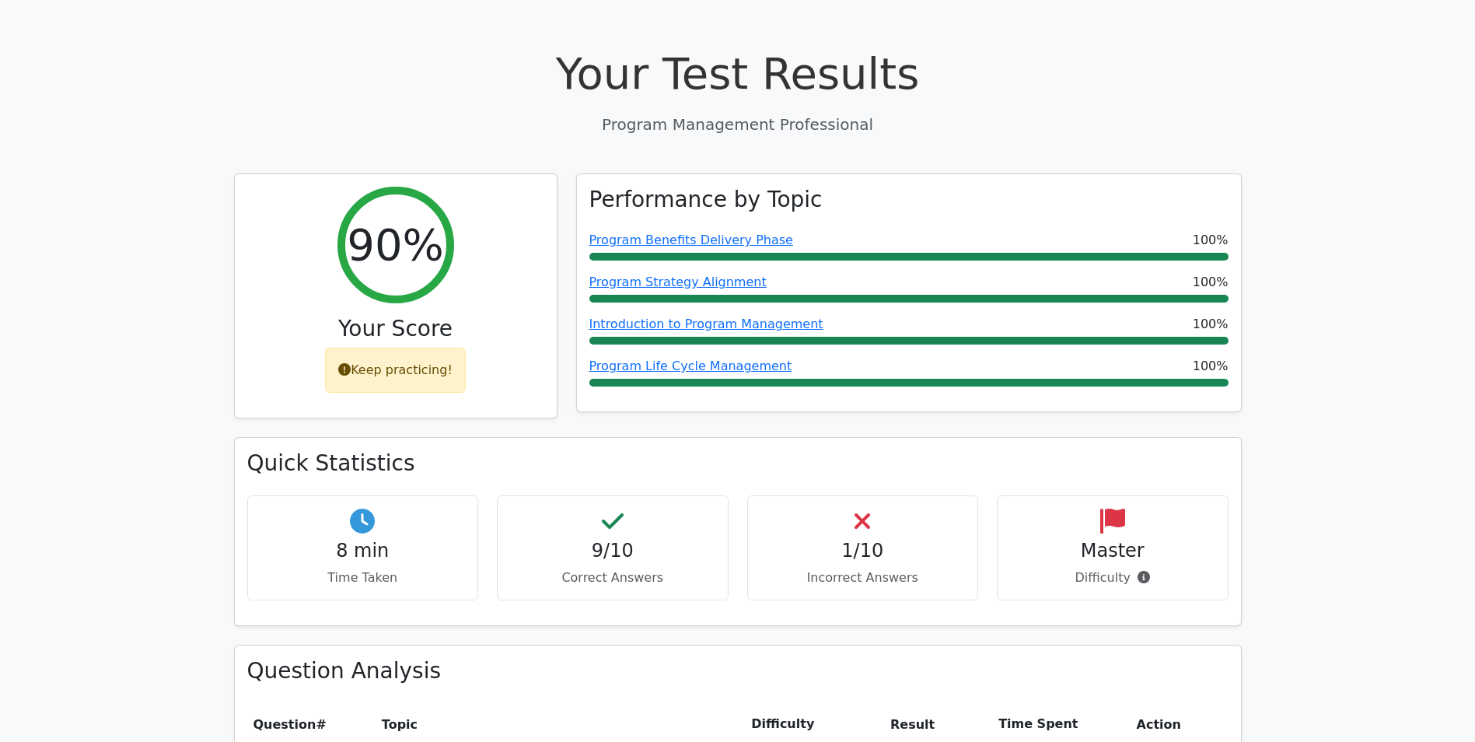
scroll to position [78, 0]
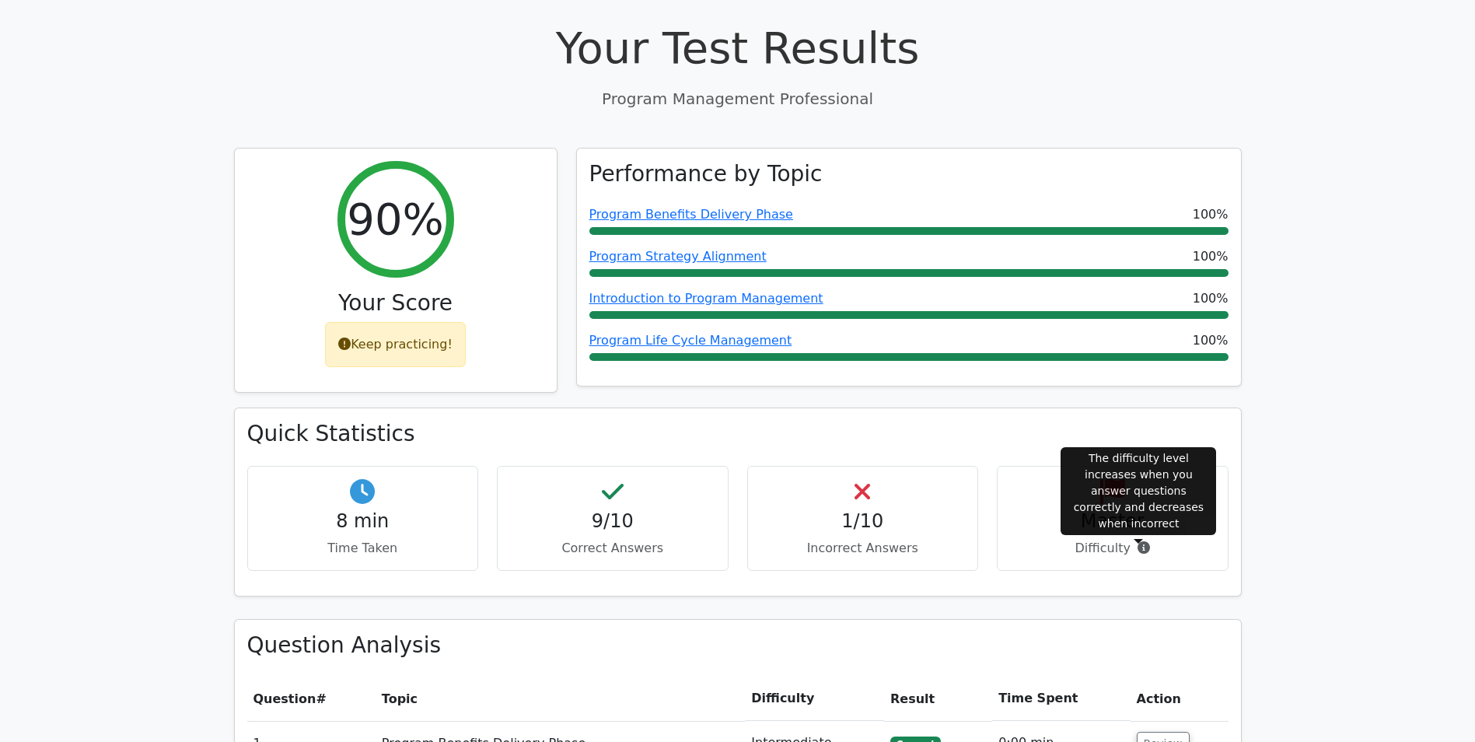
click at [1138, 551] on icon at bounding box center [1144, 547] width 12 height 12
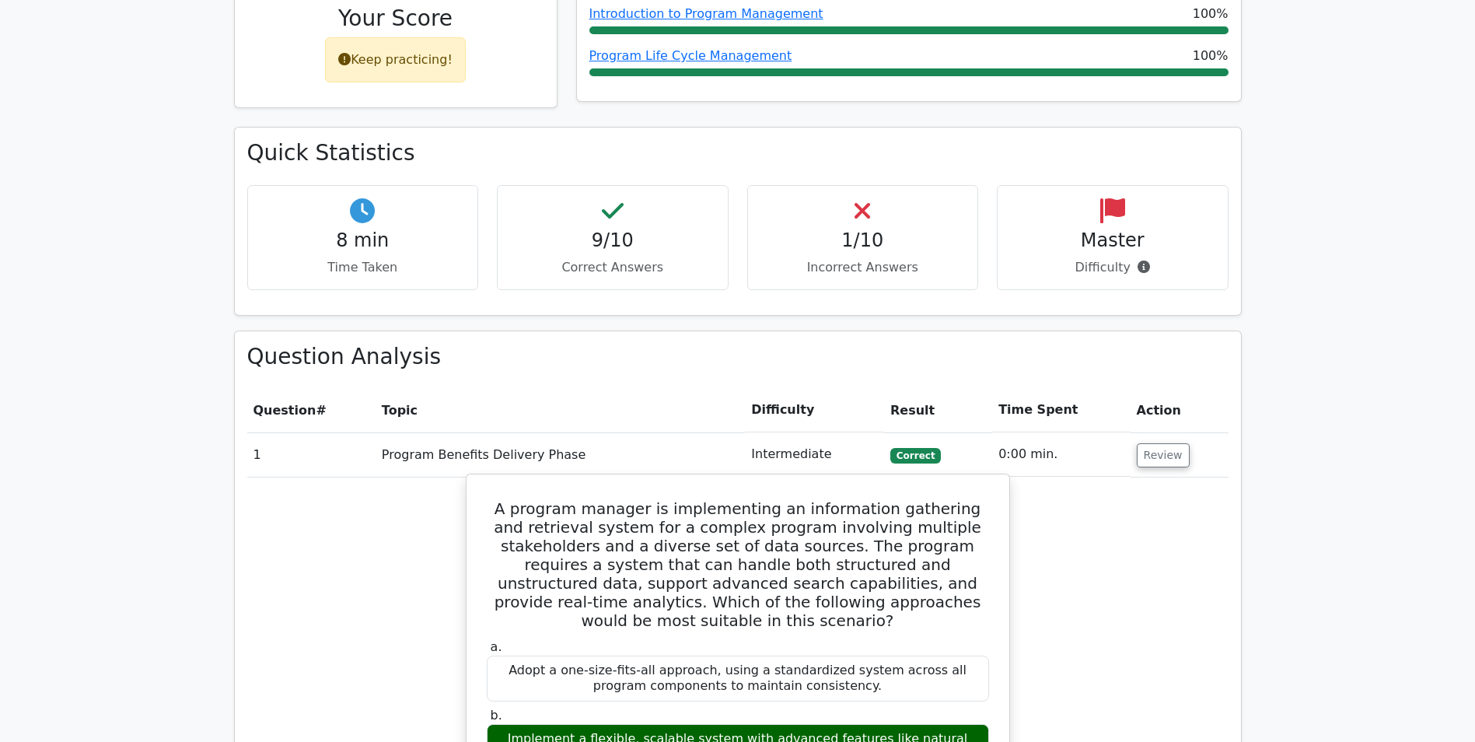
scroll to position [389, 0]
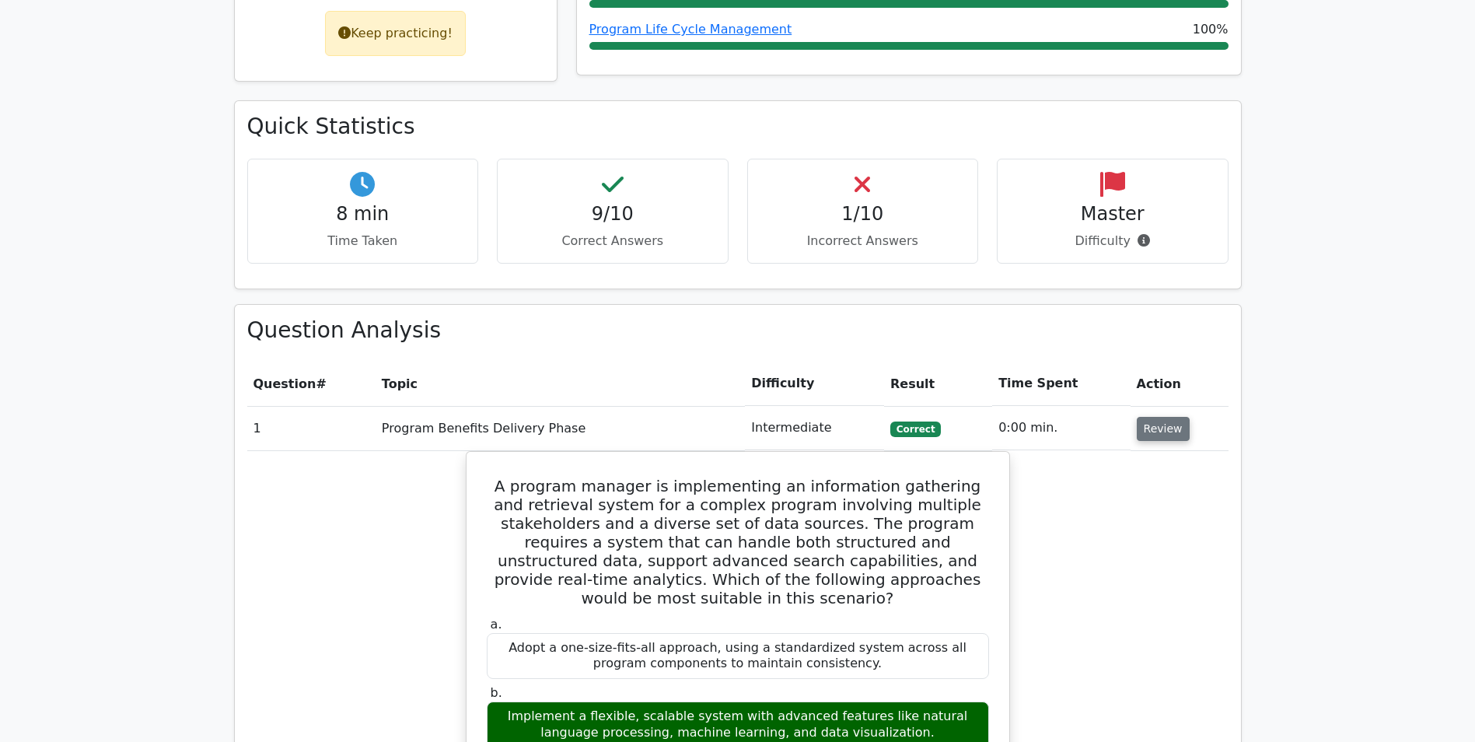
click at [1147, 434] on button "Review" at bounding box center [1163, 429] width 53 height 24
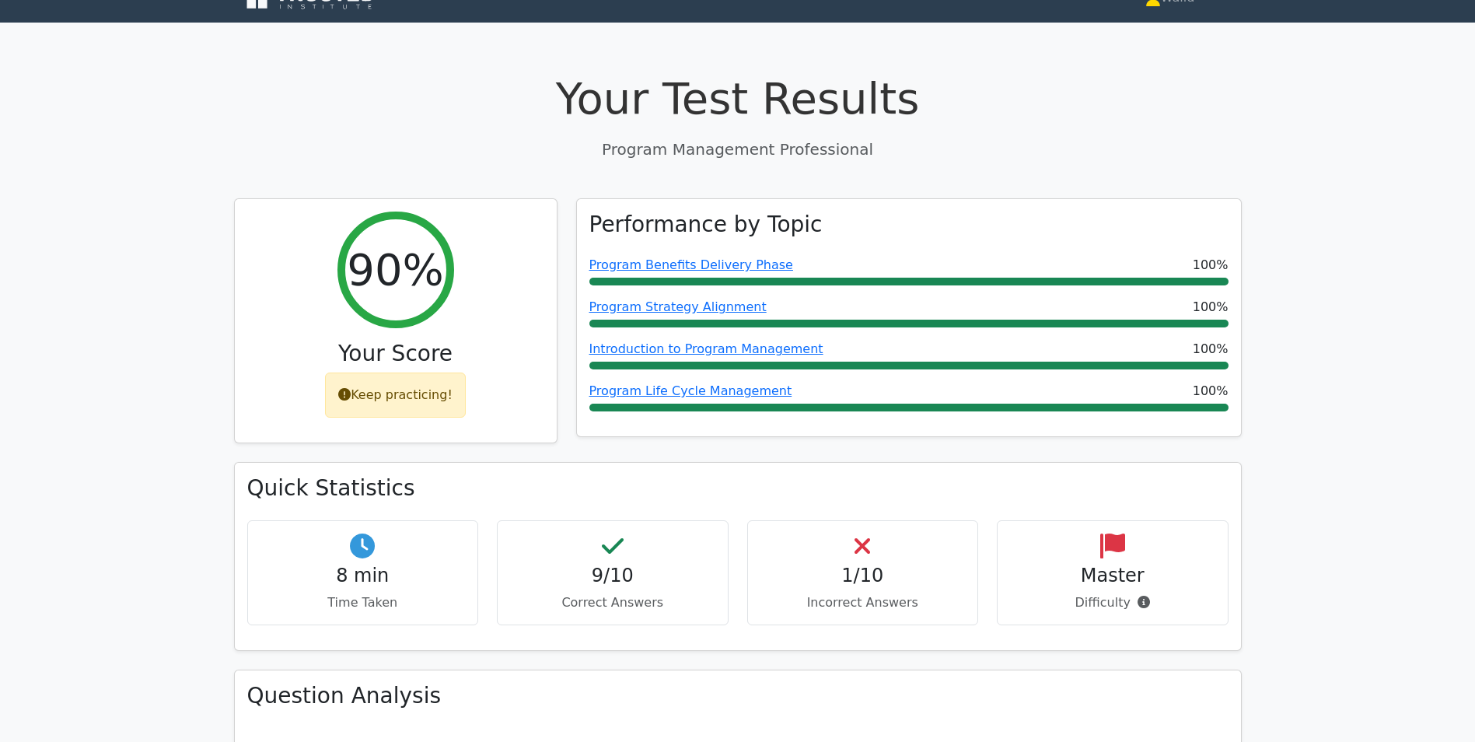
scroll to position [0, 0]
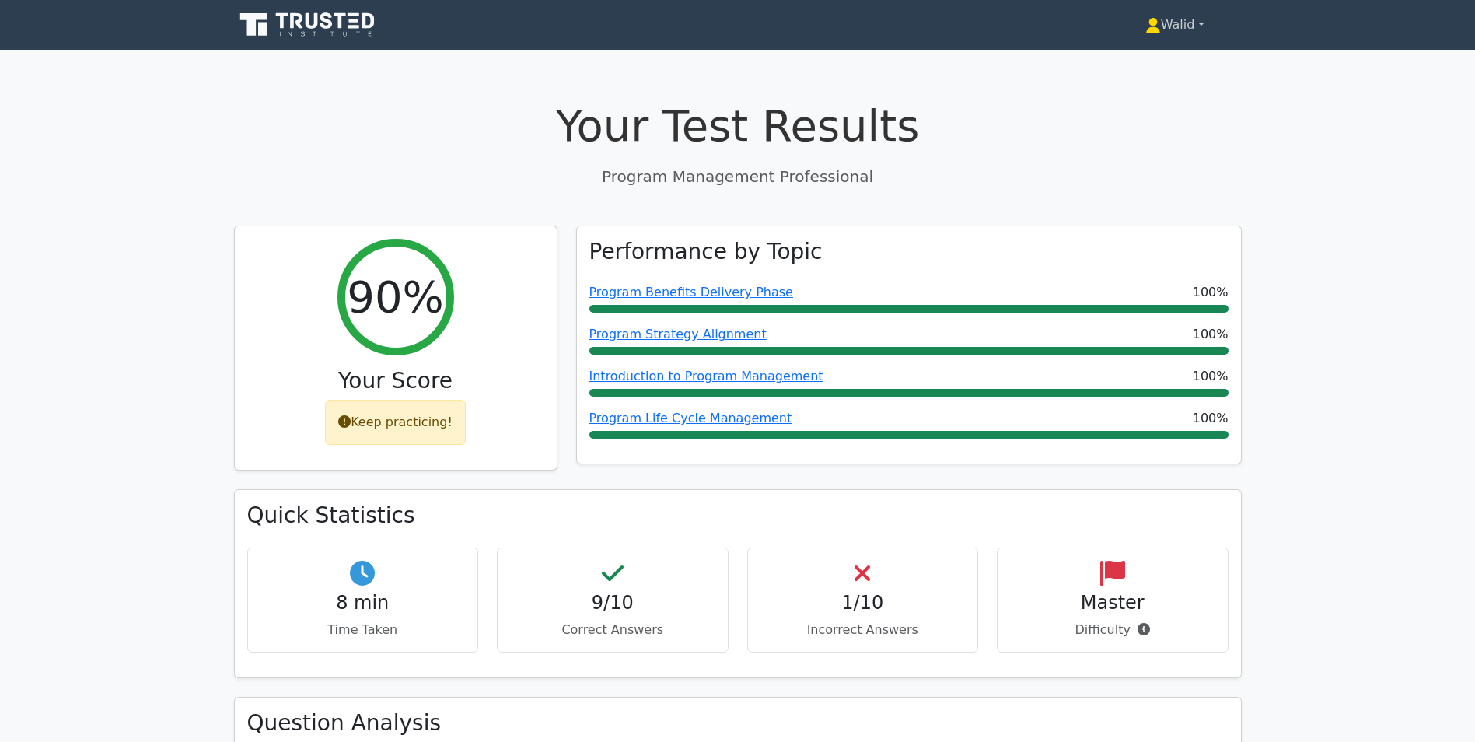
click at [1183, 16] on link "Walid" at bounding box center [1175, 24] width 134 height 31
click at [1134, 64] on link "Profile" at bounding box center [1170, 61] width 123 height 25
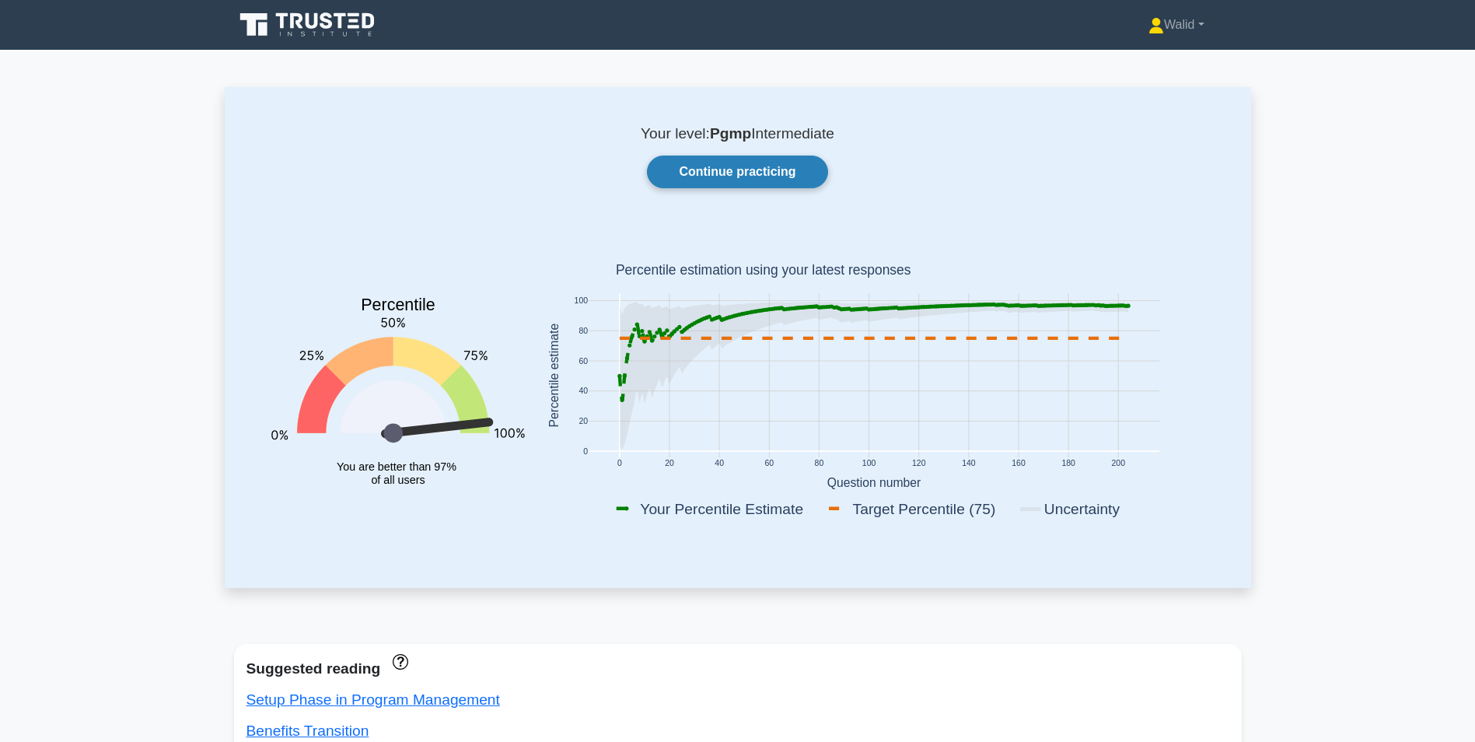
click at [759, 178] on link "Continue practicing" at bounding box center [737, 172] width 180 height 33
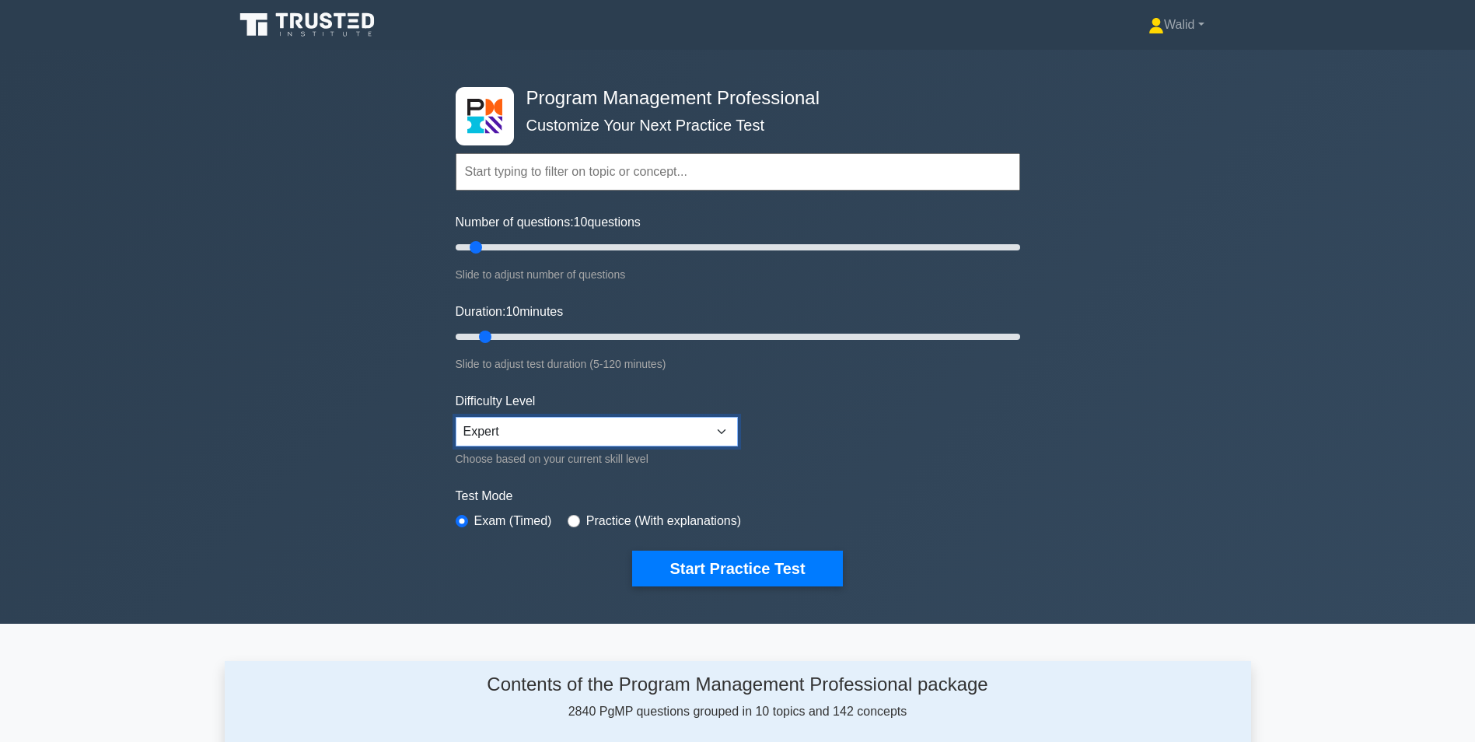
click at [692, 433] on select "Beginner Intermediate Expert" at bounding box center [597, 432] width 282 height 30
click at [456, 417] on select "Beginner Intermediate Expert" at bounding box center [597, 432] width 282 height 30
click at [153, 329] on div "Program Management Professional Customize Your Next Practice Test Topics Introd…" at bounding box center [737, 337] width 1475 height 574
click at [1167, 28] on link "Walid" at bounding box center [1176, 24] width 131 height 31
click at [1159, 58] on link "Profile" at bounding box center [1173, 61] width 123 height 25
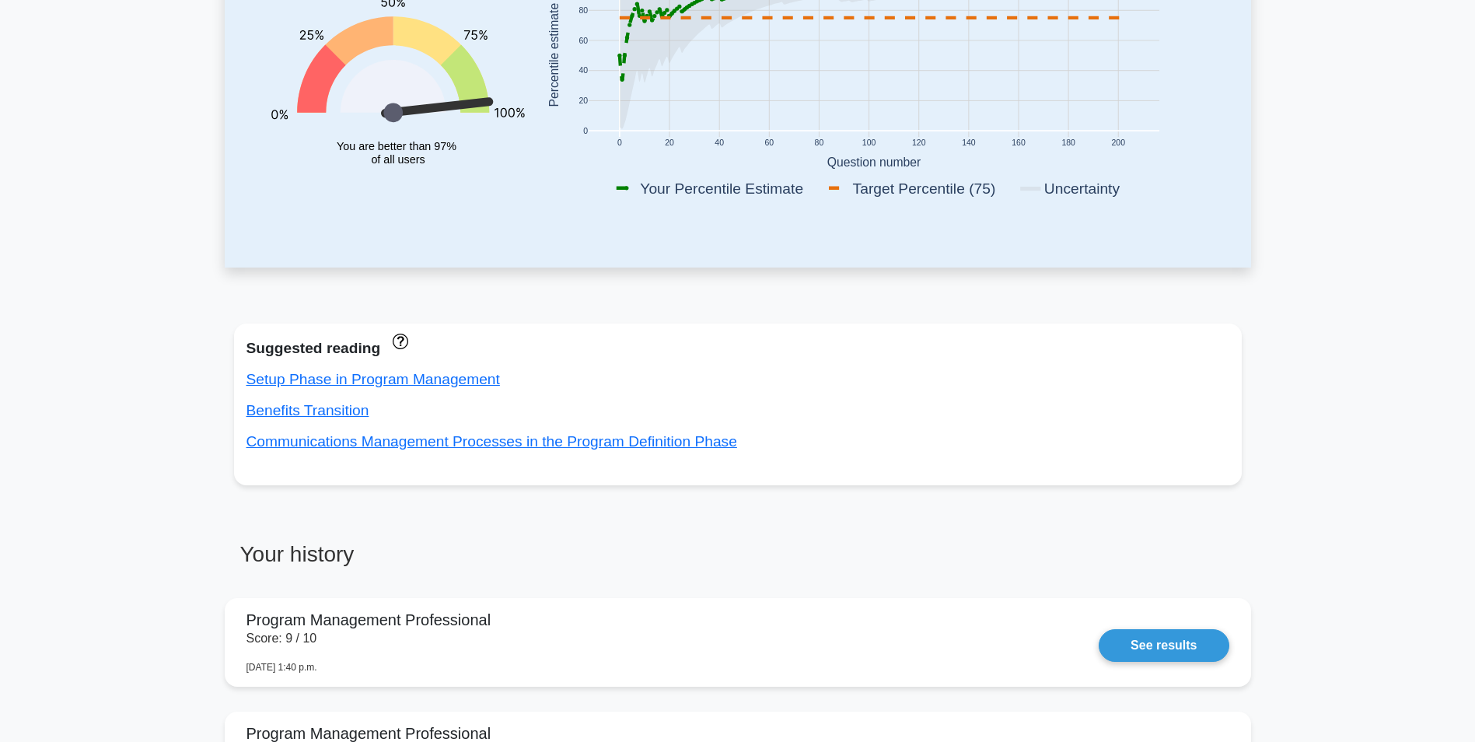
scroll to position [389, 0]
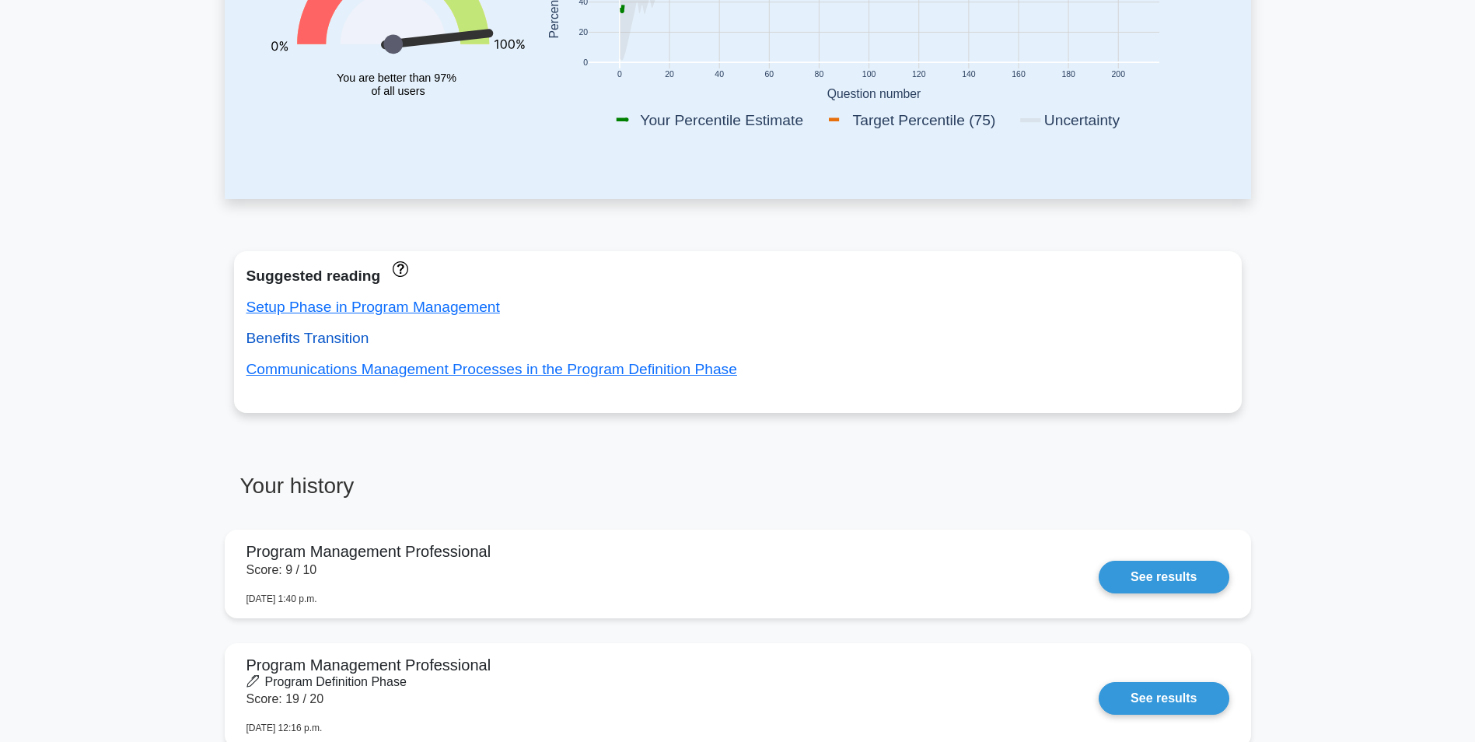
click at [293, 335] on link "Benefits Transition" at bounding box center [308, 338] width 123 height 16
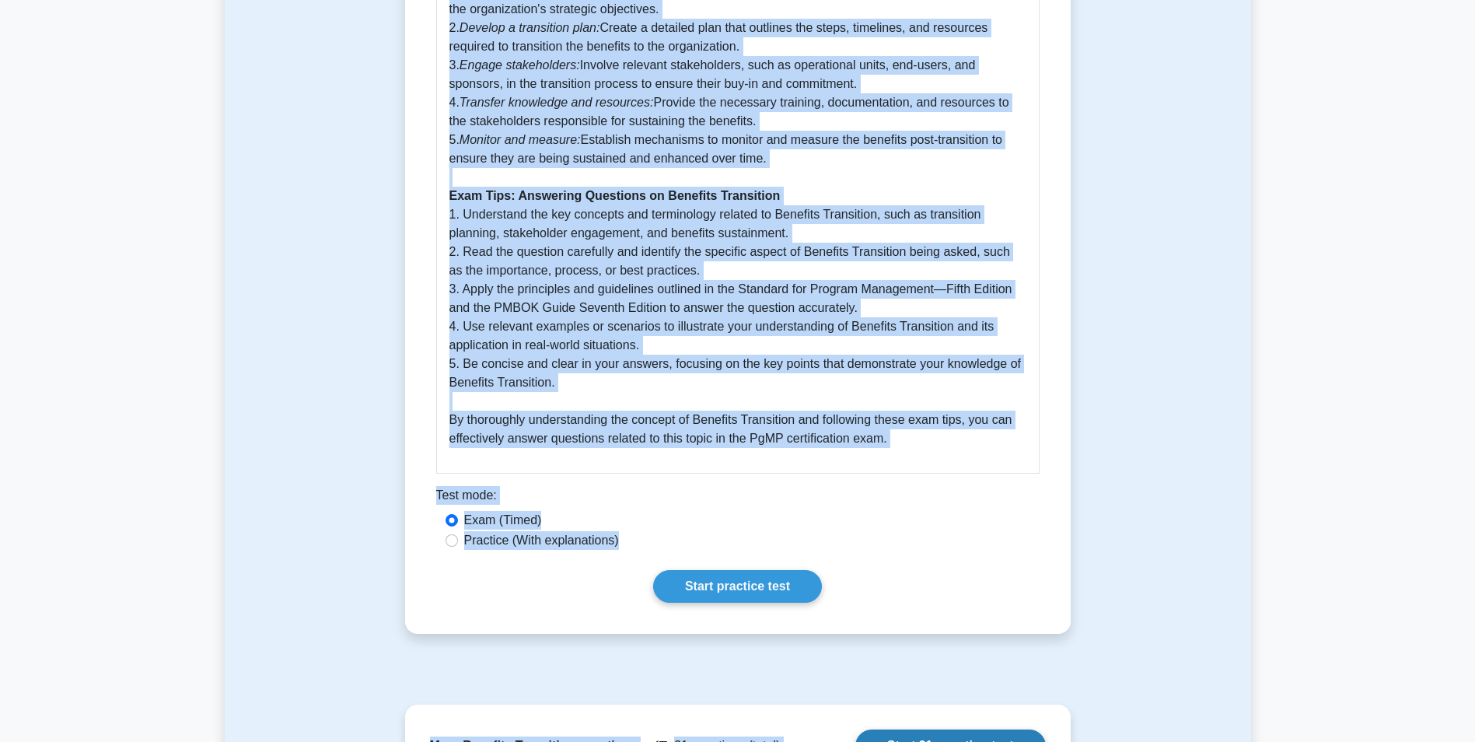
scroll to position [1124, 0]
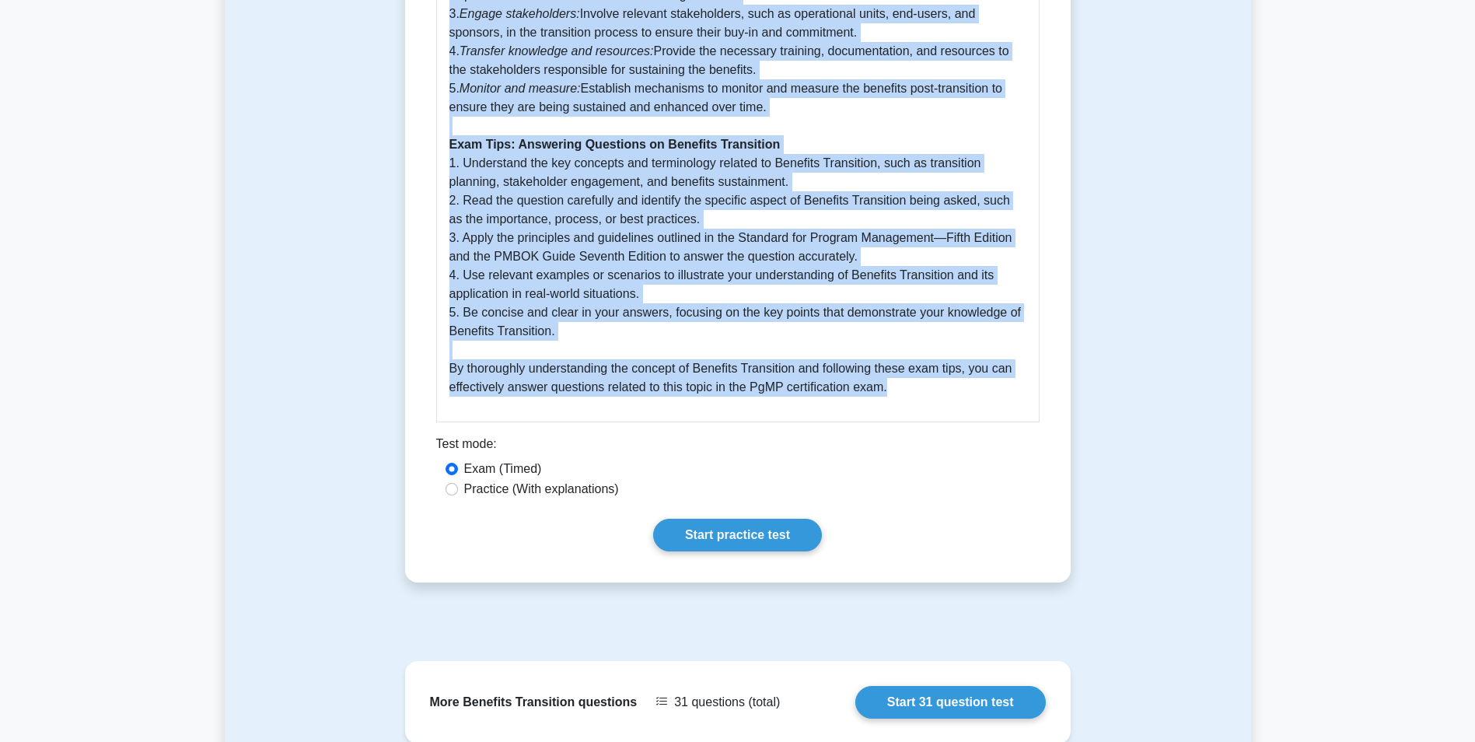
drag, startPoint x: 437, startPoint y: 207, endPoint x: 898, endPoint y: 371, distance: 489.5
copy div "Benefits Transition 5 minutes 5 Questions Benefits Transition in Program Manage…"
click at [750, 519] on link "Start practice test" at bounding box center [737, 535] width 169 height 33
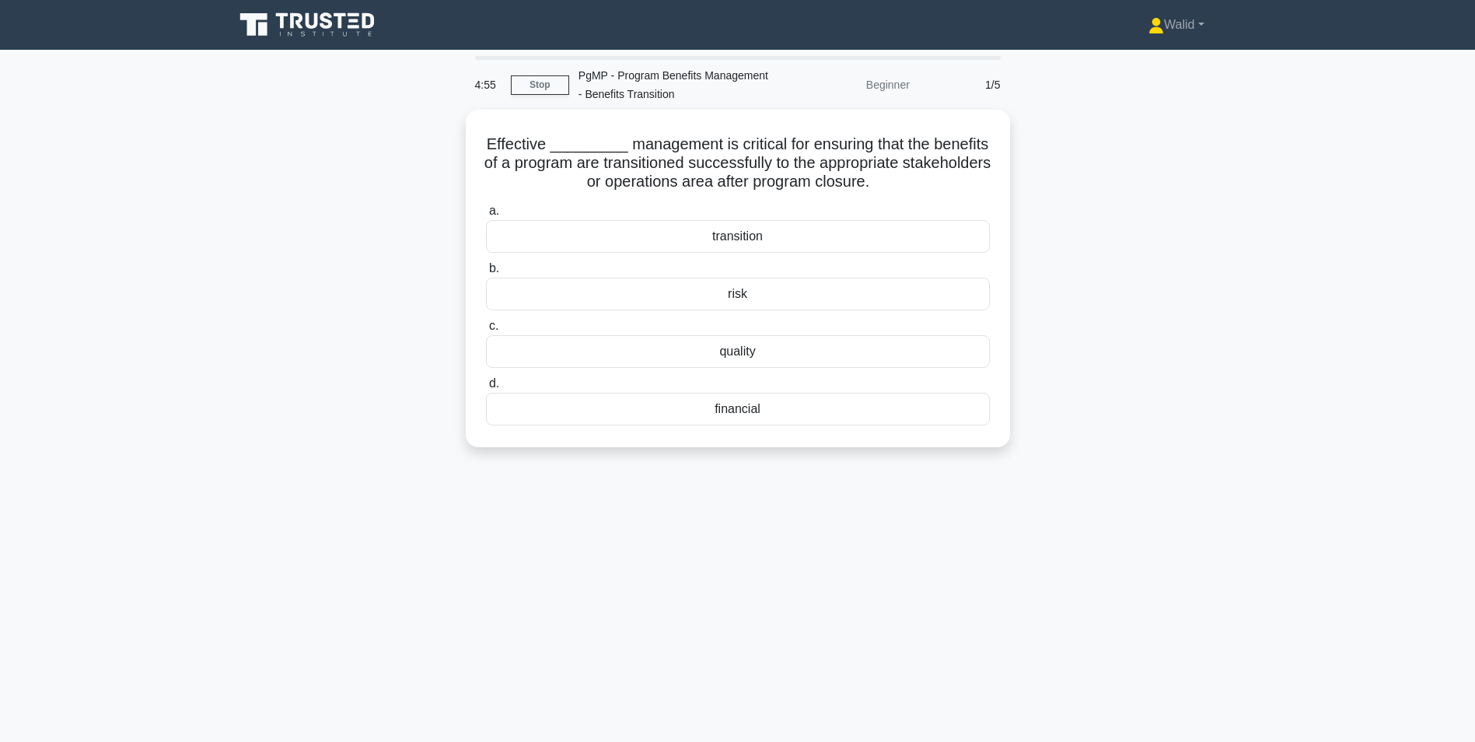
scroll to position [78, 0]
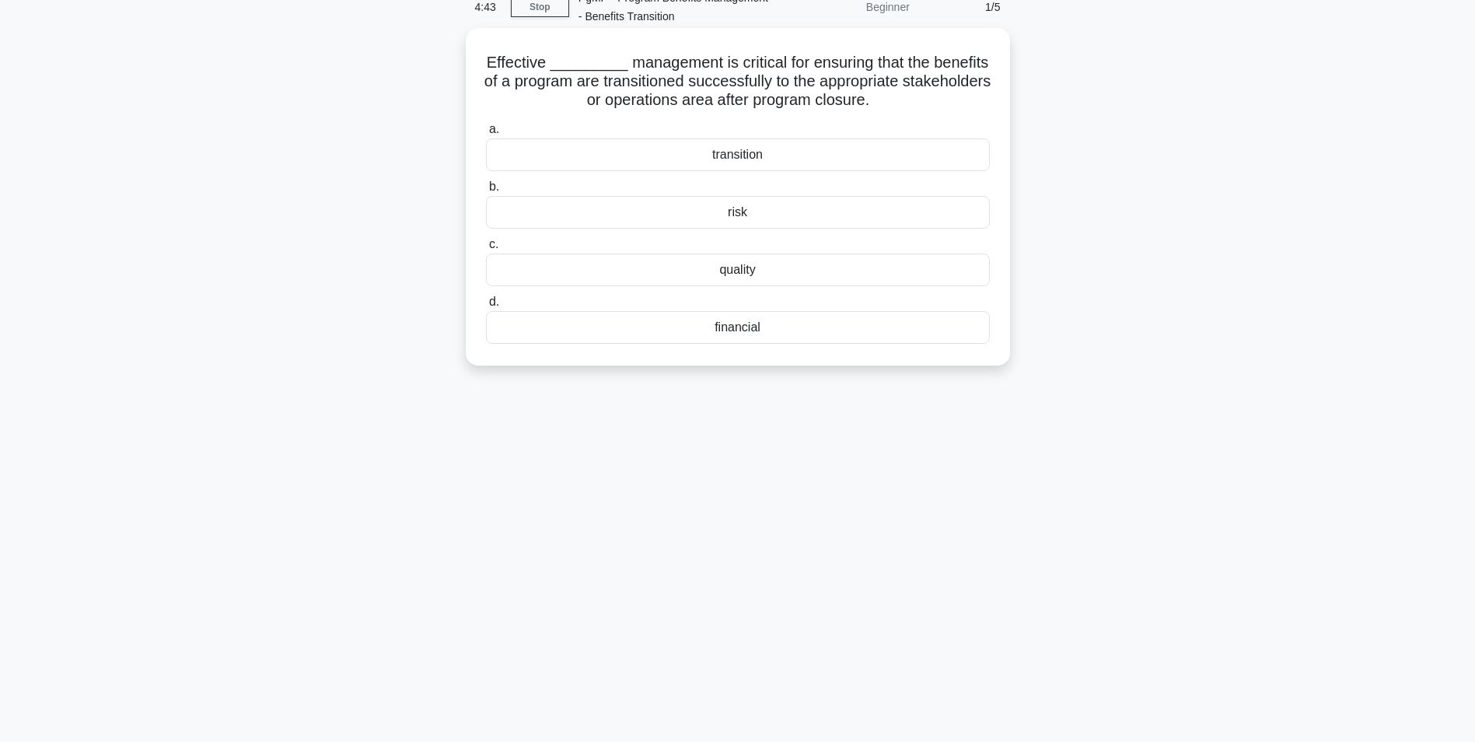
click at [740, 160] on div "transition" at bounding box center [738, 154] width 504 height 33
click at [486, 135] on input "a. transition" at bounding box center [486, 129] width 0 height 10
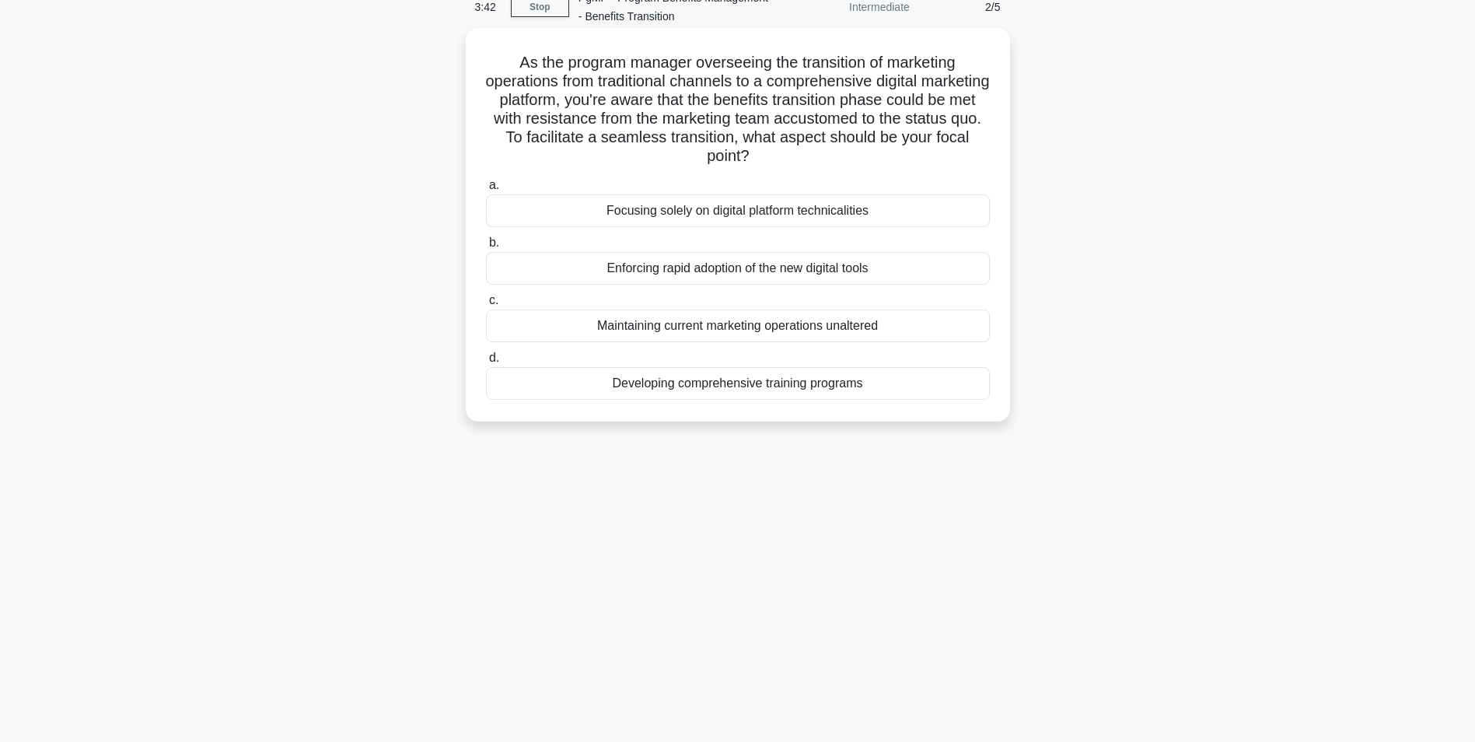
click at [677, 395] on div "Developing comprehensive training programs" at bounding box center [738, 383] width 504 height 33
click at [486, 363] on input "d. Developing comprehensive training programs" at bounding box center [486, 358] width 0 height 10
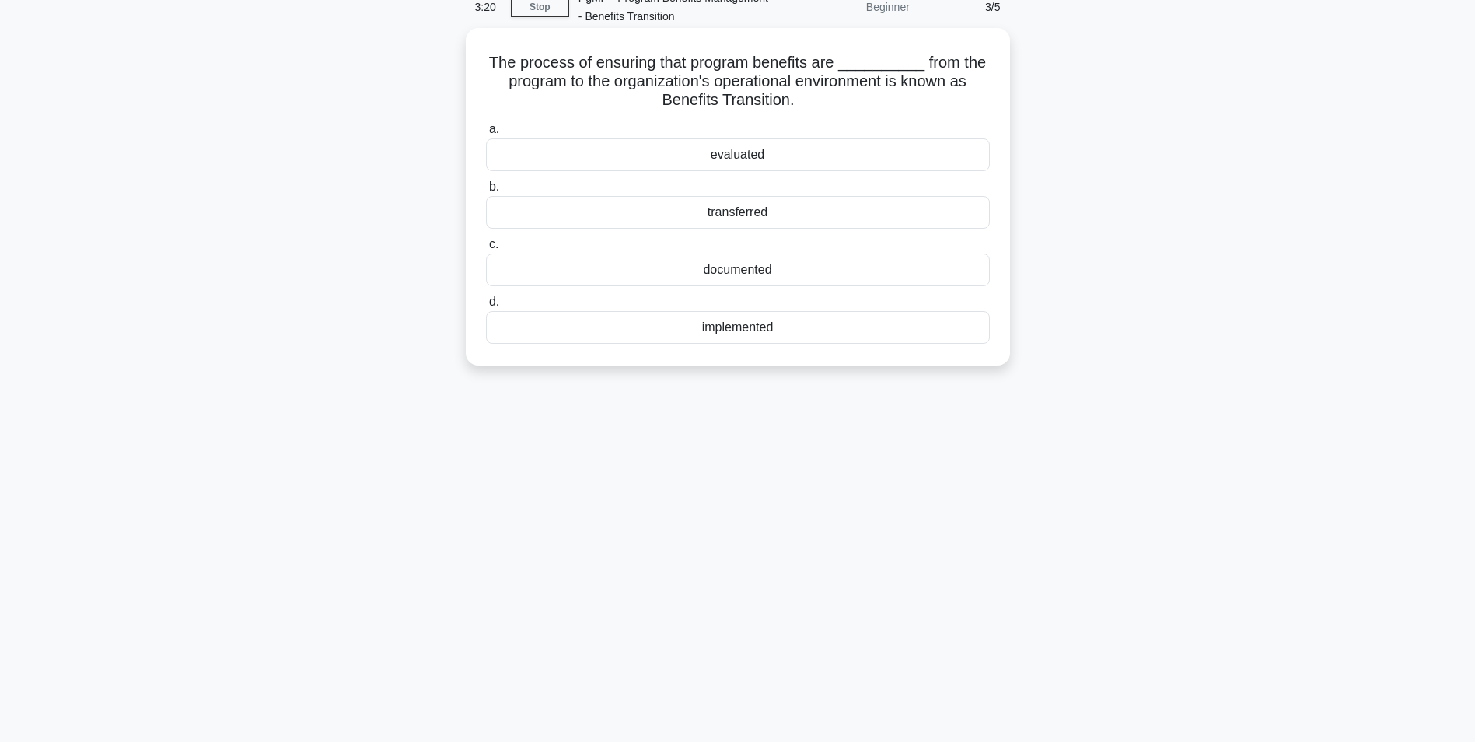
click at [749, 215] on div "transferred" at bounding box center [738, 212] width 504 height 33
click at [486, 192] on input "b. transferred" at bounding box center [486, 187] width 0 height 10
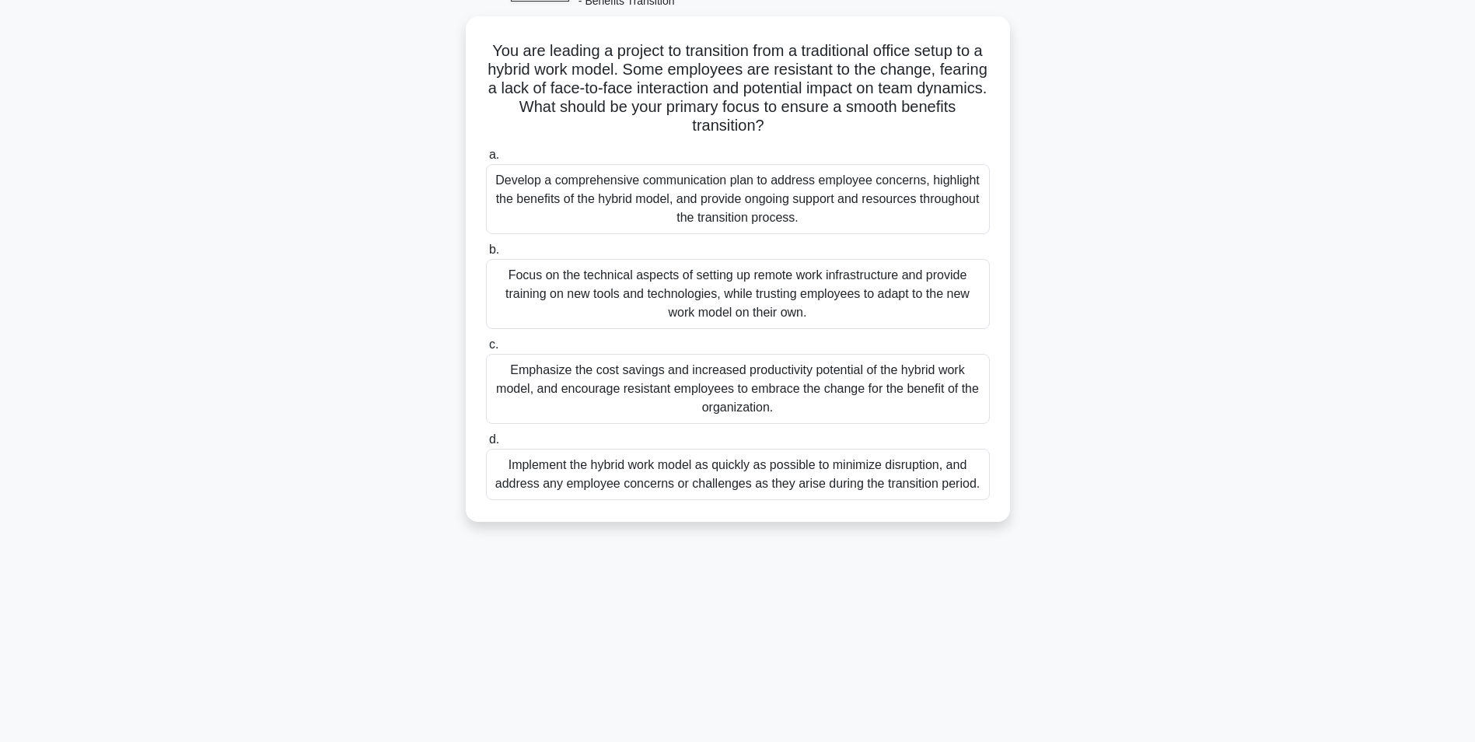
scroll to position [98, 0]
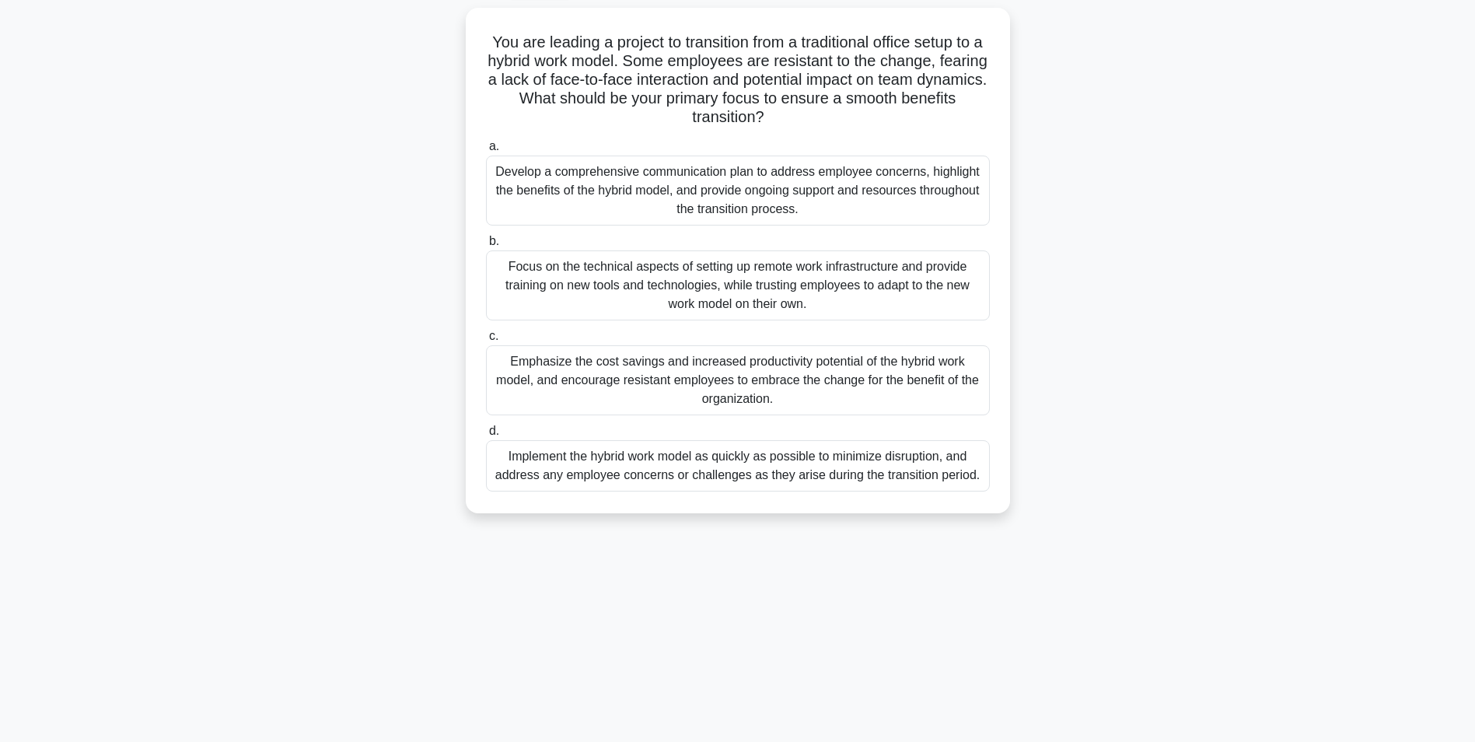
click at [730, 187] on div "Develop a comprehensive communication plan to address employee concerns, highli…" at bounding box center [738, 191] width 504 height 70
click at [486, 152] on input "a. Develop a comprehensive communication plan to address employee concerns, hig…" at bounding box center [486, 147] width 0 height 10
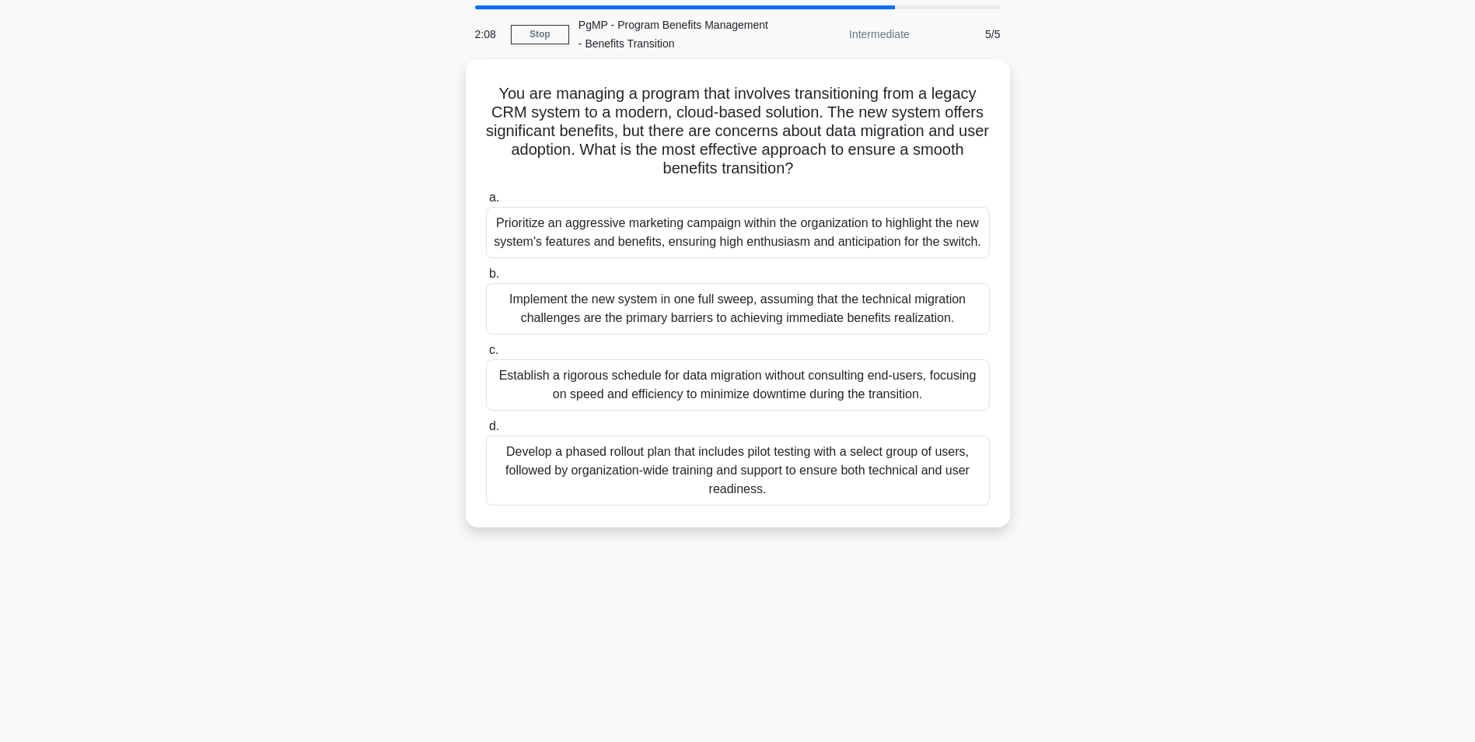
scroll to position [78, 0]
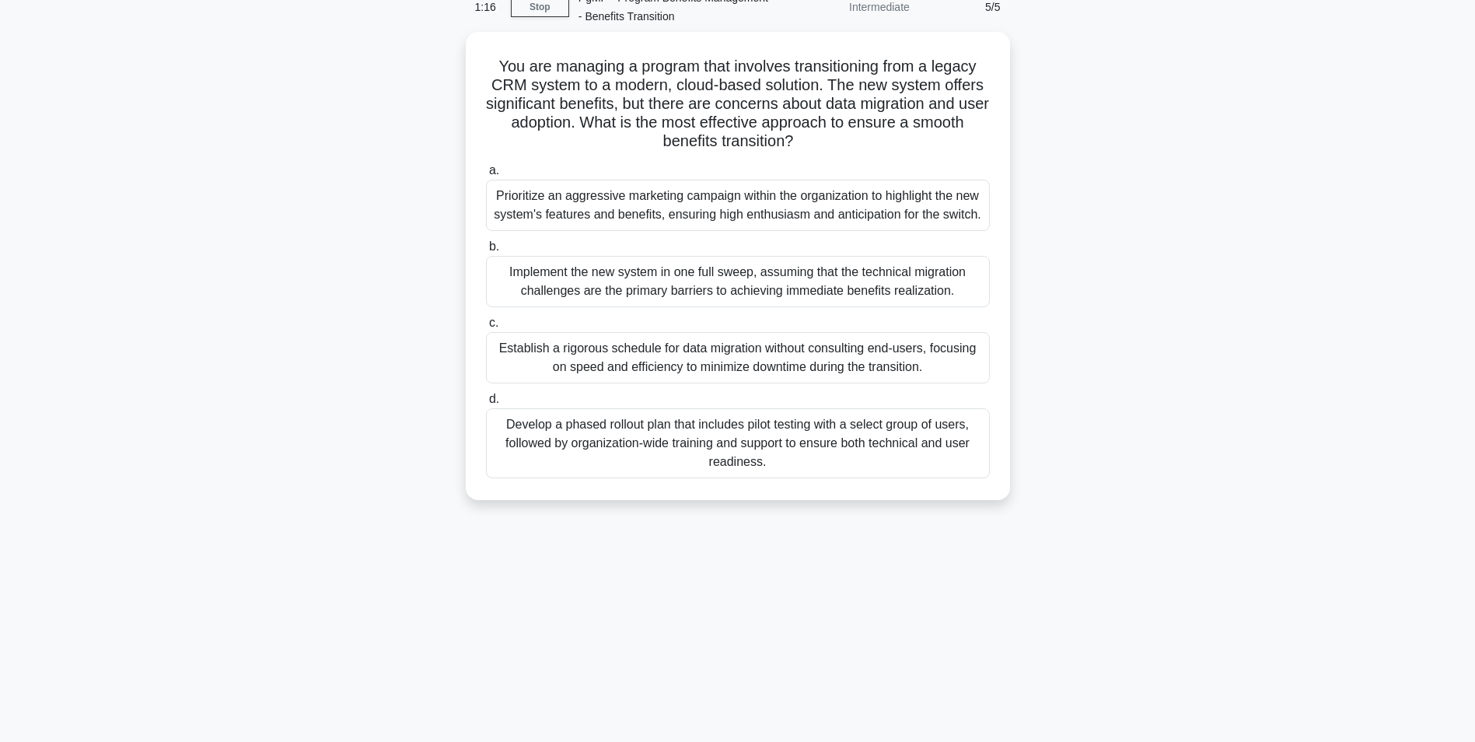
click at [793, 588] on div "1:16 Stop PgMP - Program Benefits Management - Benefits Transition Intermediate…" at bounding box center [738, 367] width 1026 height 778
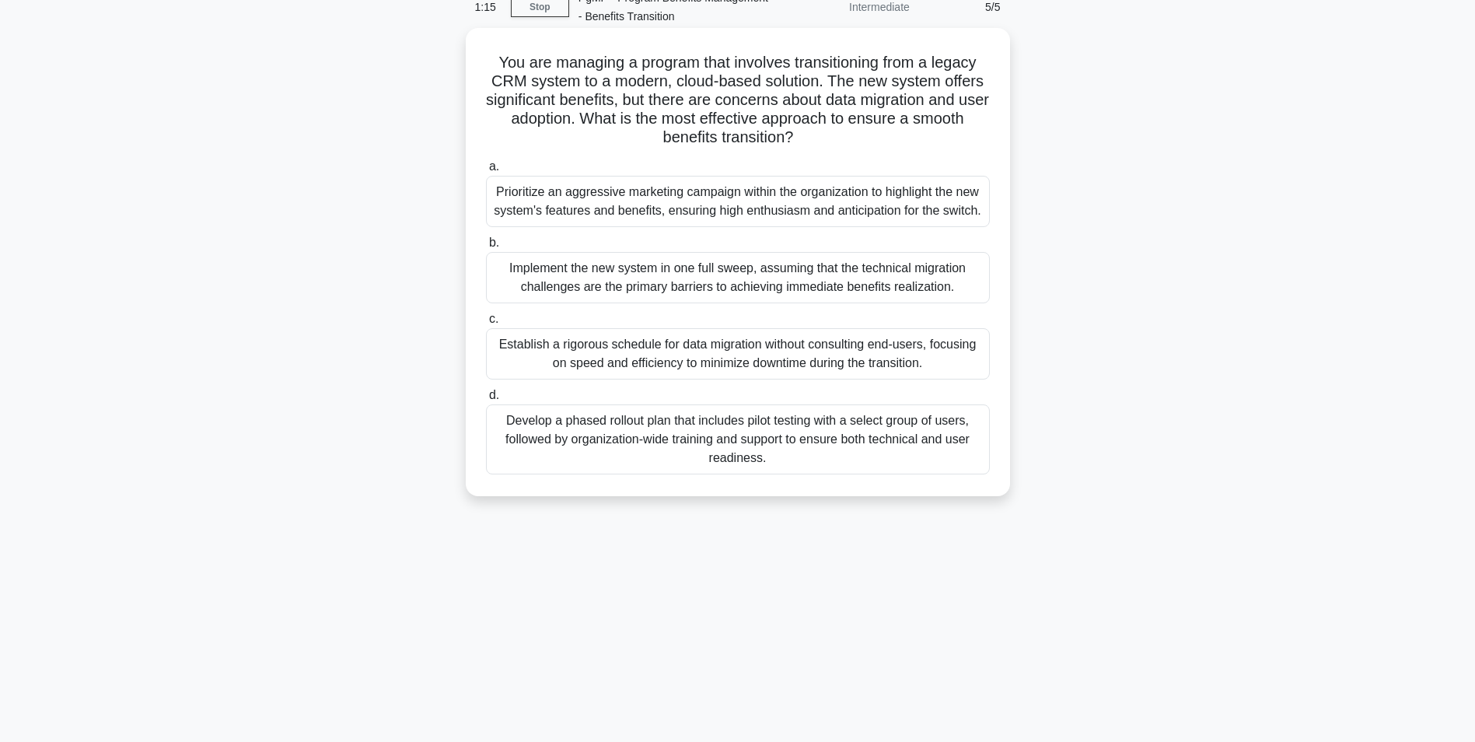
drag, startPoint x: 793, startPoint y: 588, endPoint x: 727, endPoint y: 453, distance: 150.6
click at [727, 453] on div "Develop a phased rollout plan that includes pilot testing with a select group o…" at bounding box center [738, 439] width 504 height 70
click at [486, 400] on input "d. Develop a phased rollout plan that includes pilot testing with a select grou…" at bounding box center [486, 395] width 0 height 10
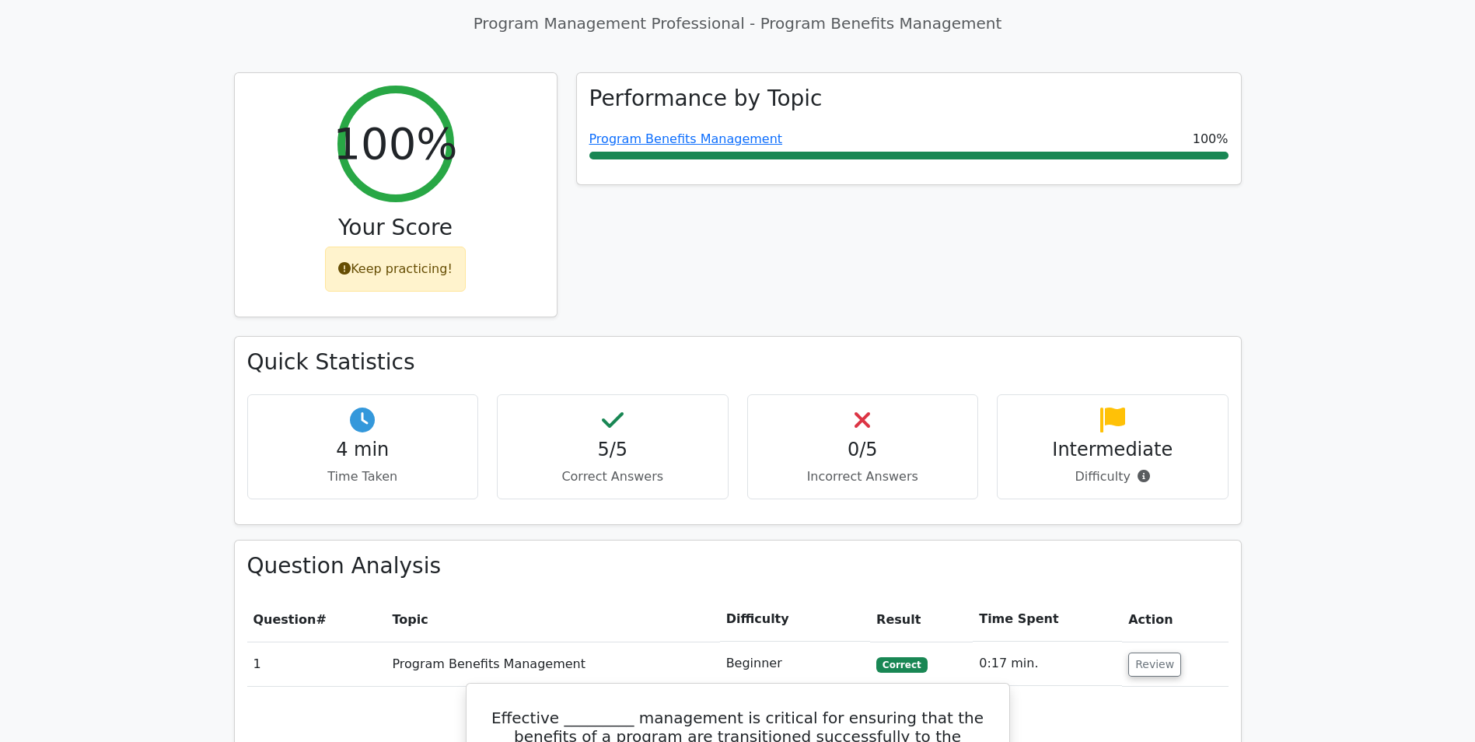
scroll to position [467, 0]
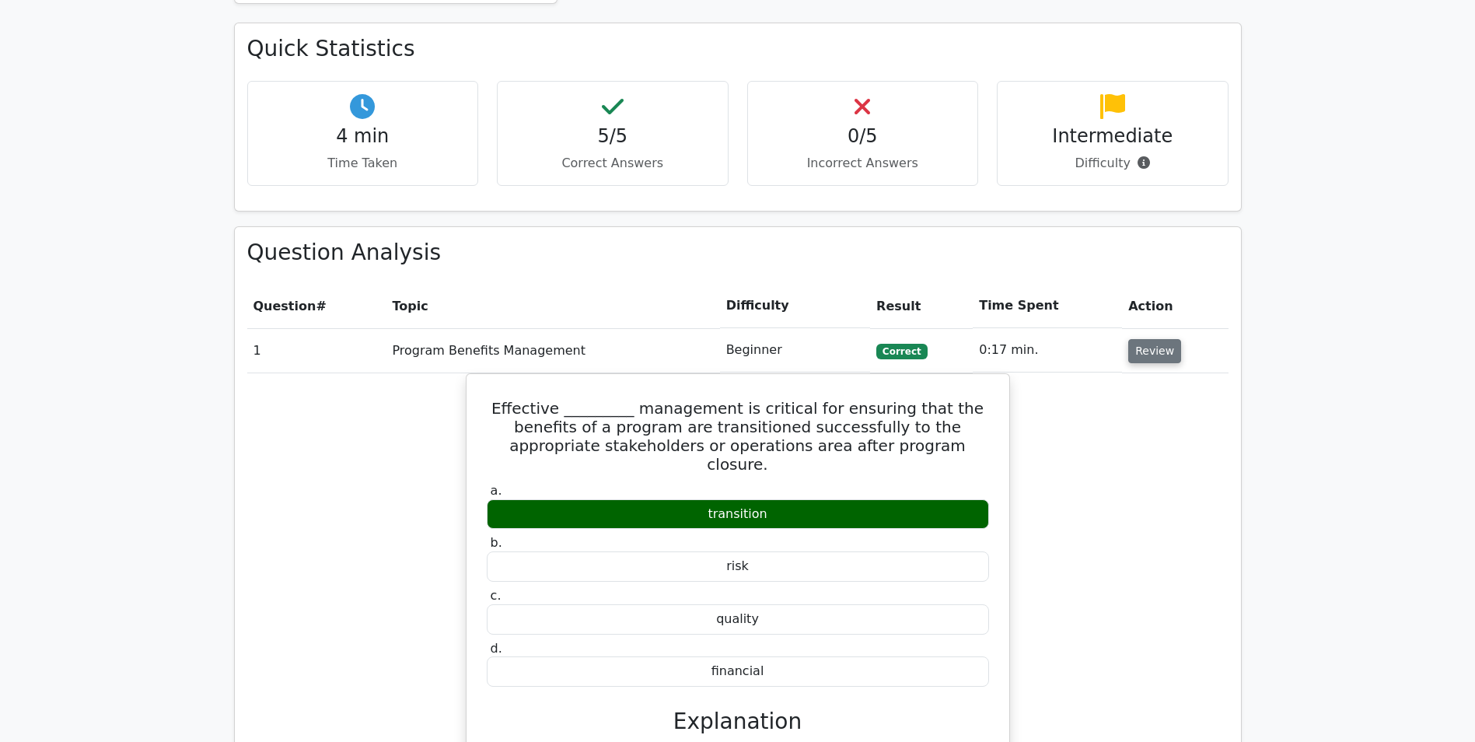
click at [1152, 352] on button "Review" at bounding box center [1154, 351] width 53 height 24
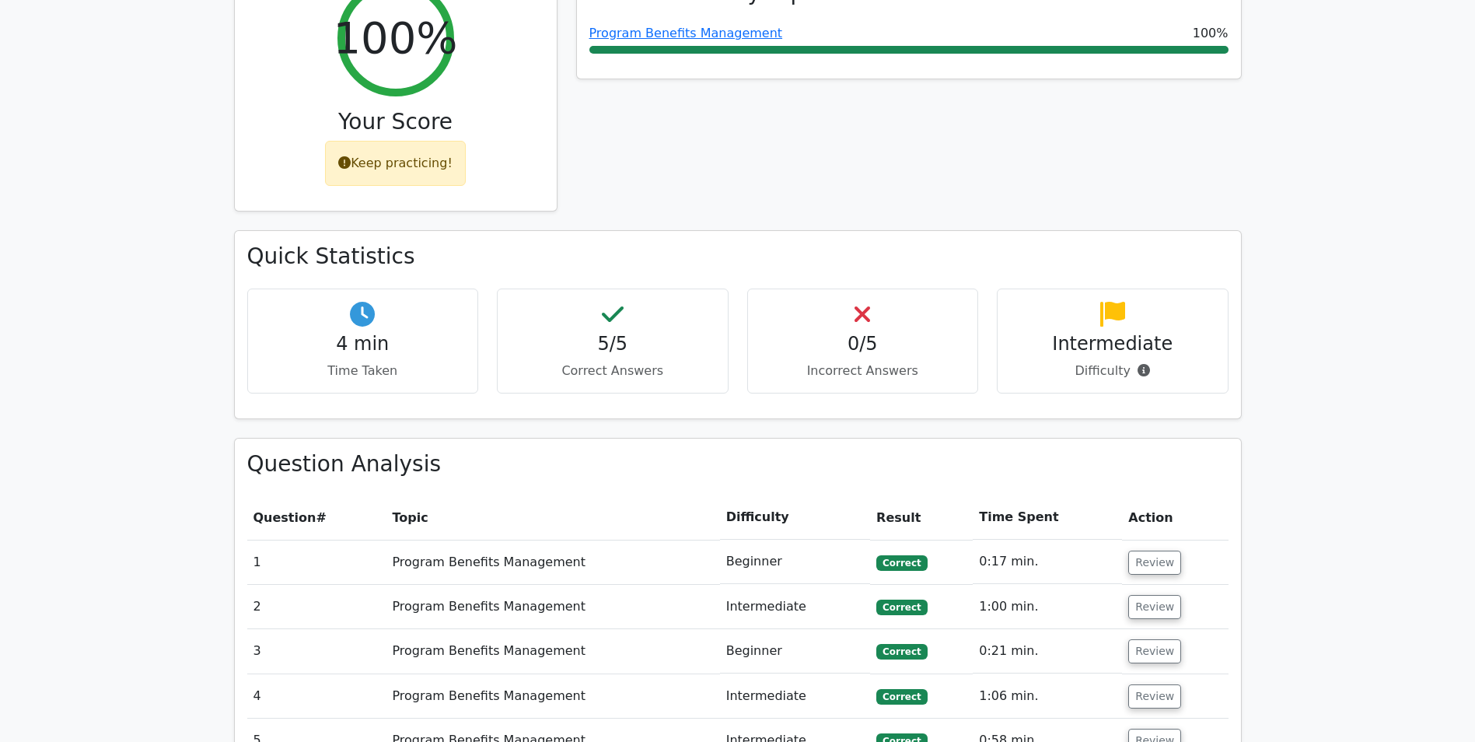
scroll to position [0, 0]
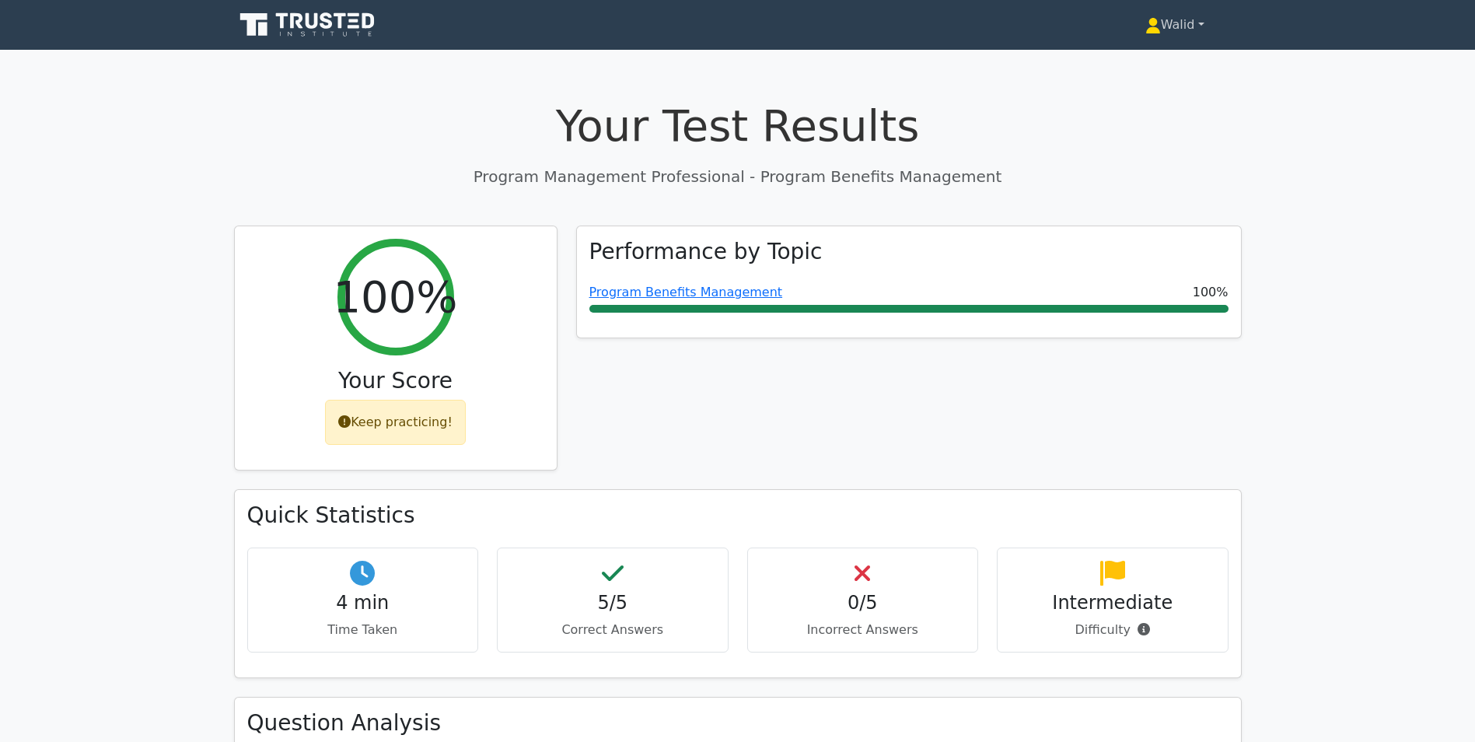
click at [1157, 24] on link "Walid" at bounding box center [1175, 24] width 134 height 31
click at [1154, 61] on link "Profile" at bounding box center [1170, 61] width 123 height 25
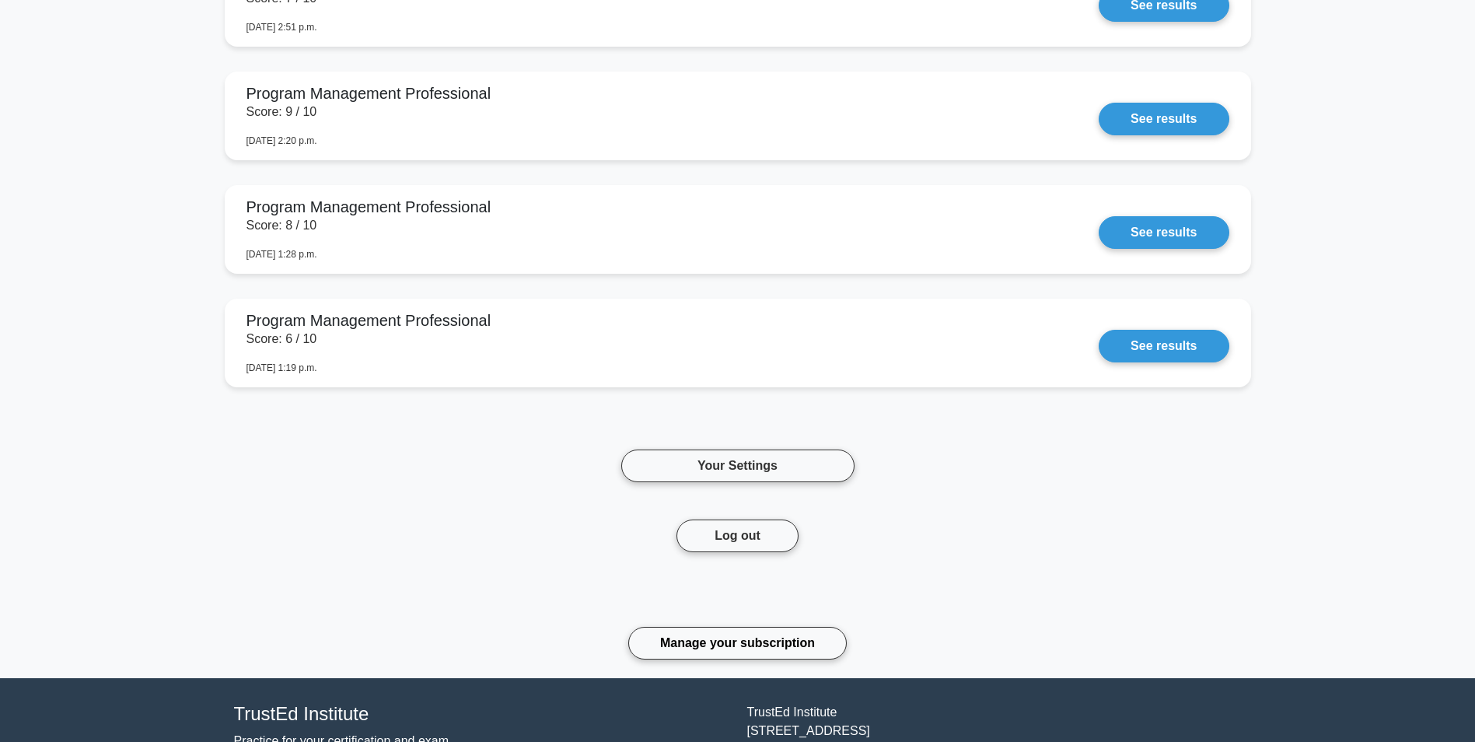
scroll to position [6252, 0]
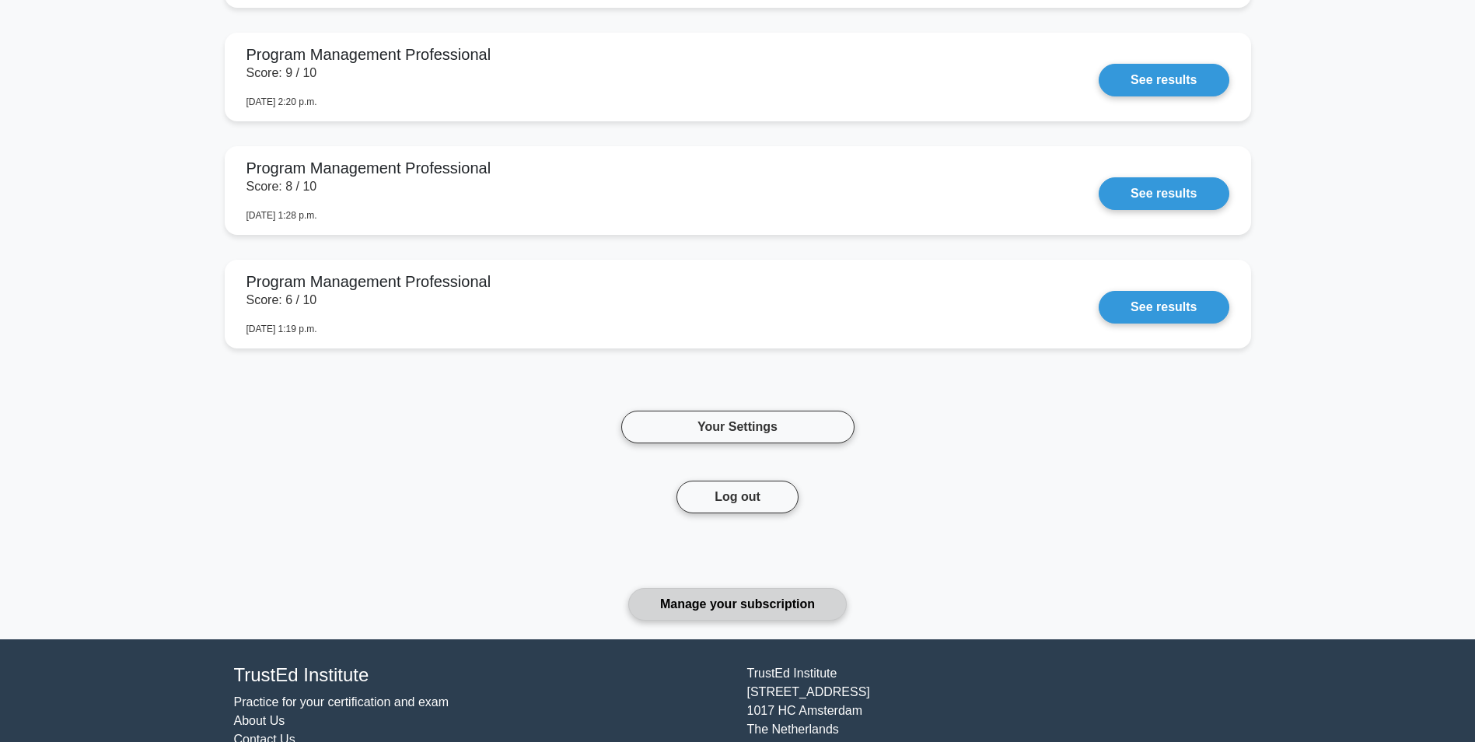
click at [767, 603] on link "Manage your subscription" at bounding box center [737, 604] width 219 height 33
click at [707, 404] on div "Your Settings" at bounding box center [737, 408] width 233 height 70
click at [708, 414] on link "Your Settings" at bounding box center [737, 427] width 233 height 33
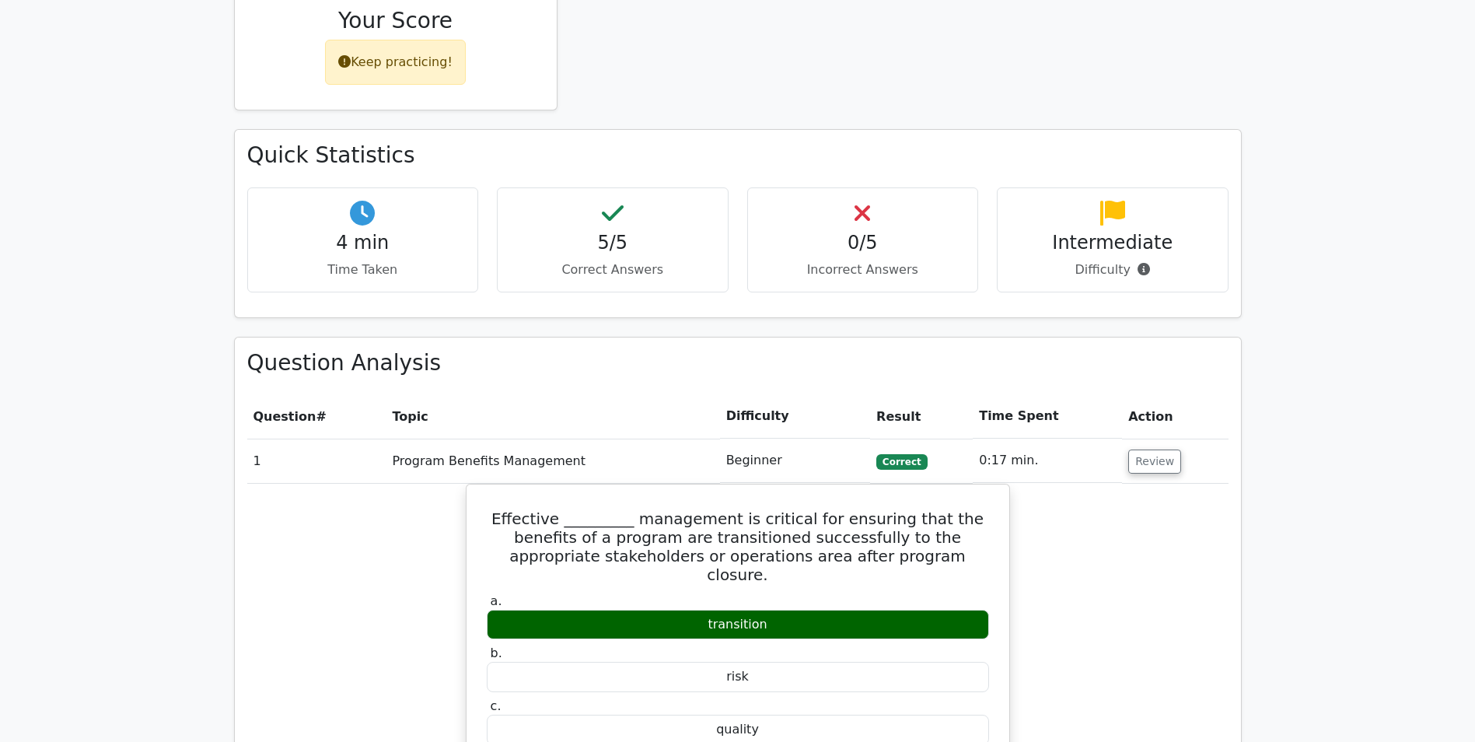
scroll to position [389, 0]
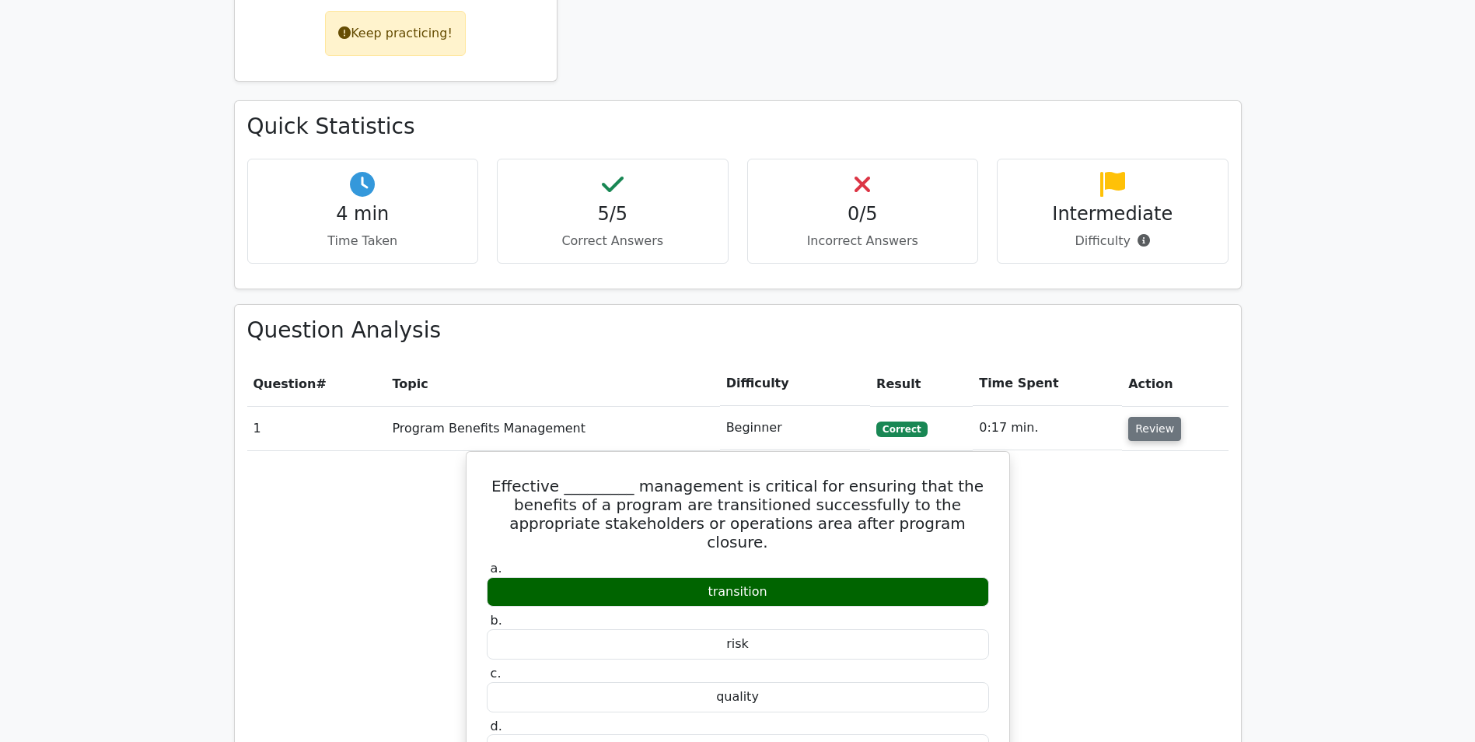
click at [1143, 424] on button "Review" at bounding box center [1154, 429] width 53 height 24
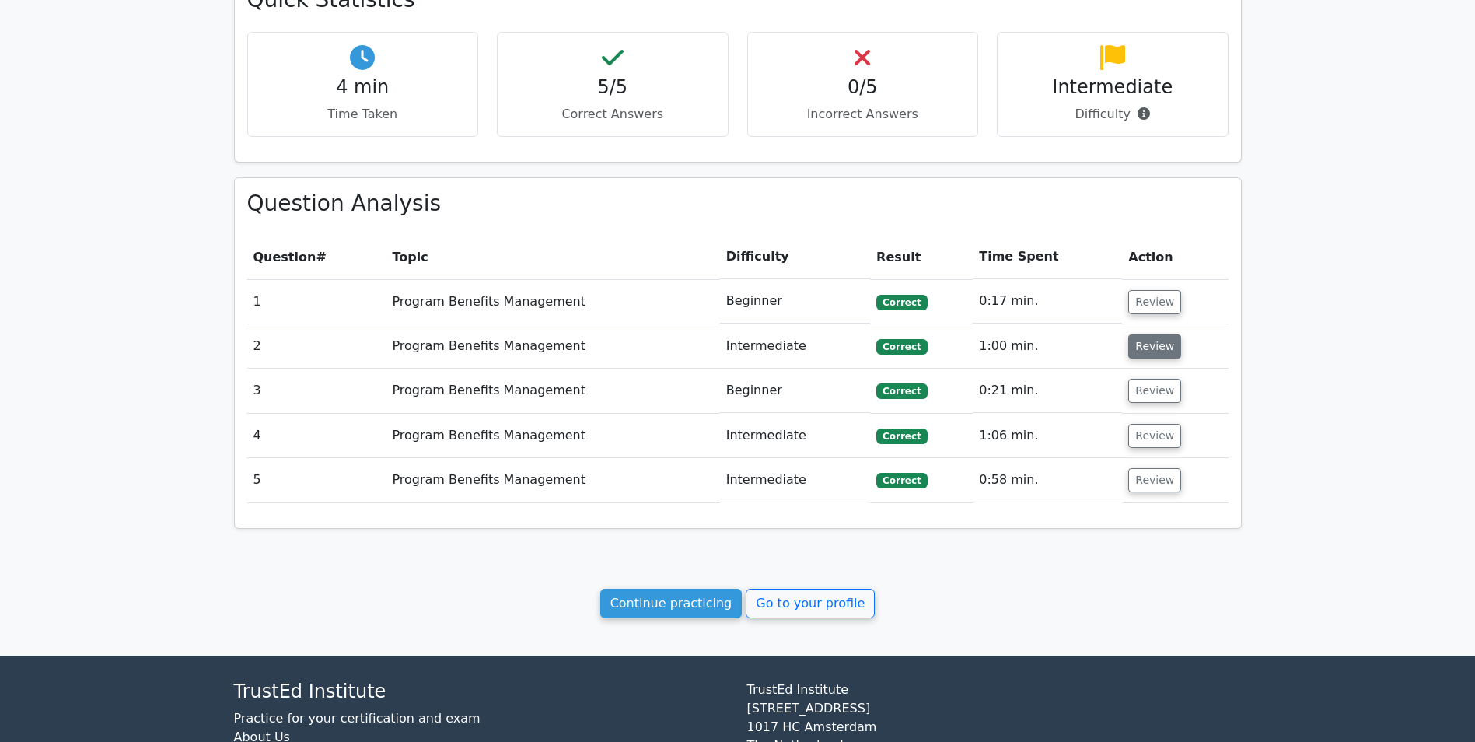
scroll to position [614, 0]
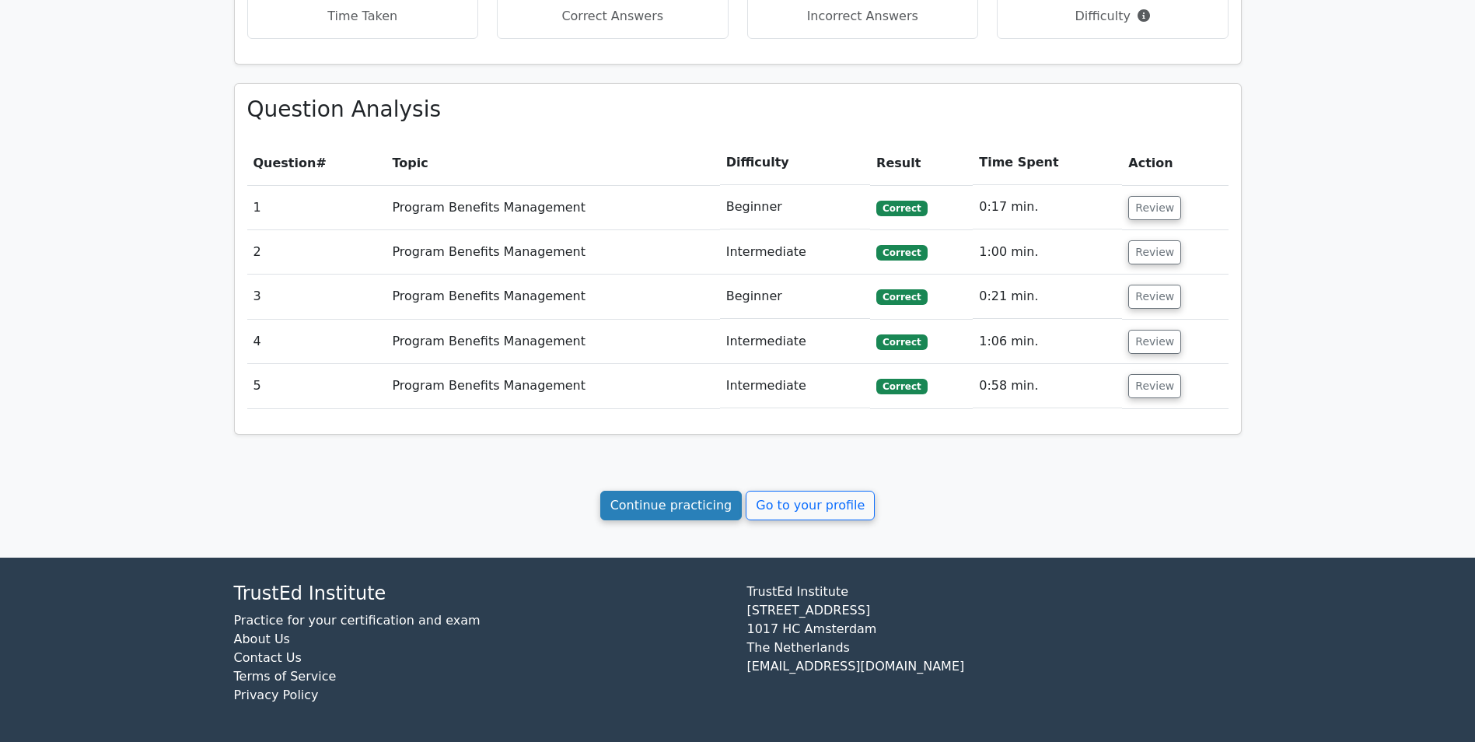
click at [646, 495] on link "Continue practicing" at bounding box center [671, 506] width 142 height 30
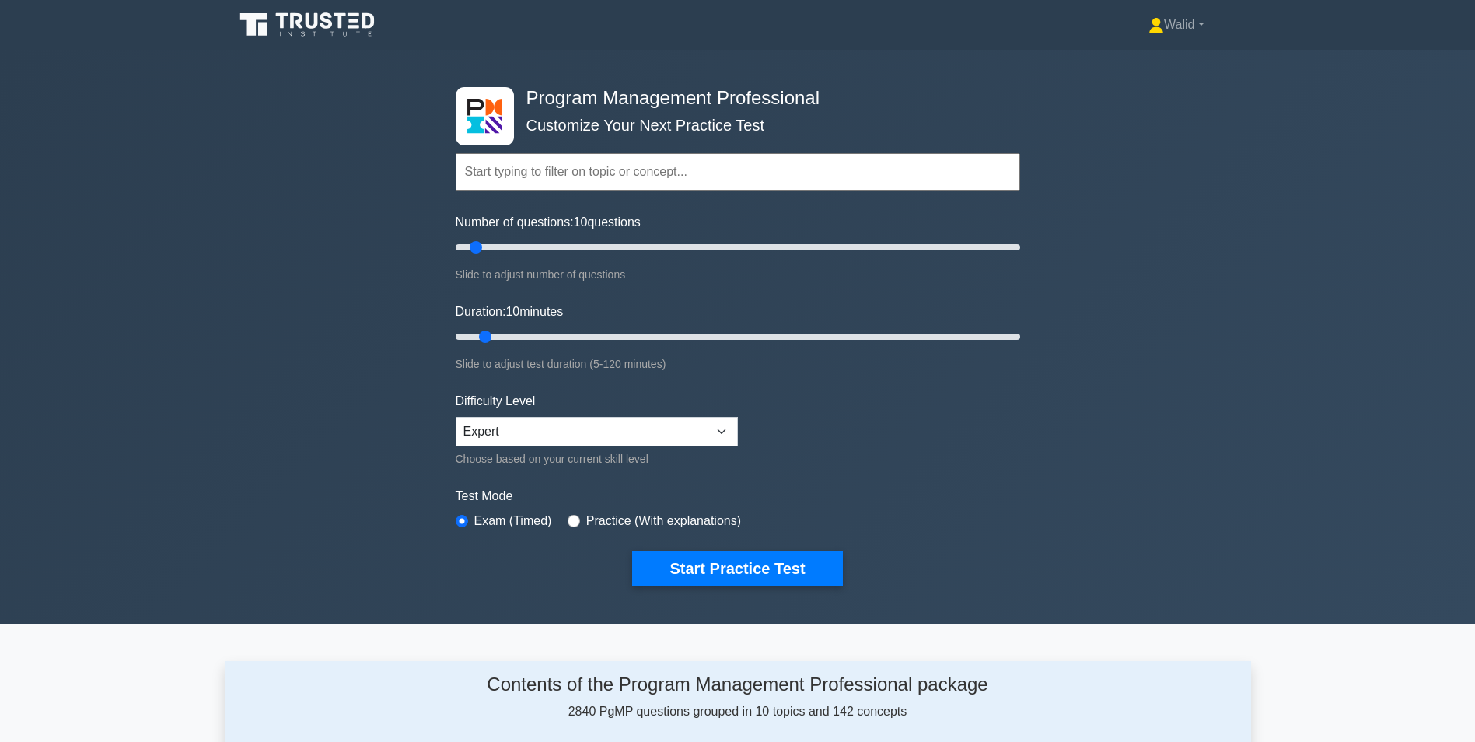
click at [569, 527] on div "Practice (With explanations)" at bounding box center [654, 521] width 173 height 19
click at [569, 523] on input "radio" at bounding box center [574, 521] width 12 height 12
radio input "true"
click at [463, 516] on input "radio" at bounding box center [462, 521] width 12 height 12
radio input "true"
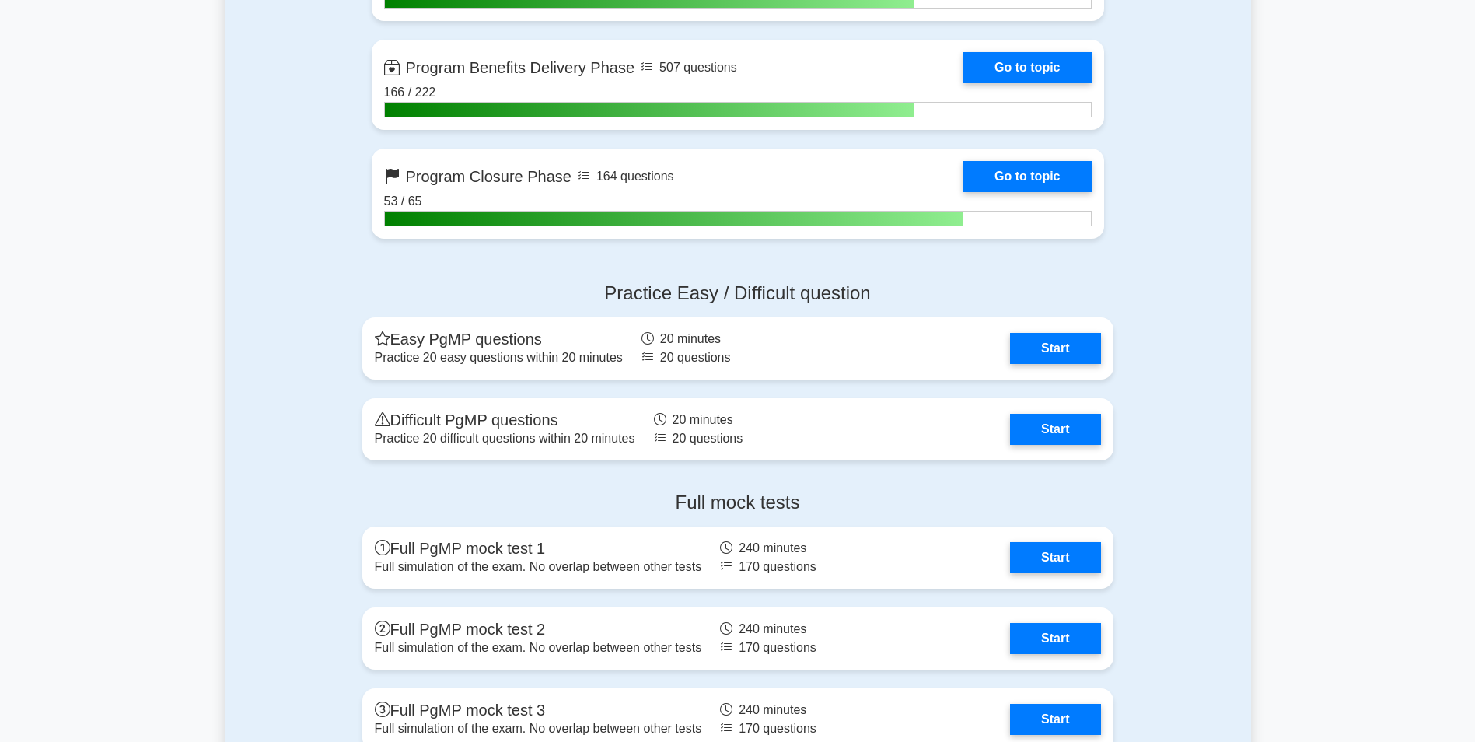
scroll to position [1555, 0]
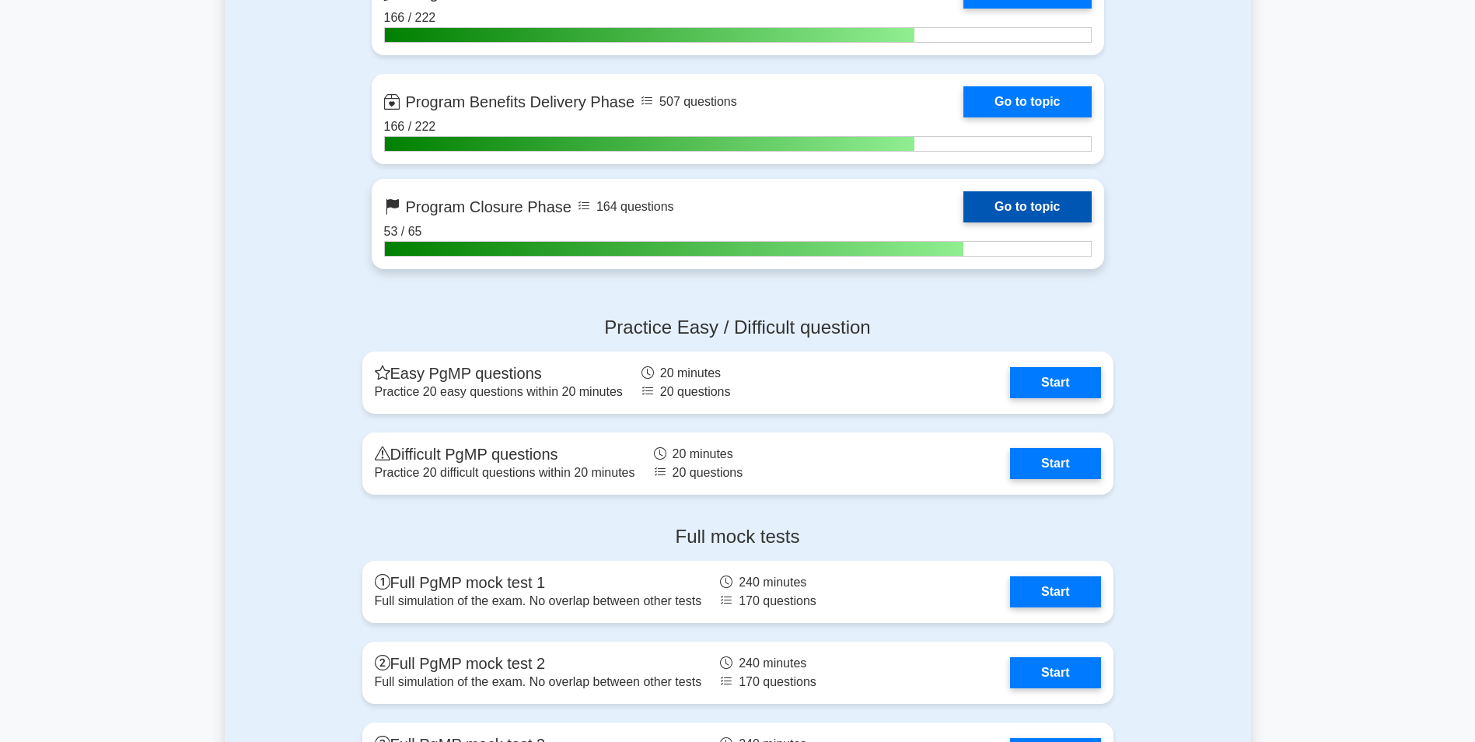
click at [990, 210] on link "Go to topic" at bounding box center [1027, 206] width 128 height 31
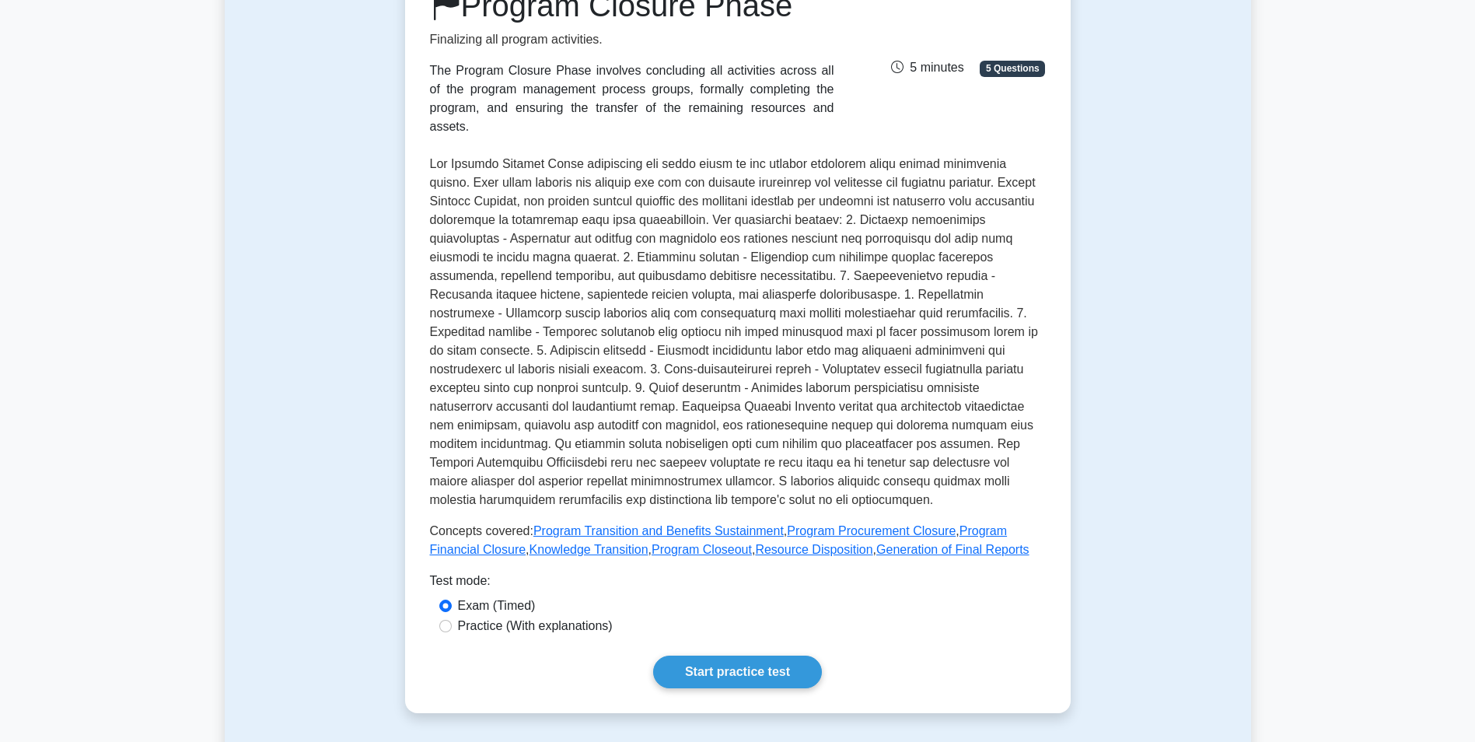
scroll to position [156, 0]
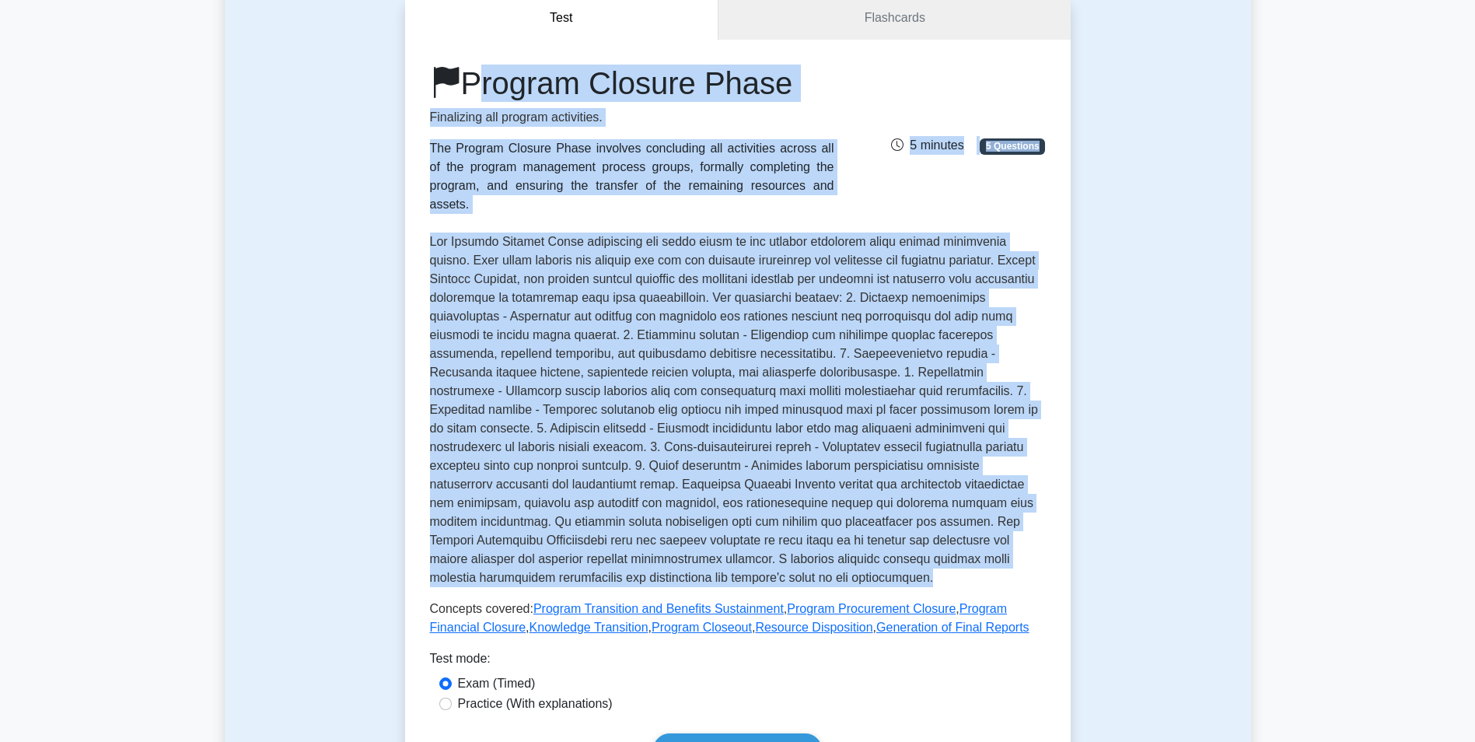
drag, startPoint x: 471, startPoint y: 86, endPoint x: 749, endPoint y: 557, distance: 546.9
click at [749, 557] on div "Program Closure Phase Finalizing all program activities. The Program Closure Ph…" at bounding box center [738, 351] width 616 height 572
drag, startPoint x: 749, startPoint y: 557, endPoint x: 657, endPoint y: 334, distance: 241.3
copy div "Program Closure Phase Finalizing all program activities. The Program Closure Ph…"
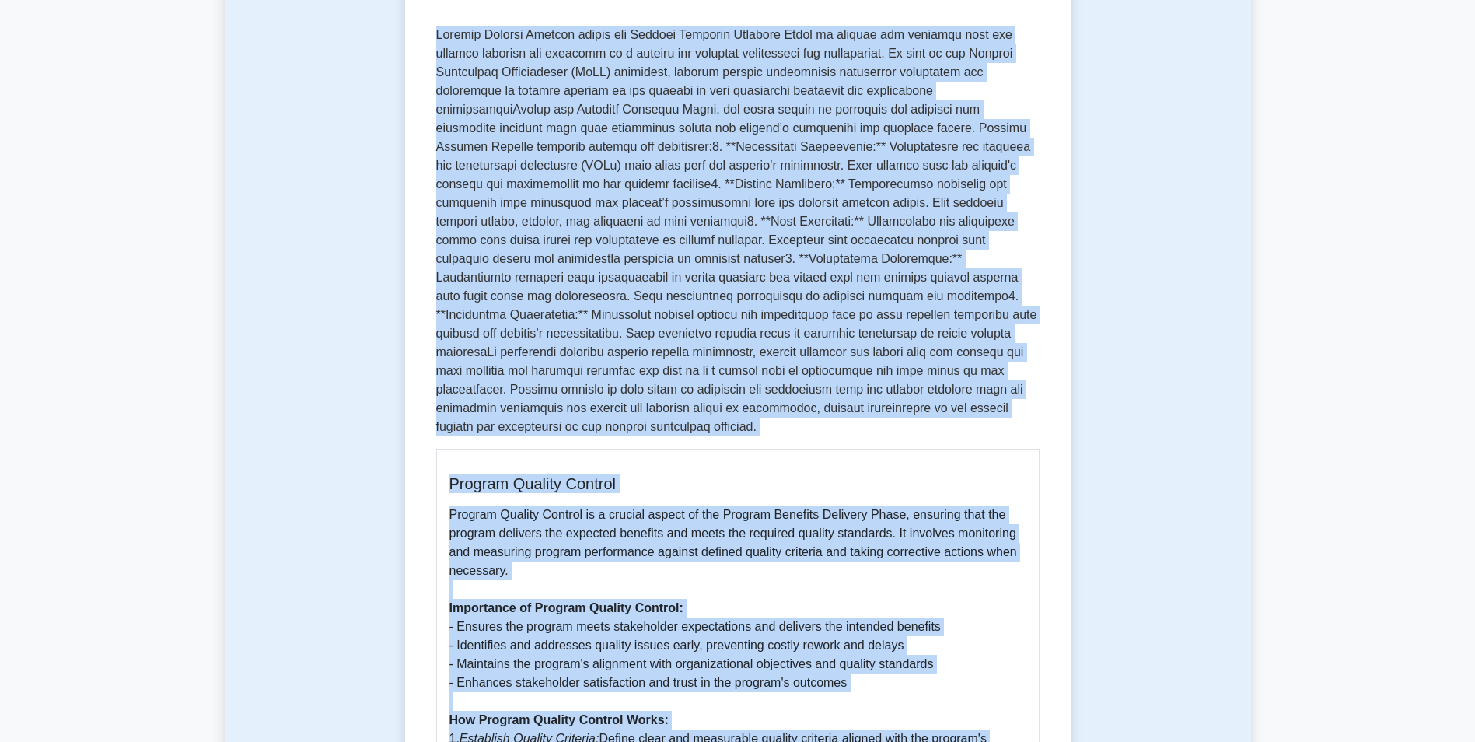
scroll to position [120, 0]
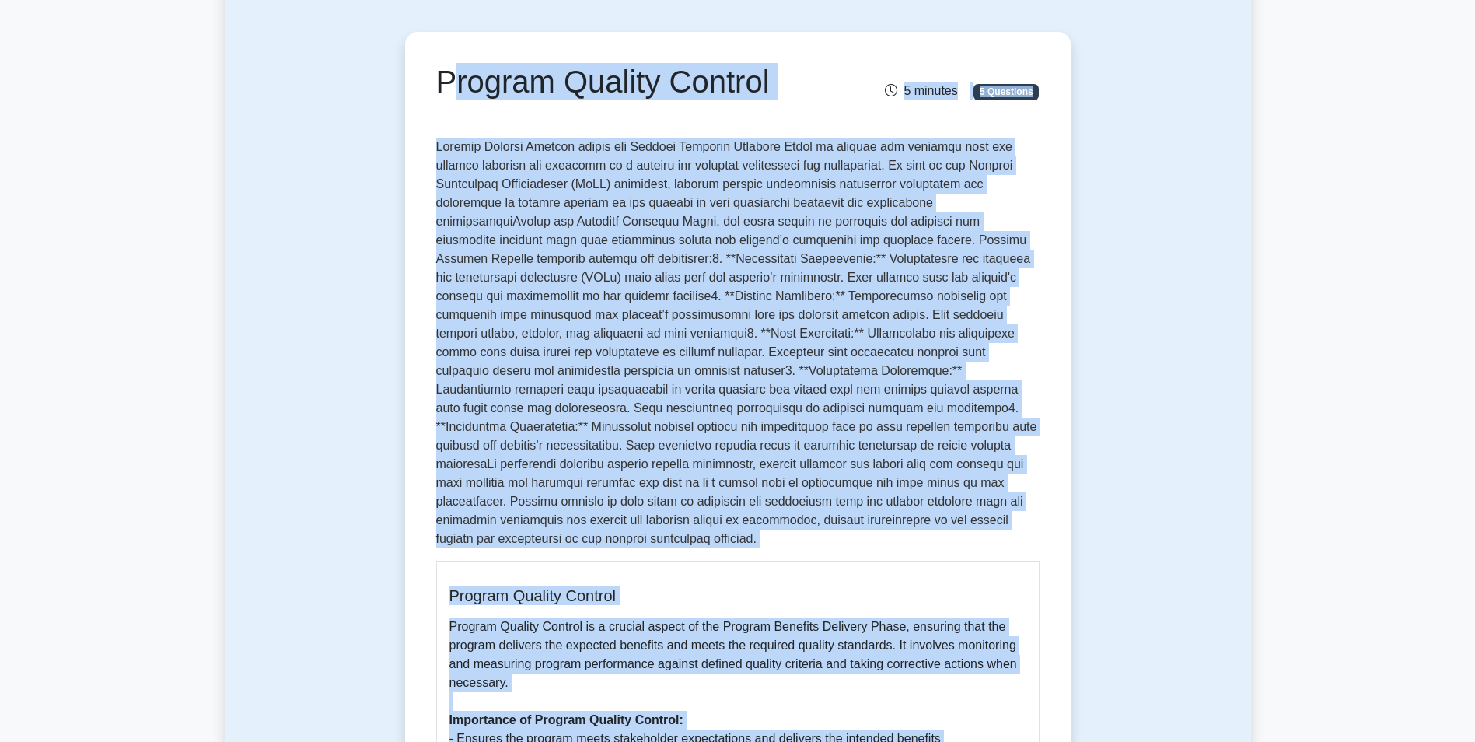
drag, startPoint x: 709, startPoint y: 687, endPoint x: 415, endPoint y: 101, distance: 655.9
click at [415, 101] on div "Program Quality Control 5 minutes 5 Questions Program Quality Control Program Q…" at bounding box center [737, 716] width 653 height 1356
drag, startPoint x: 415, startPoint y: 101, endPoint x: 597, endPoint y: 87, distance: 182.5
copy div "Loremip Dolorsi Ametcon 0 adipisc 9 Elitseddo Eiusmod Tempori Utlabor etdolo ma…"
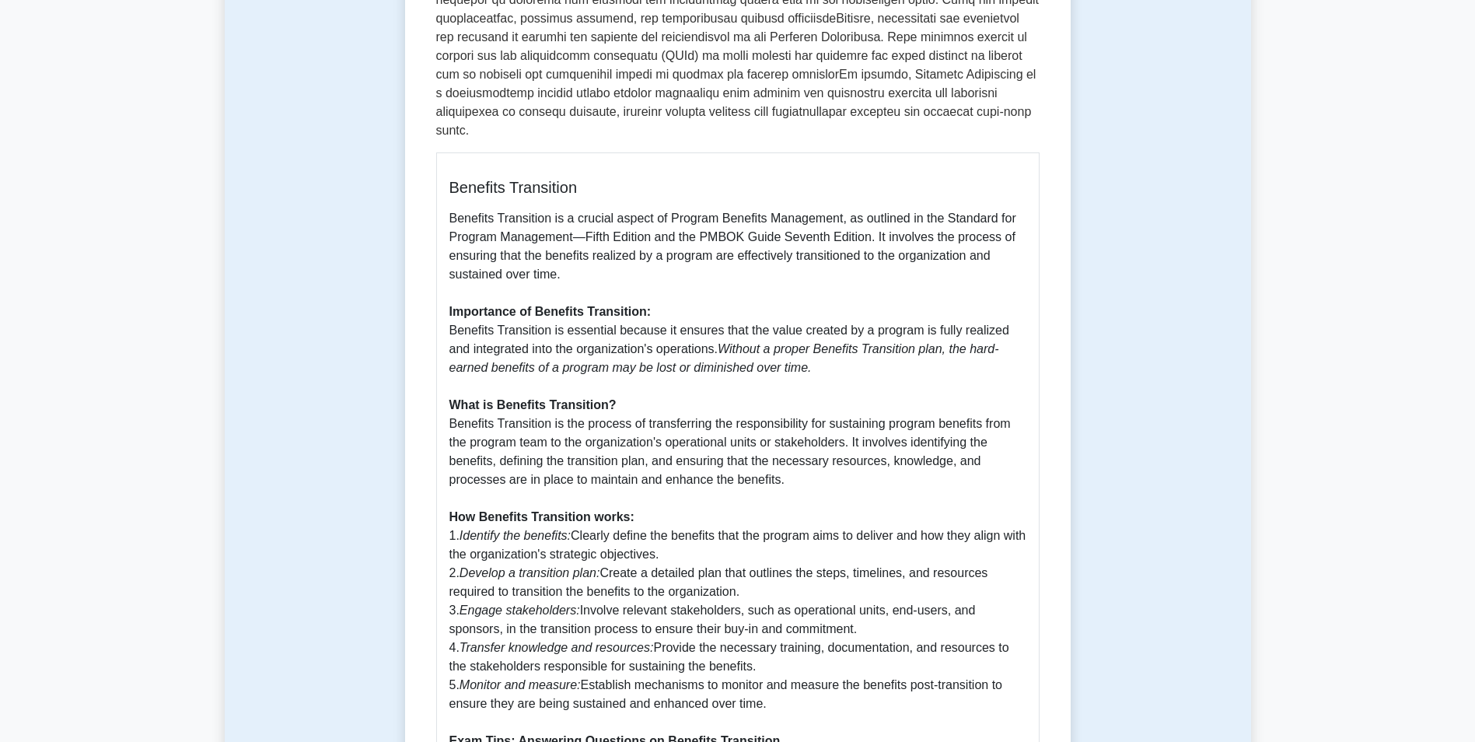
scroll to position [544, 0]
